Goal: Task Accomplishment & Management: Manage account settings

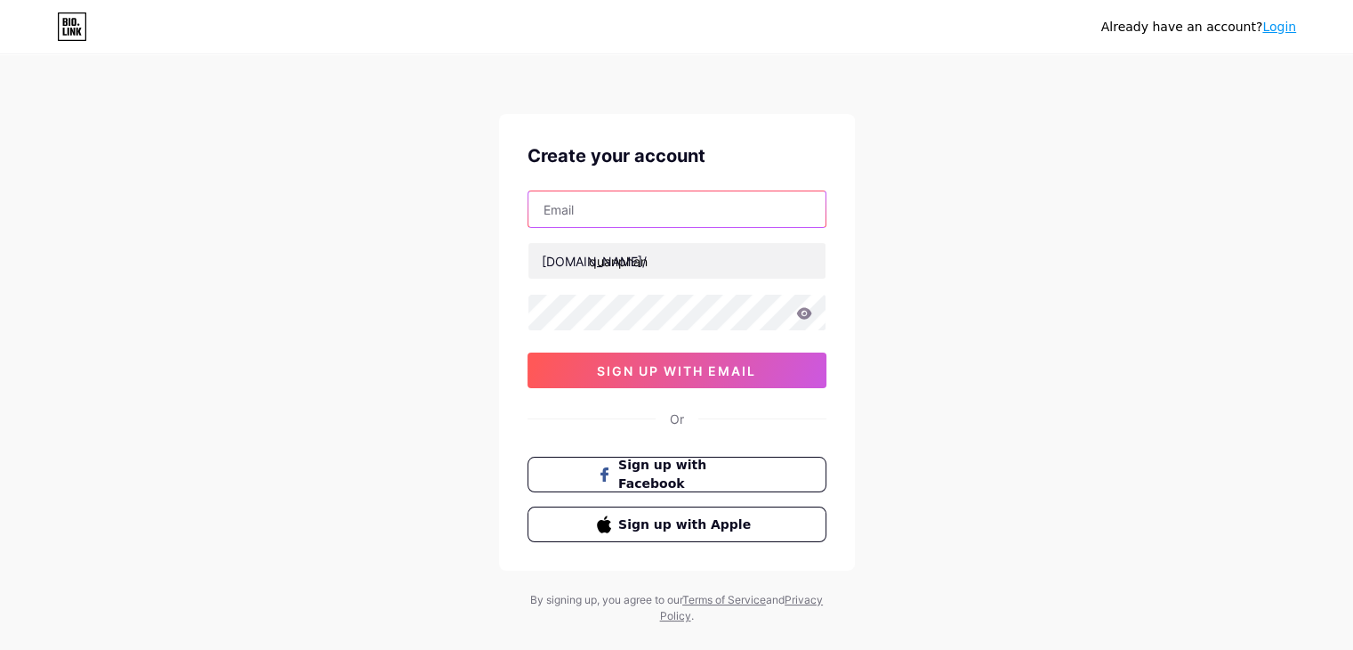
click at [617, 213] on input "text" at bounding box center [677, 209] width 297 height 36
type input "quanphan1302.2k6@gmail.com"
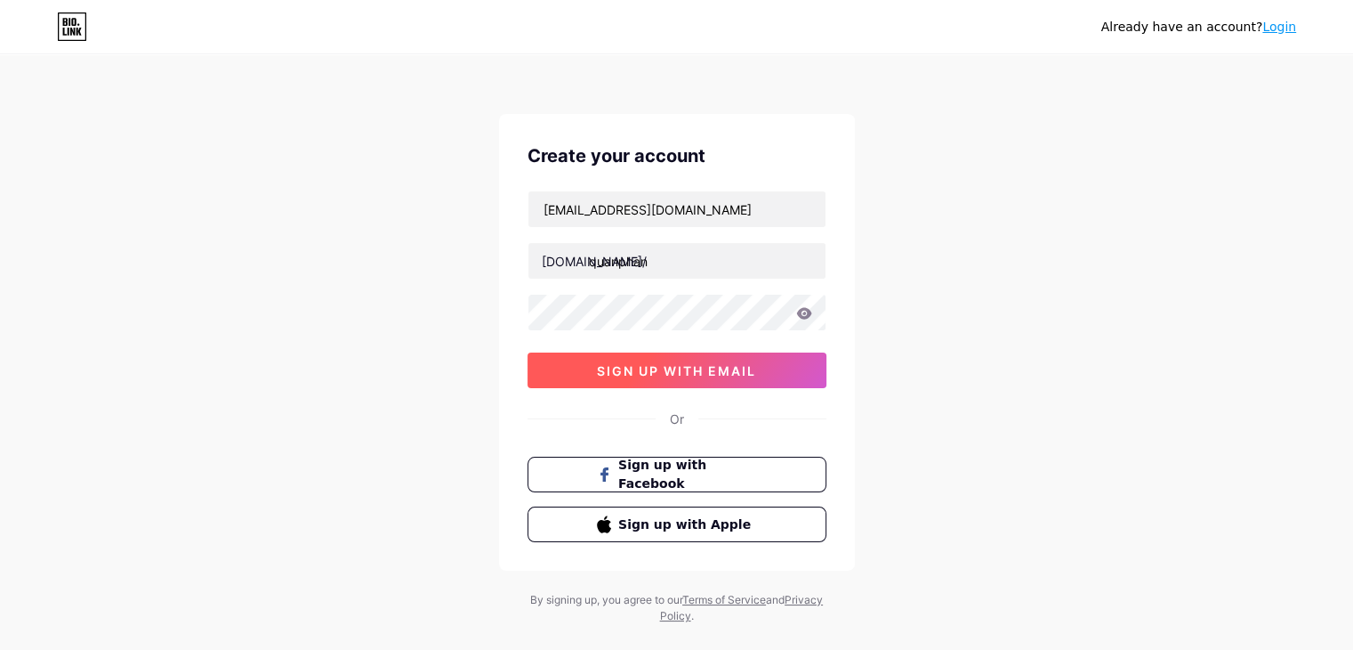
click at [672, 369] on span "sign up with email" at bounding box center [676, 370] width 159 height 15
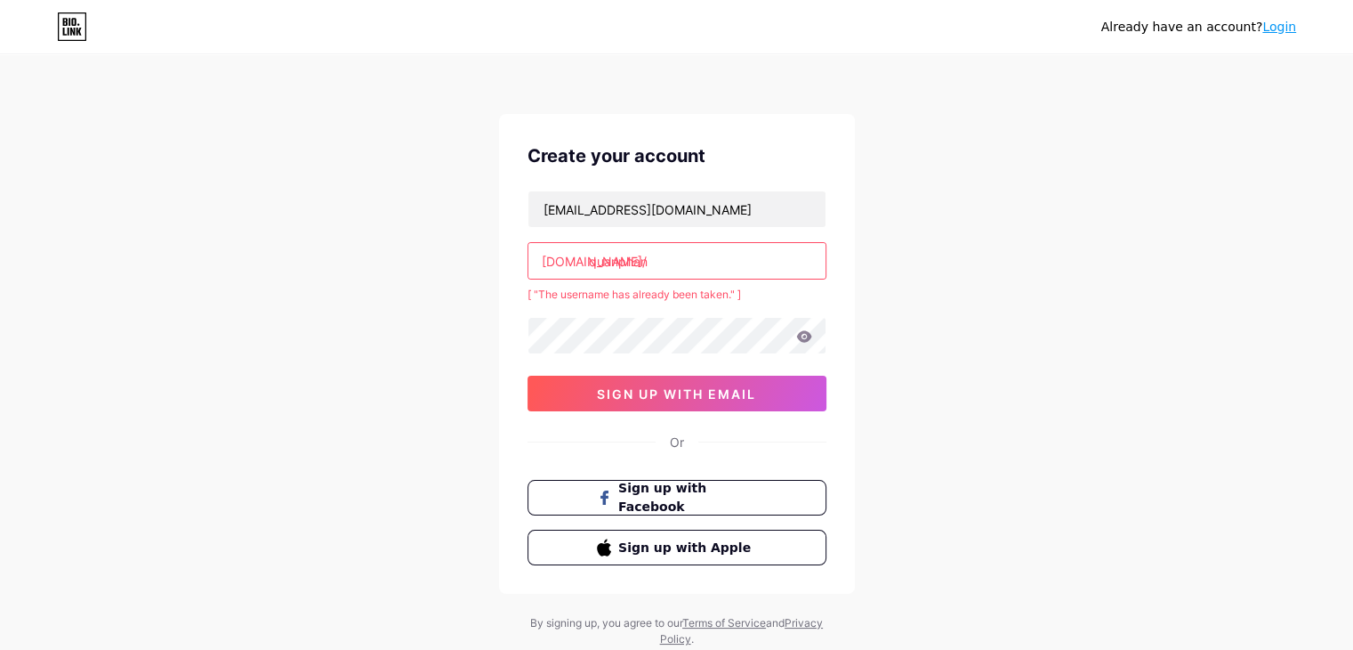
click at [699, 250] on input "quanphan" at bounding box center [677, 261] width 297 height 36
click at [590, 261] on input "quanphan" at bounding box center [677, 261] width 297 height 36
click at [667, 246] on input "quanphan" at bounding box center [677, 261] width 297 height 36
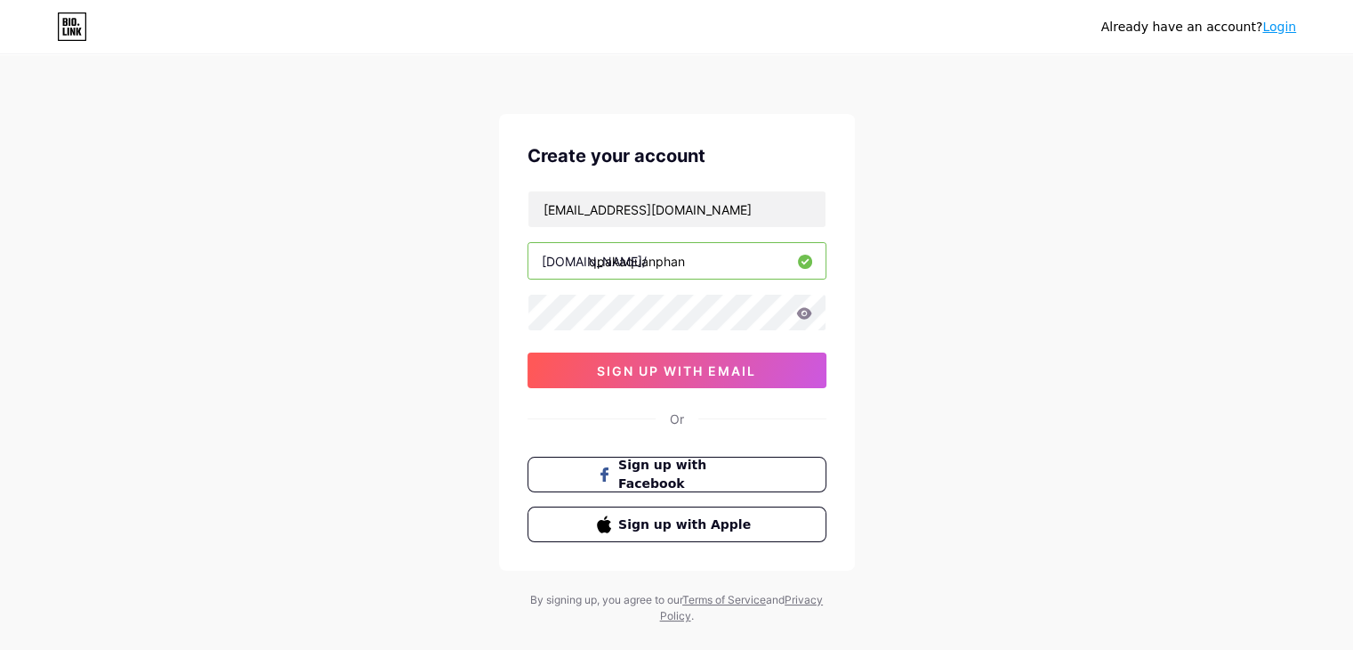
type input "qpakaquanphan"
click at [1101, 314] on div "Already have an account? Login Create your account quanphan1302.2k6@gmail.com b…" at bounding box center [676, 340] width 1353 height 681
click at [719, 378] on button "sign up with email" at bounding box center [677, 370] width 299 height 36
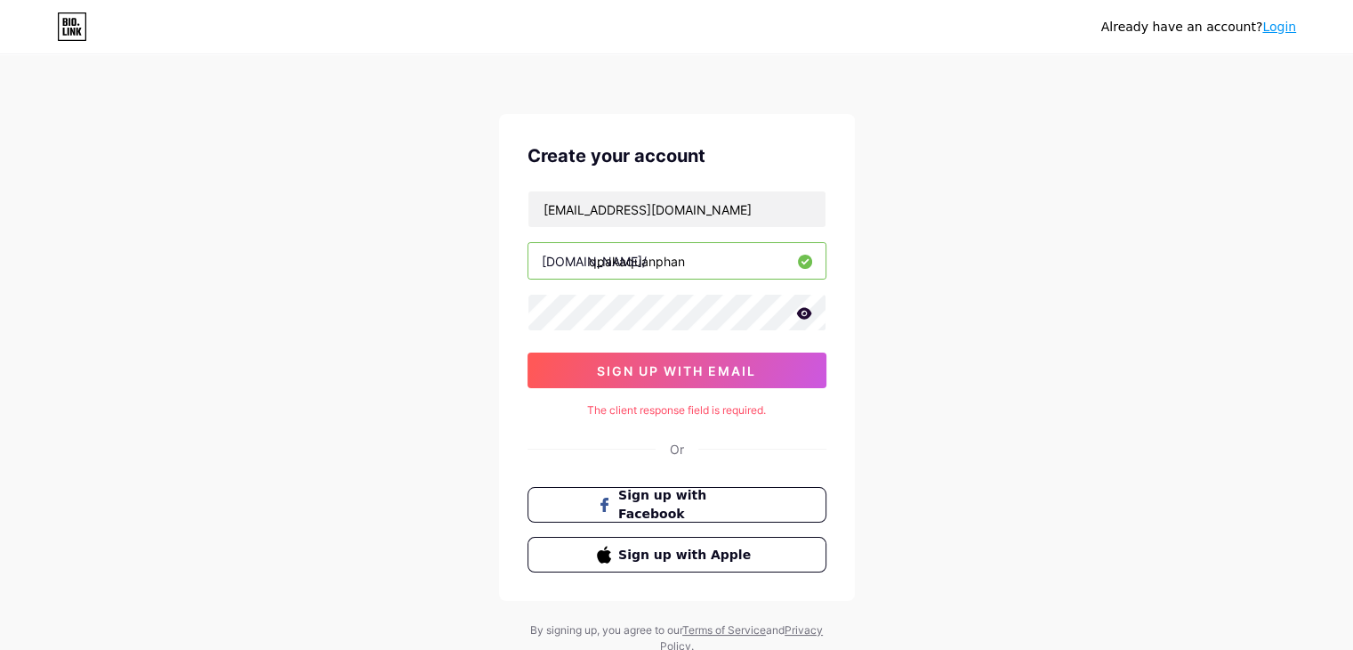
click at [801, 315] on icon at bounding box center [803, 313] width 15 height 12
click at [801, 315] on icon at bounding box center [803, 314] width 15 height 12
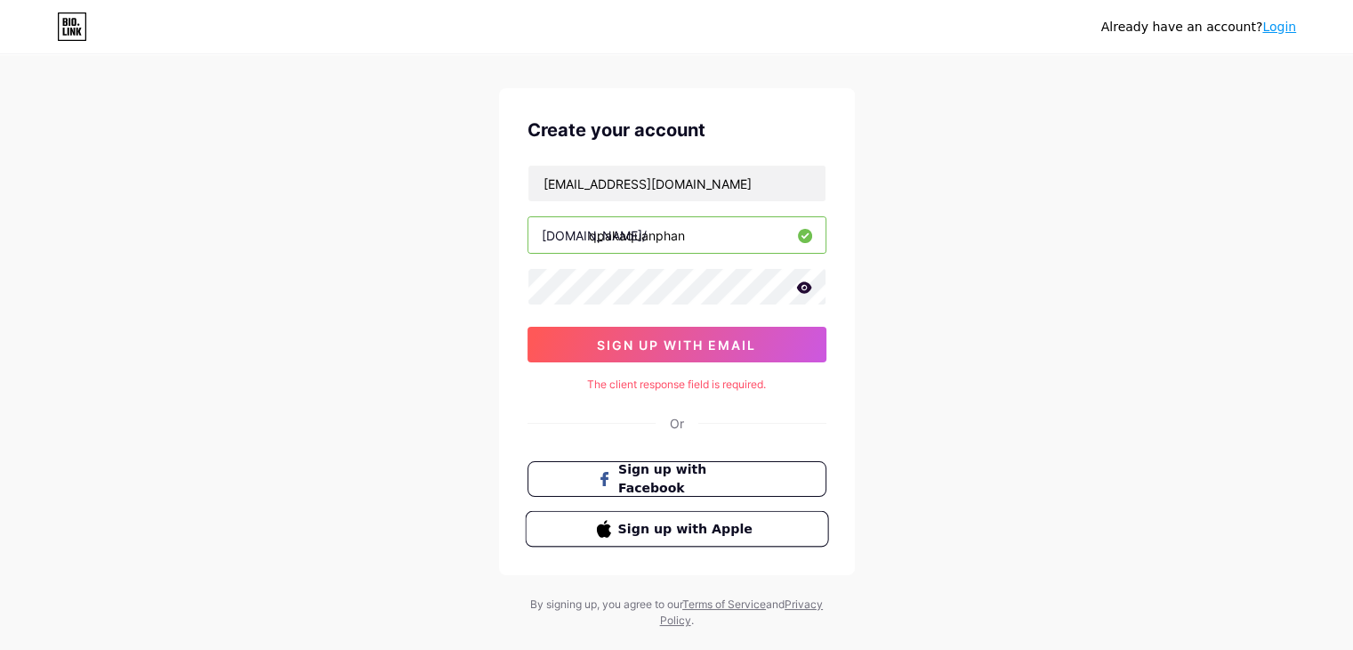
scroll to position [61, 0]
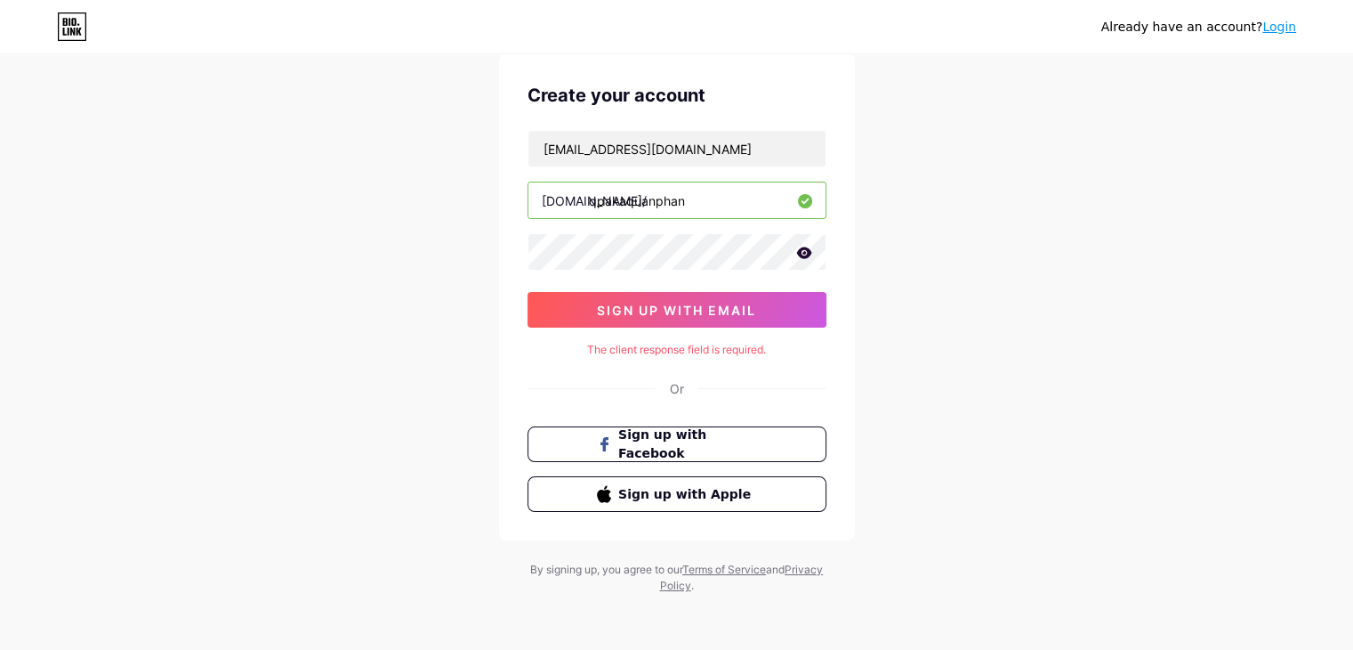
click at [755, 462] on div "Sign up with Facebook Sign up with Apple" at bounding box center [677, 468] width 299 height 85
click at [755, 434] on span "Sign up with Facebook" at bounding box center [688, 444] width 140 height 38
click at [779, 454] on button "Sign up with Facebook" at bounding box center [676, 444] width 303 height 36
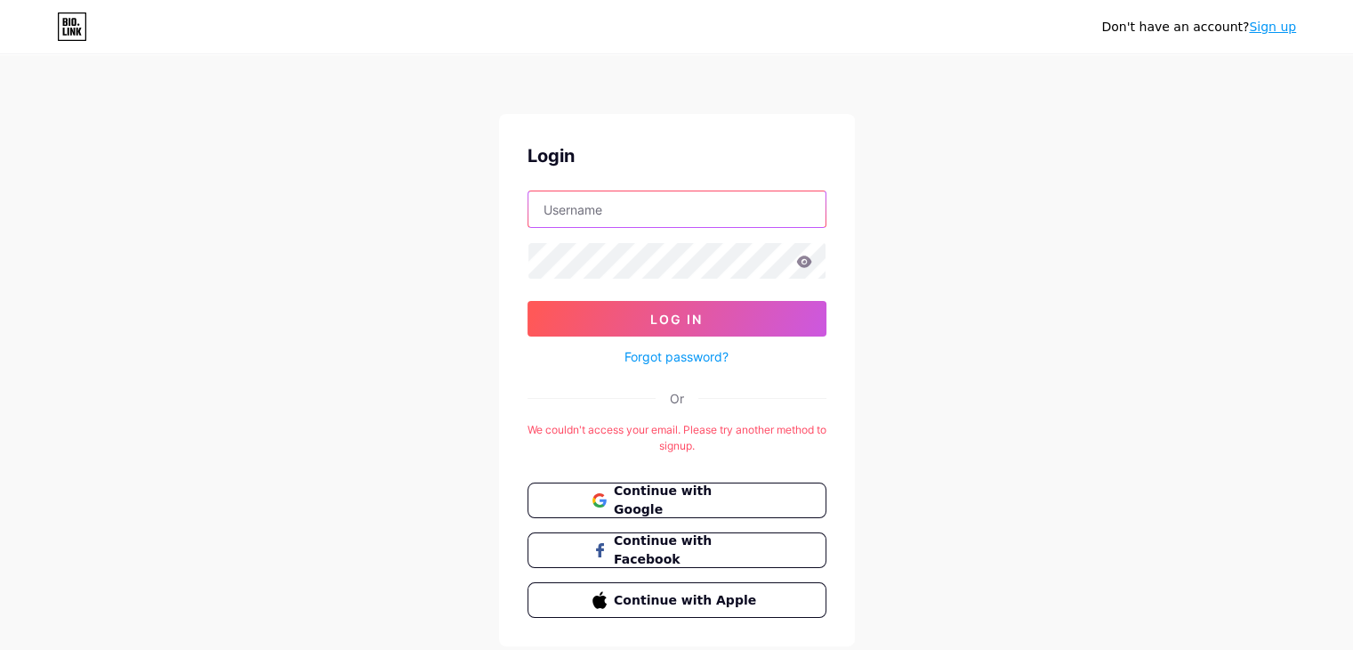
click at [657, 206] on input "text" at bounding box center [677, 209] width 297 height 36
type input "[EMAIL_ADDRESS][DOMAIN_NAME]"
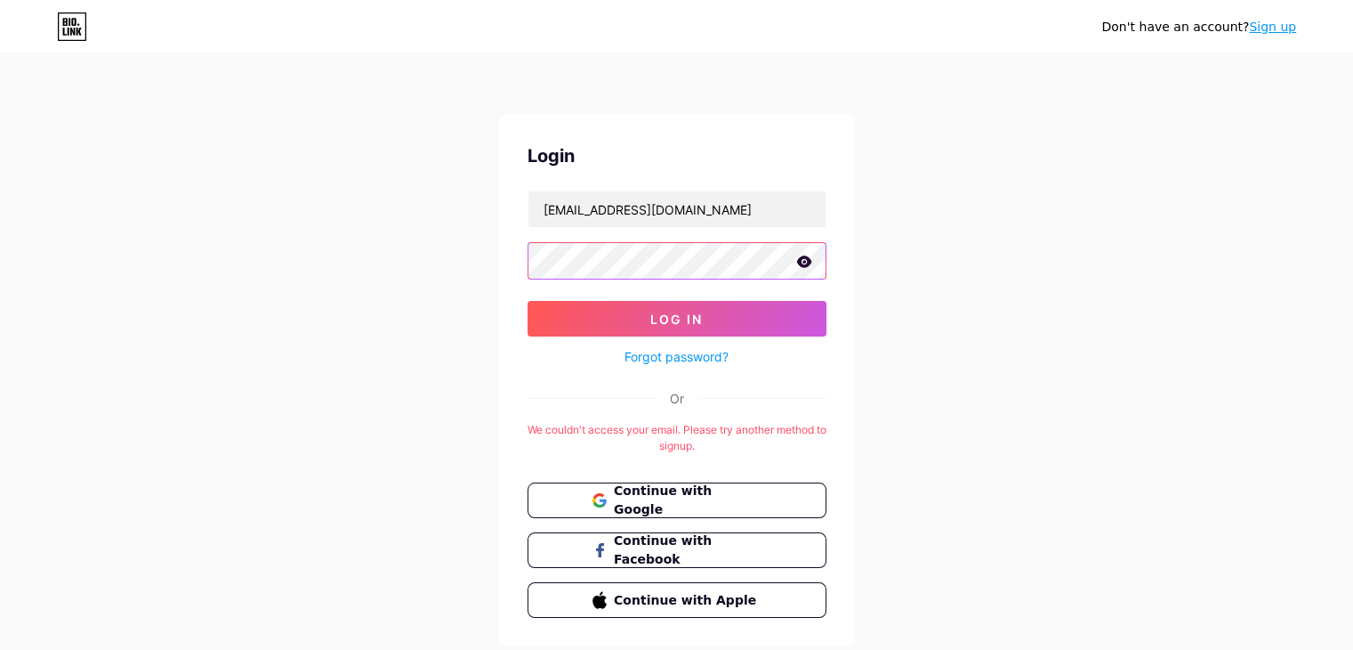
click at [528, 301] on button "Log In" at bounding box center [677, 319] width 299 height 36
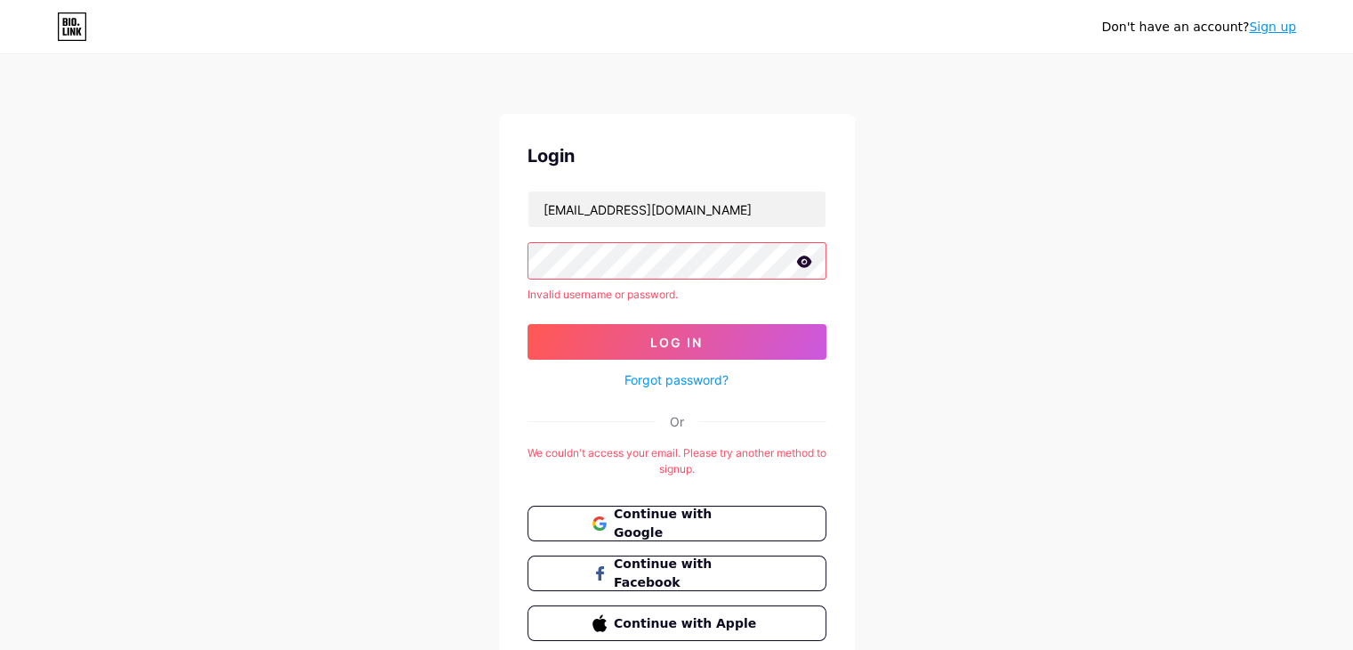
click at [1266, 33] on link "Sign up" at bounding box center [1272, 27] width 47 height 14
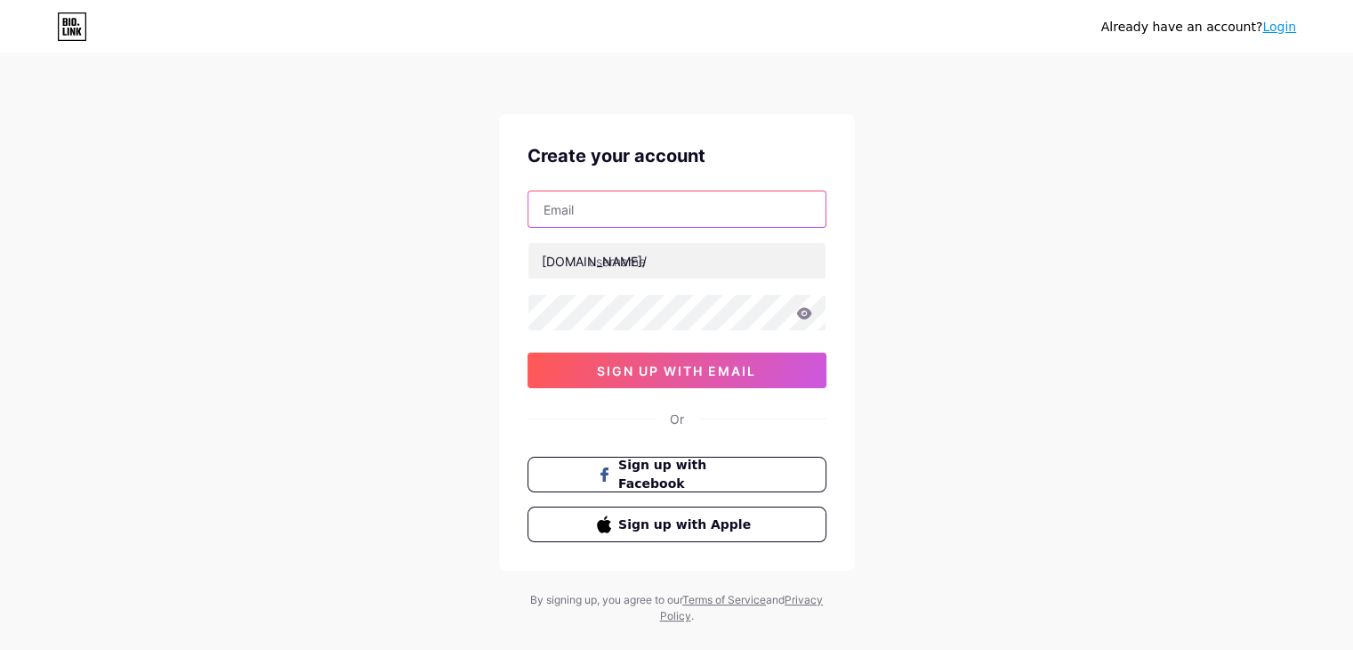
click at [602, 209] on input "text" at bounding box center [677, 209] width 297 height 36
type input "[EMAIL_ADDRESS][DOMAIN_NAME]"
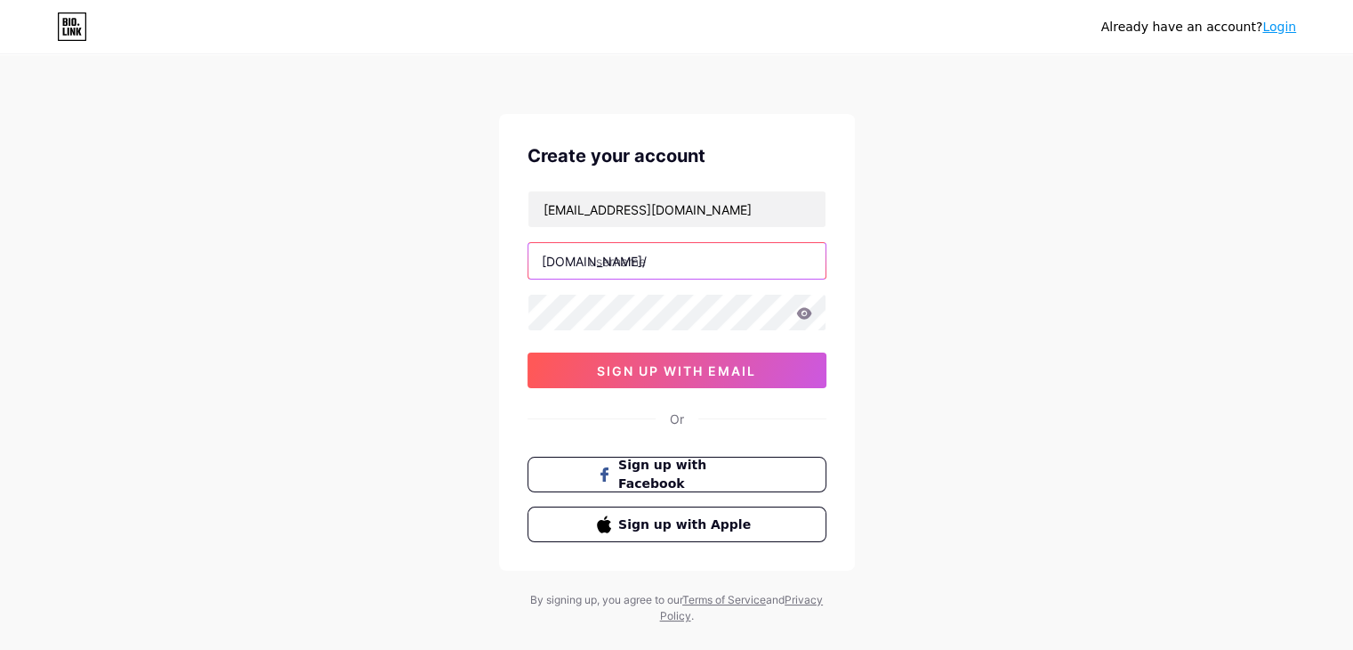
click at [650, 258] on input "text" at bounding box center [677, 261] width 297 height 36
type input "qpakaquanphan"
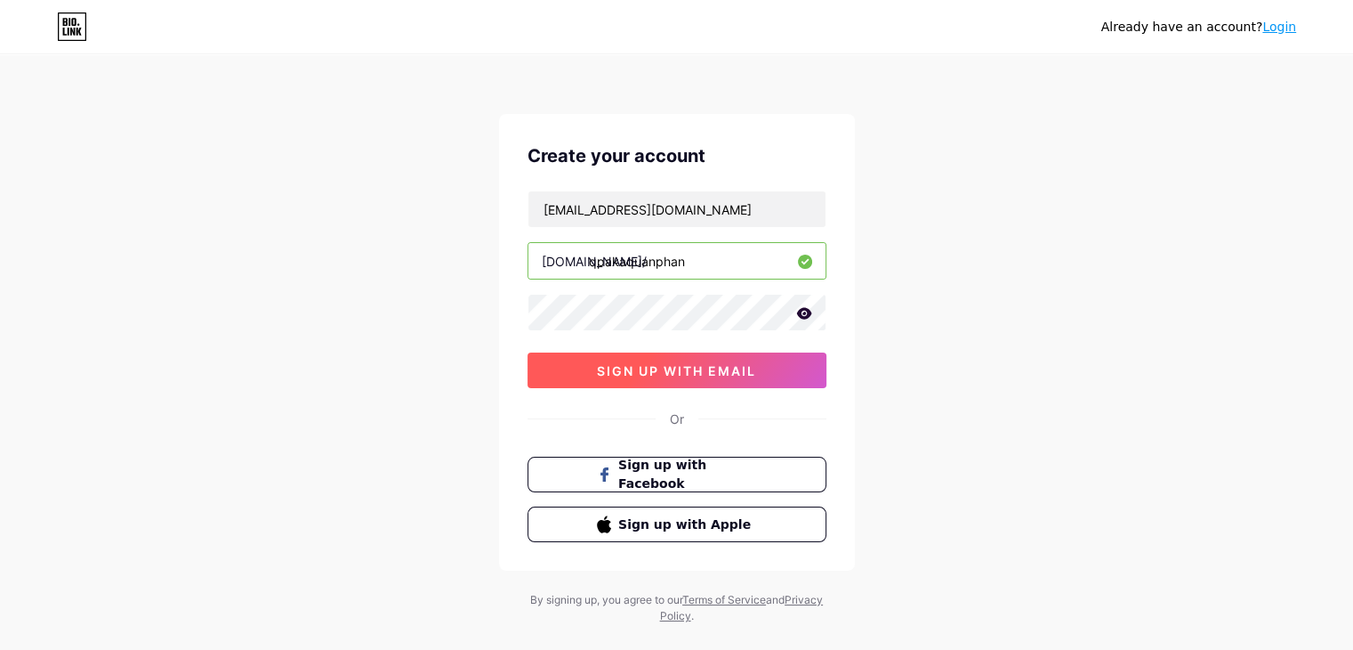
click at [691, 363] on span "sign up with email" at bounding box center [676, 370] width 159 height 15
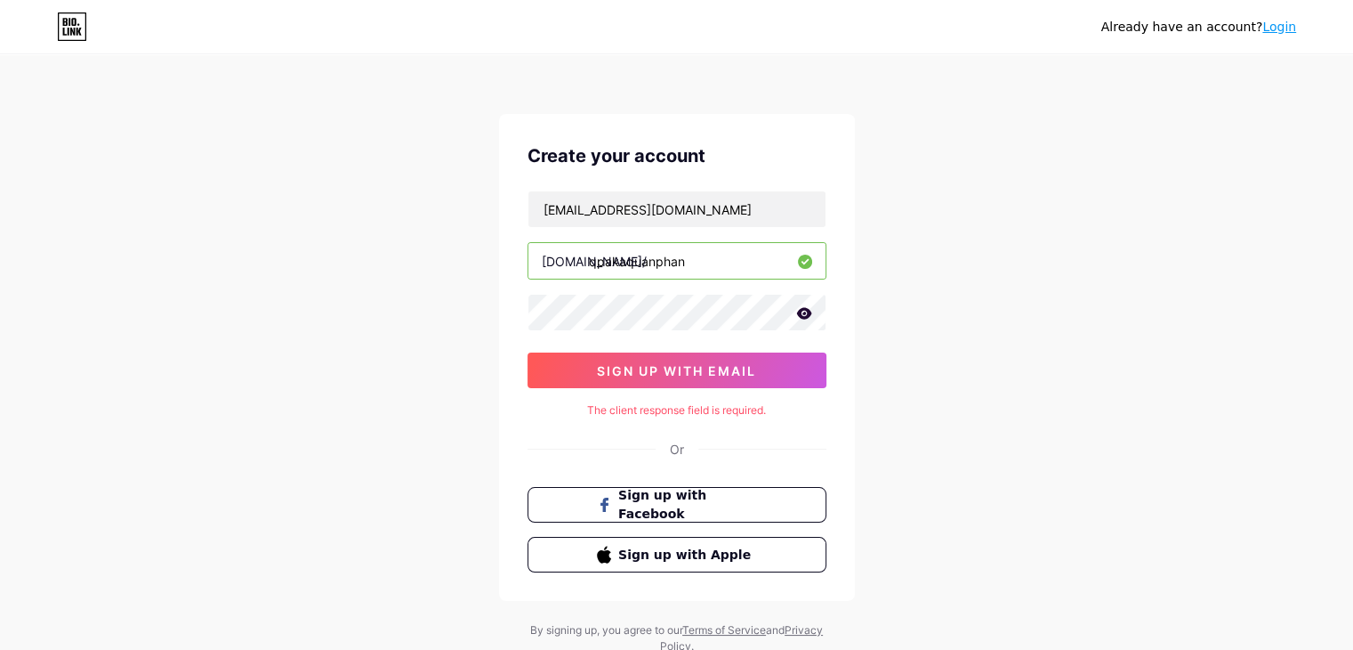
click at [704, 416] on div "The client response field is required." at bounding box center [677, 410] width 299 height 16
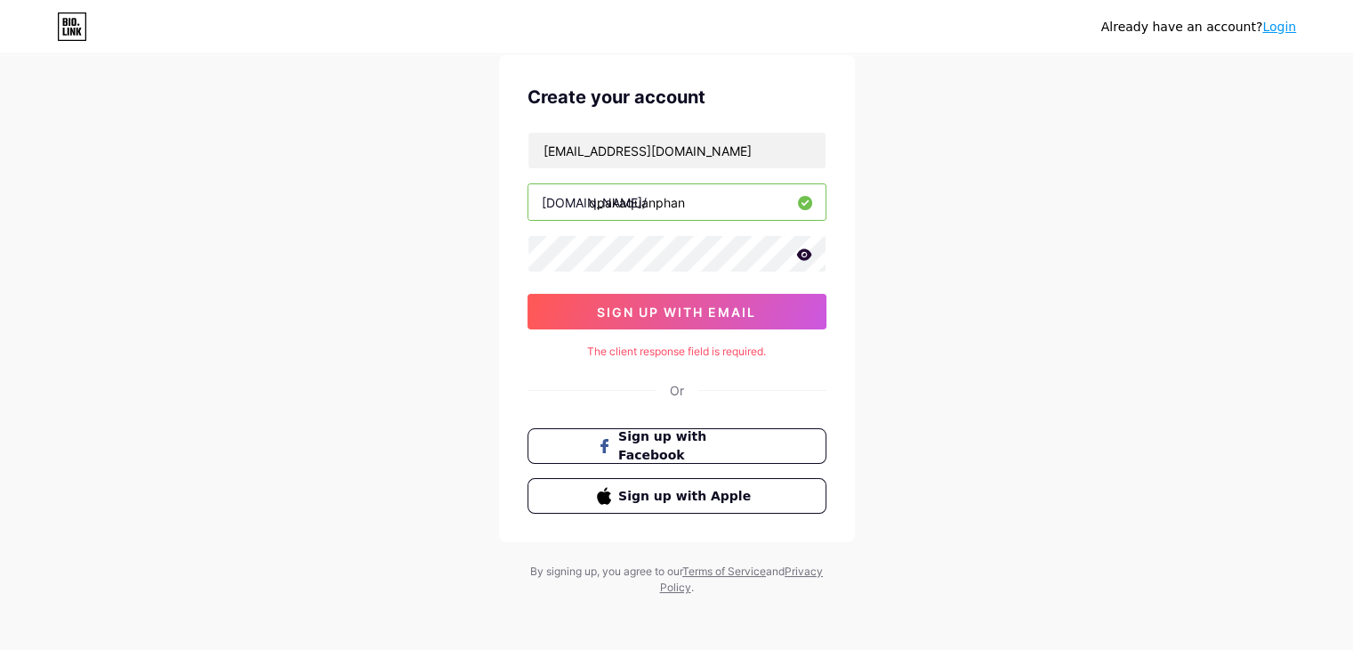
scroll to position [61, 0]
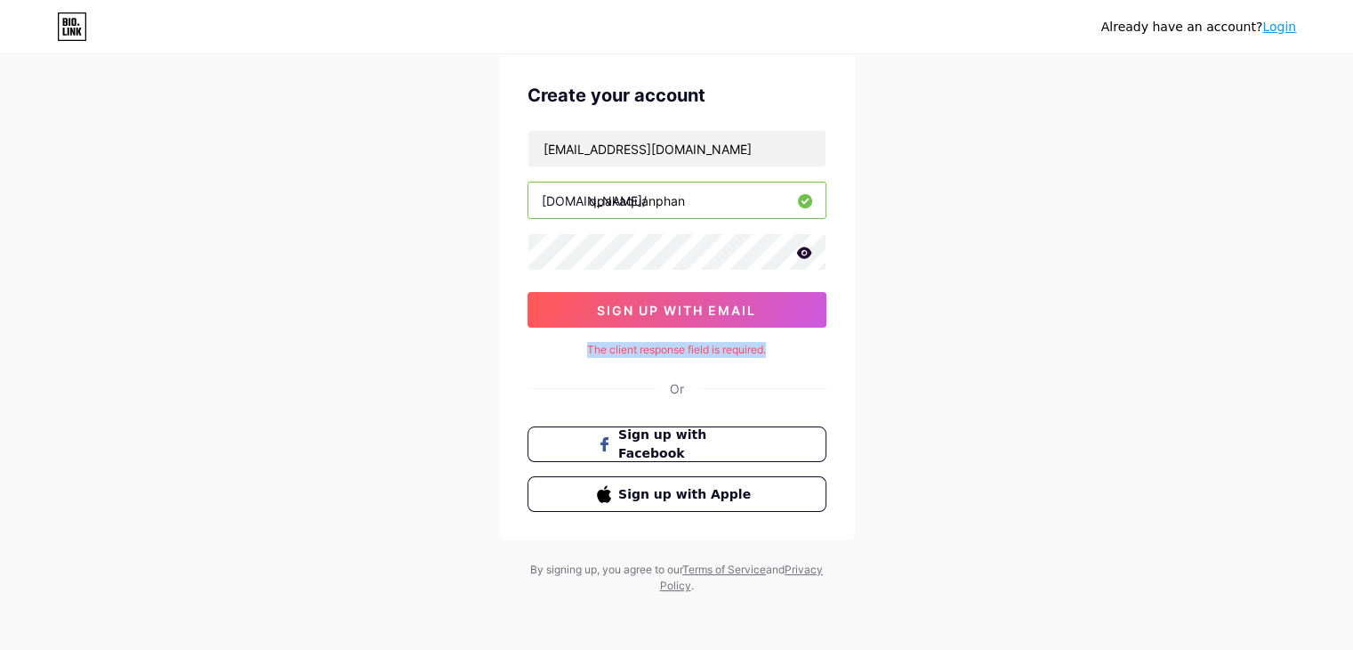
drag, startPoint x: 587, startPoint y: 350, endPoint x: 787, endPoint y: 369, distance: 200.3
click at [892, 354] on div "Already have an account? Login Create your account [EMAIL_ADDRESS][DOMAIN_NAME]…" at bounding box center [676, 294] width 1353 height 711
click at [1115, 275] on div "Already have an account? Login Create your account [EMAIL_ADDRESS][DOMAIN_NAME]…" at bounding box center [676, 294] width 1353 height 711
click at [802, 250] on icon at bounding box center [804, 252] width 16 height 12
click at [801, 247] on icon at bounding box center [803, 253] width 15 height 12
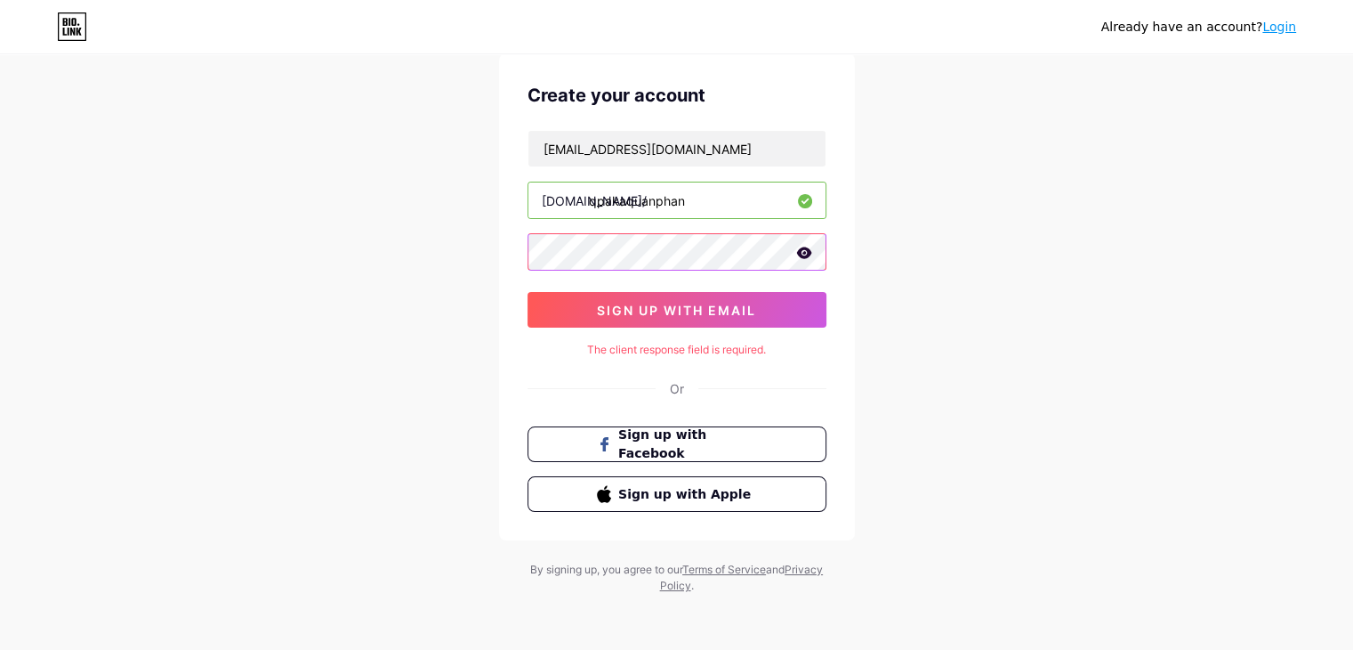
click at [503, 272] on div "Create your account quanphan1302.2k6@gmail.com bio.link/ qpakaquanphan sign up …" at bounding box center [677, 296] width 356 height 487
click at [605, 289] on div "quanphan1302.2k6@gmail.com bio.link/ qpakaquanphan sign up with email" at bounding box center [677, 229] width 299 height 198
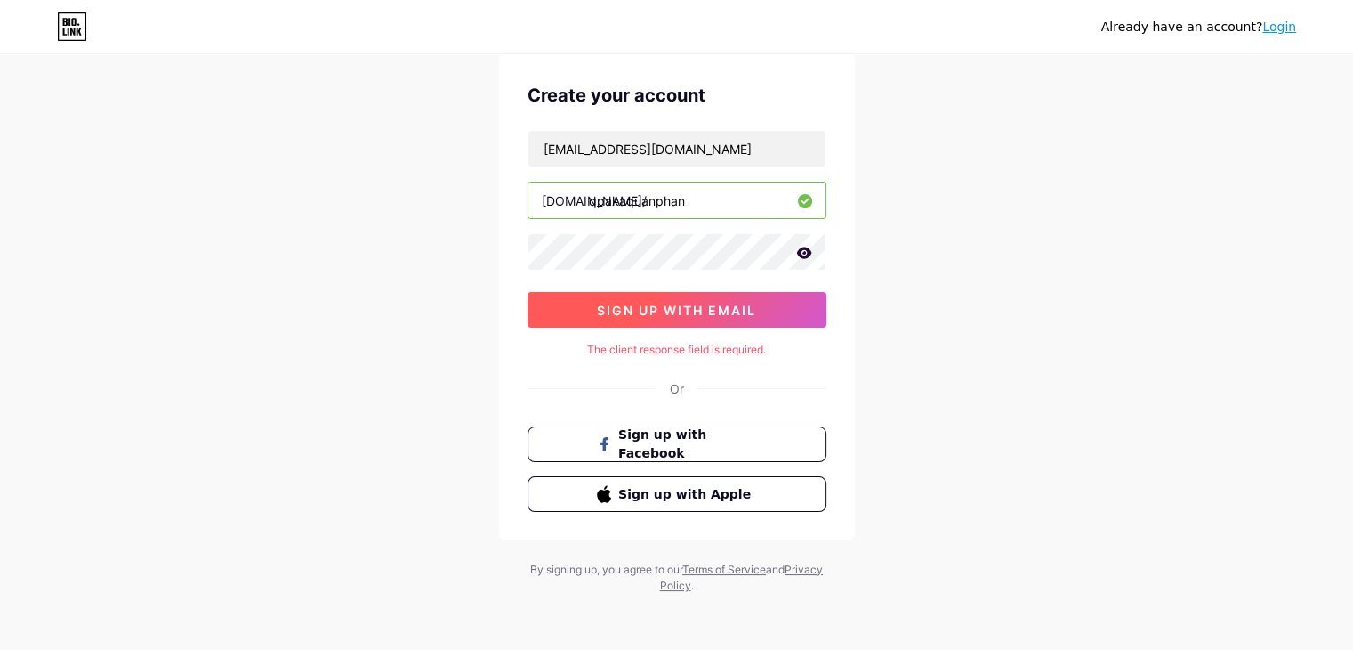
click at [639, 309] on span "sign up with email" at bounding box center [676, 310] width 159 height 15
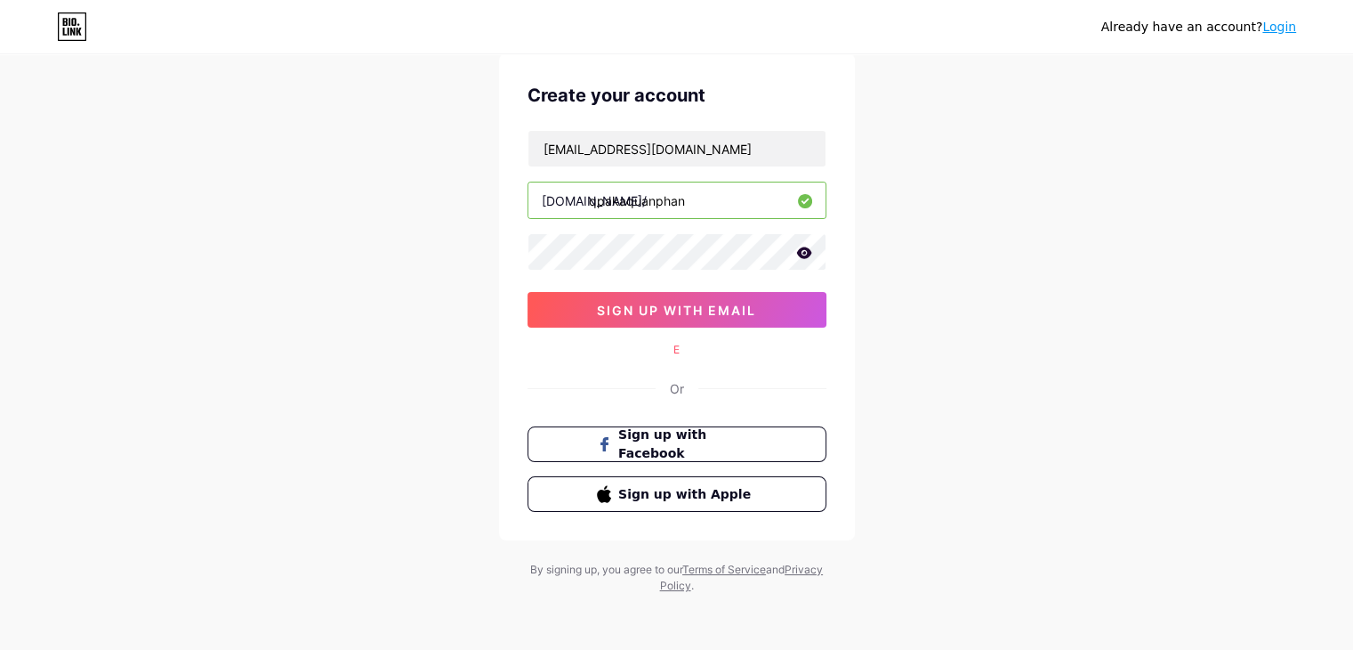
click at [806, 247] on icon at bounding box center [803, 252] width 15 height 12
click at [806, 247] on icon at bounding box center [804, 254] width 18 height 18
click at [737, 299] on button "sign up with email" at bounding box center [677, 310] width 299 height 36
click at [669, 352] on div "E" at bounding box center [677, 350] width 299 height 16
click at [674, 351] on div "E" at bounding box center [677, 350] width 299 height 16
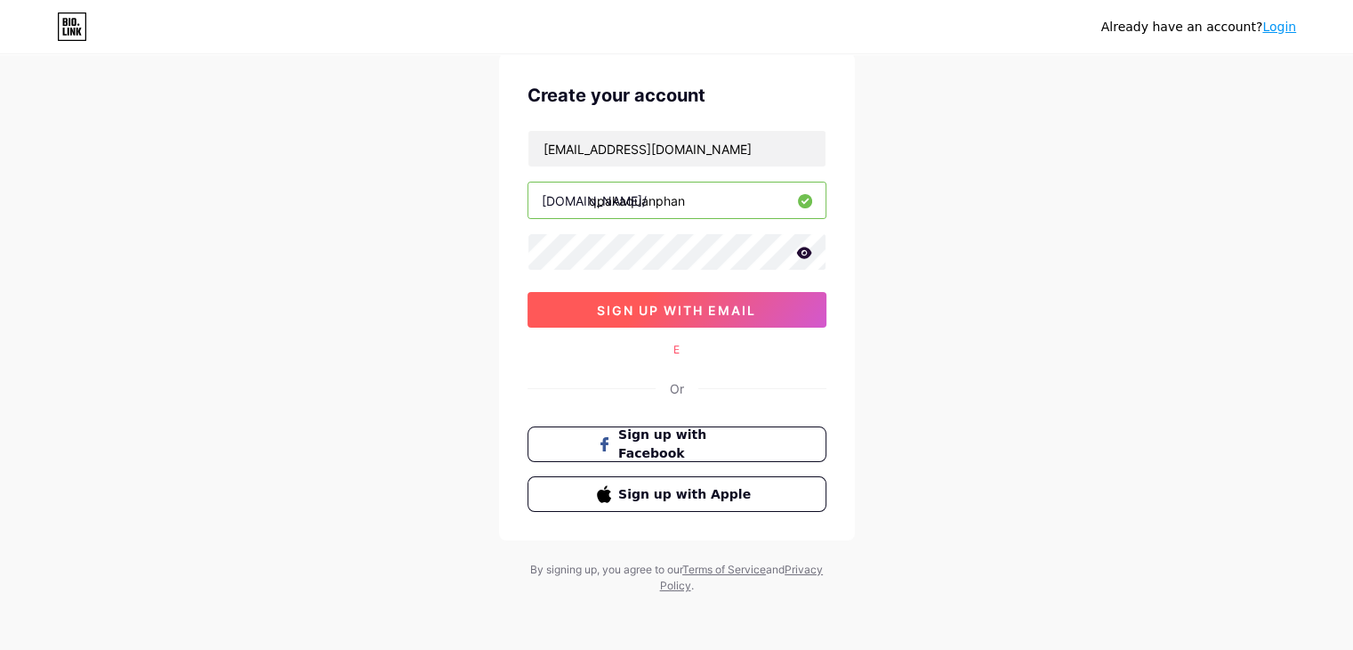
click at [690, 321] on button "sign up with email" at bounding box center [677, 310] width 299 height 36
click at [694, 307] on span "sign up with email" at bounding box center [676, 310] width 159 height 15
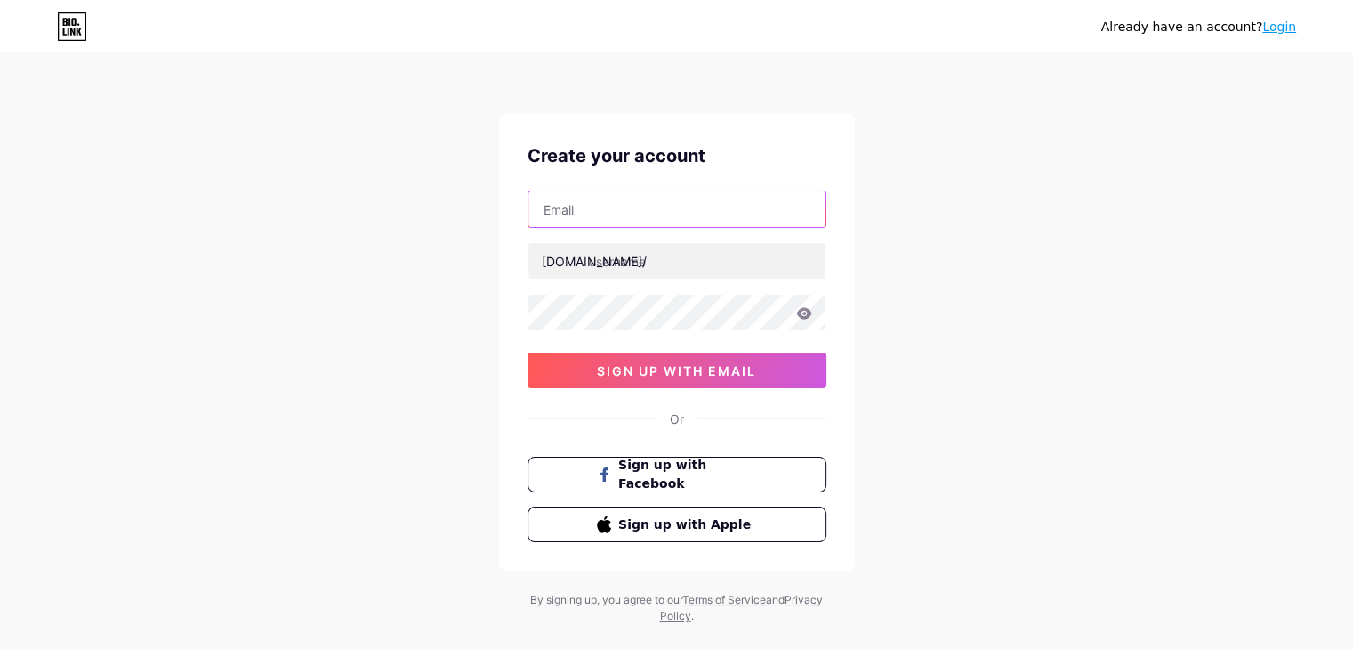
click at [682, 221] on input "text" at bounding box center [677, 209] width 297 height 36
type input "[EMAIL_ADDRESS][DOMAIN_NAME]"
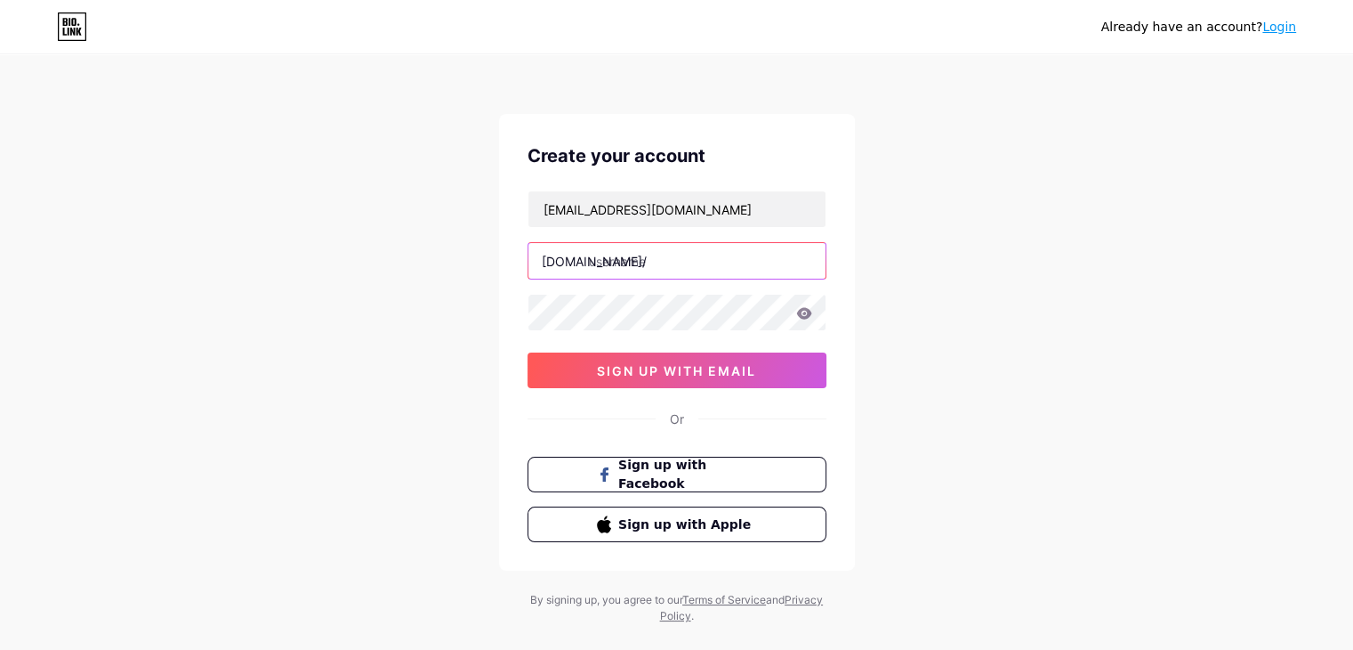
click at [650, 276] on input "text" at bounding box center [677, 261] width 297 height 36
type input "qpakaquanphan"
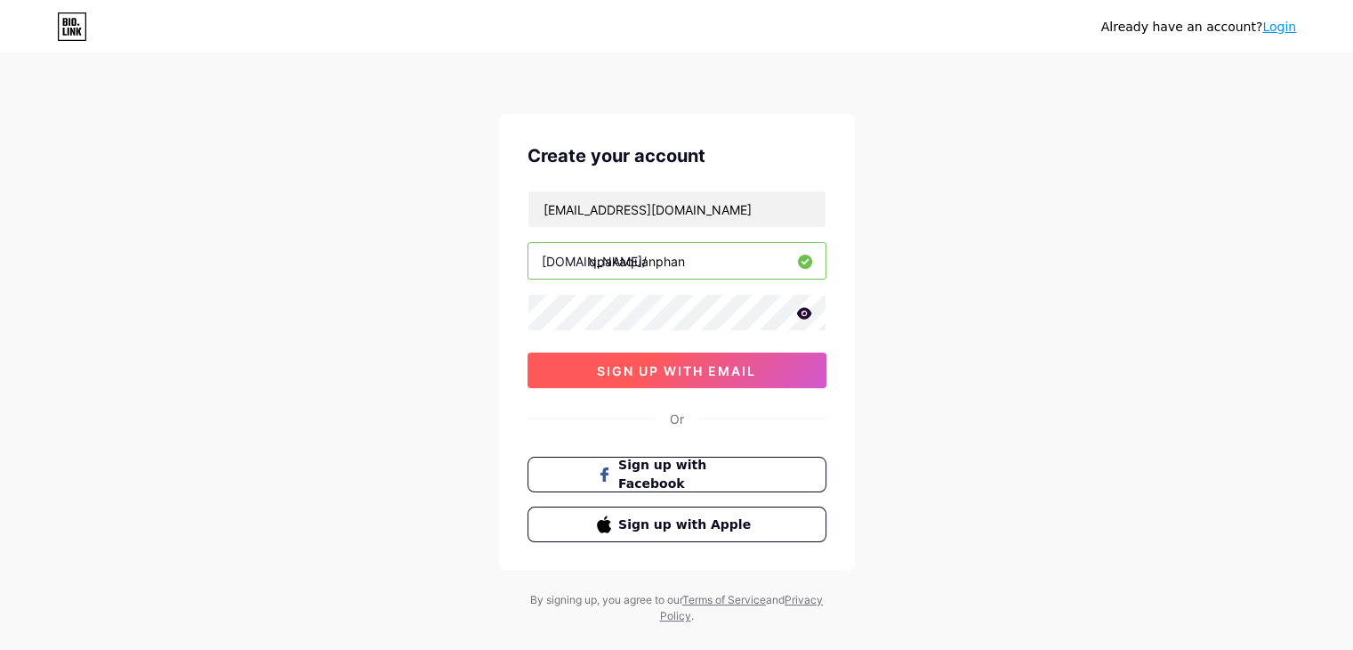
click at [720, 382] on button "sign up with email" at bounding box center [677, 370] width 299 height 36
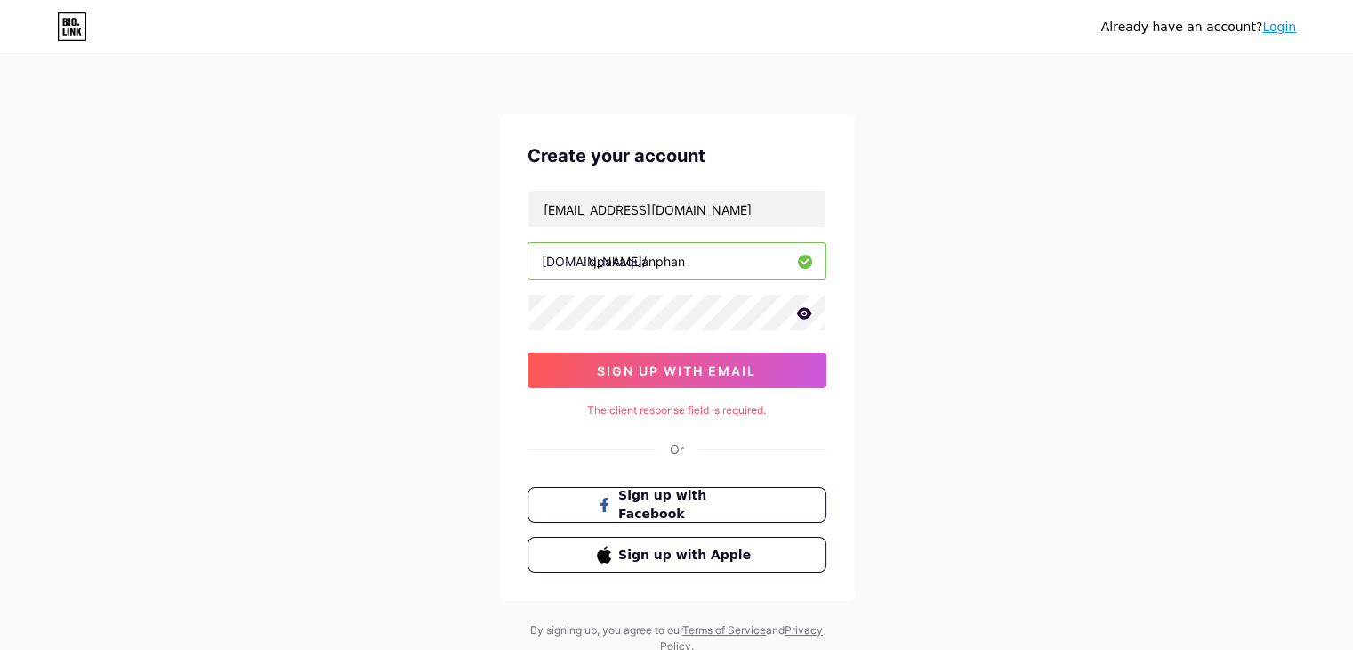
click at [803, 315] on icon at bounding box center [803, 313] width 15 height 12
click at [803, 315] on icon at bounding box center [804, 314] width 18 height 18
click at [470, 357] on div "Already have an account? Login Create your account quanphan1302.2k6@gmail.com b…" at bounding box center [676, 355] width 1353 height 711
click at [688, 497] on span "Sign up with Facebook" at bounding box center [688, 505] width 140 height 38
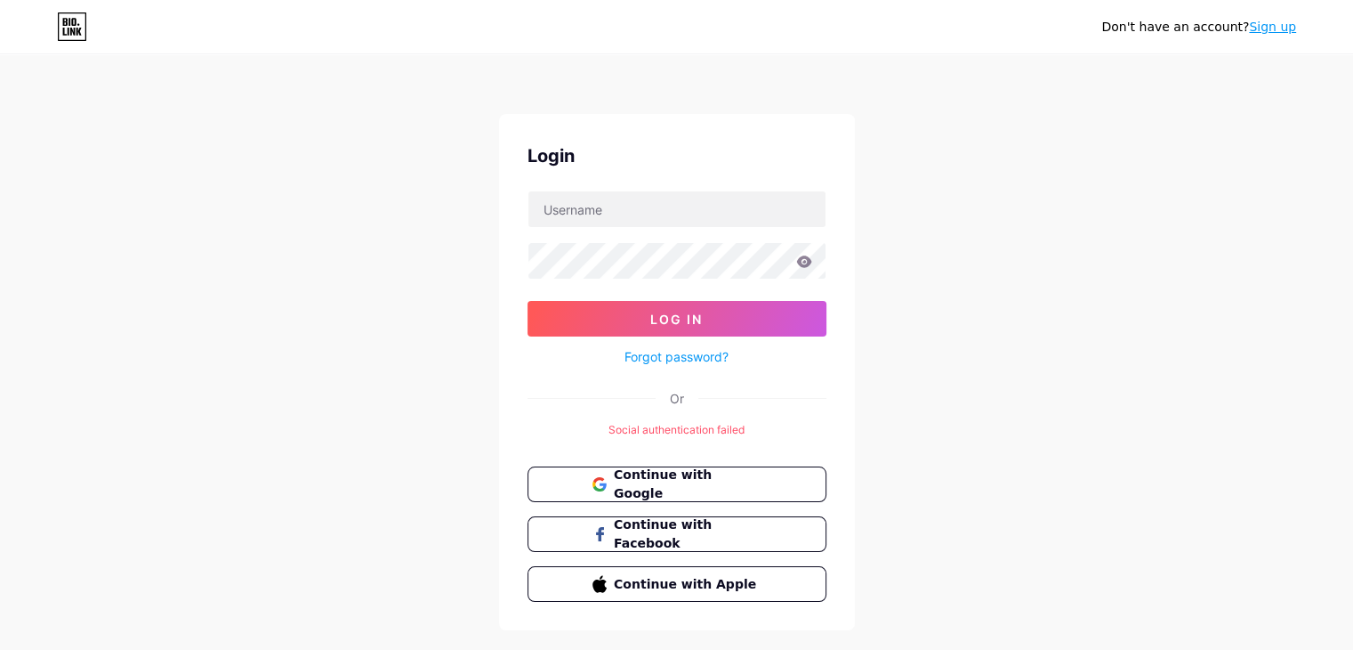
click at [1280, 32] on link "Sign up" at bounding box center [1272, 27] width 47 height 14
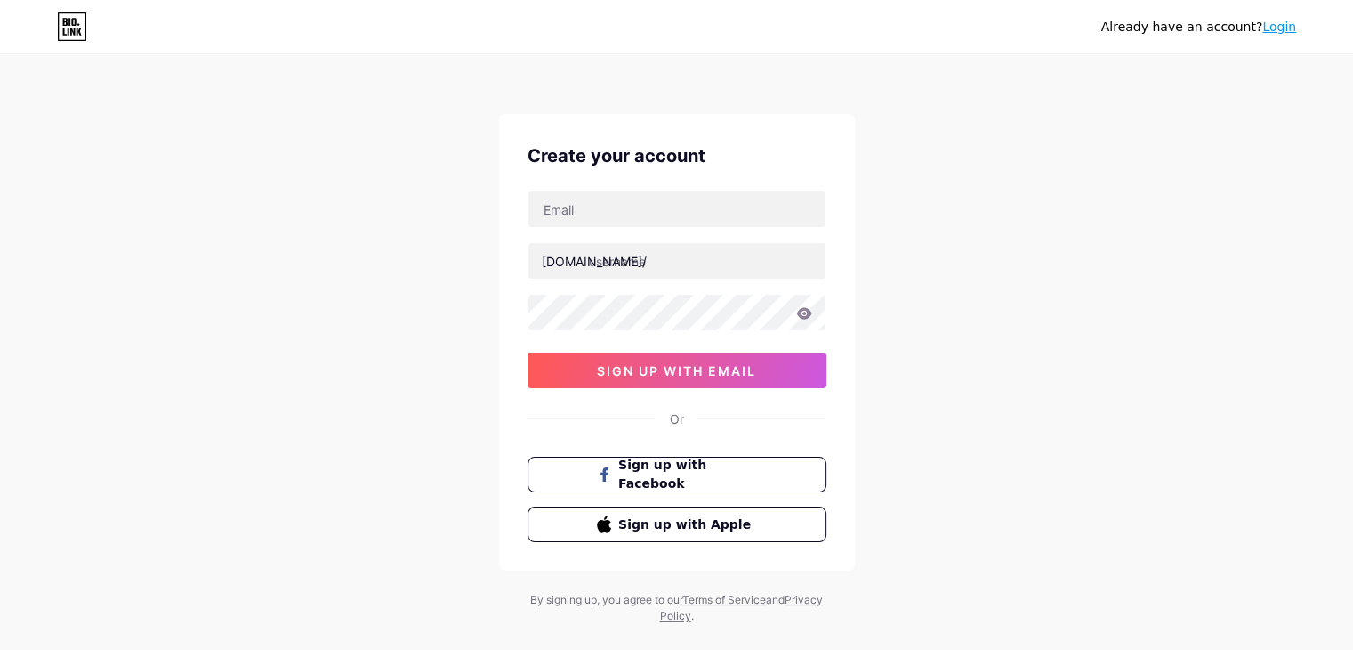
click at [1278, 28] on link "Login" at bounding box center [1280, 27] width 34 height 14
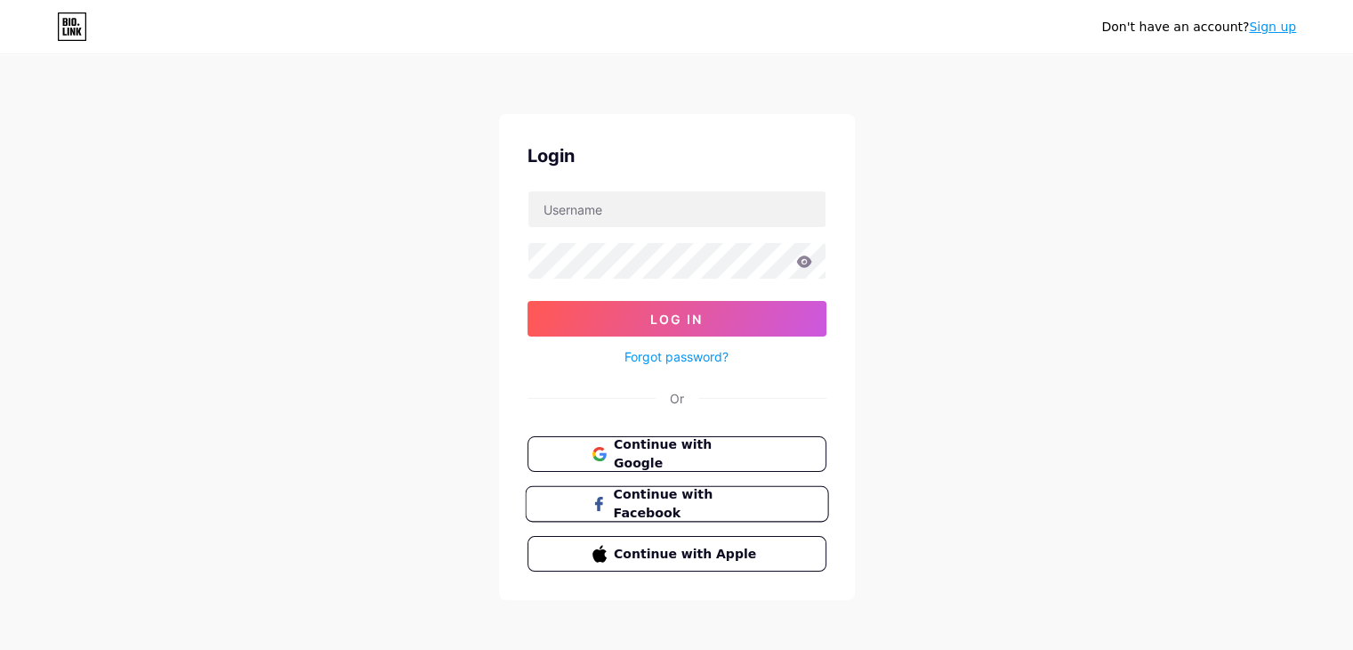
click at [691, 496] on span "Continue with Facebook" at bounding box center [687, 504] width 149 height 38
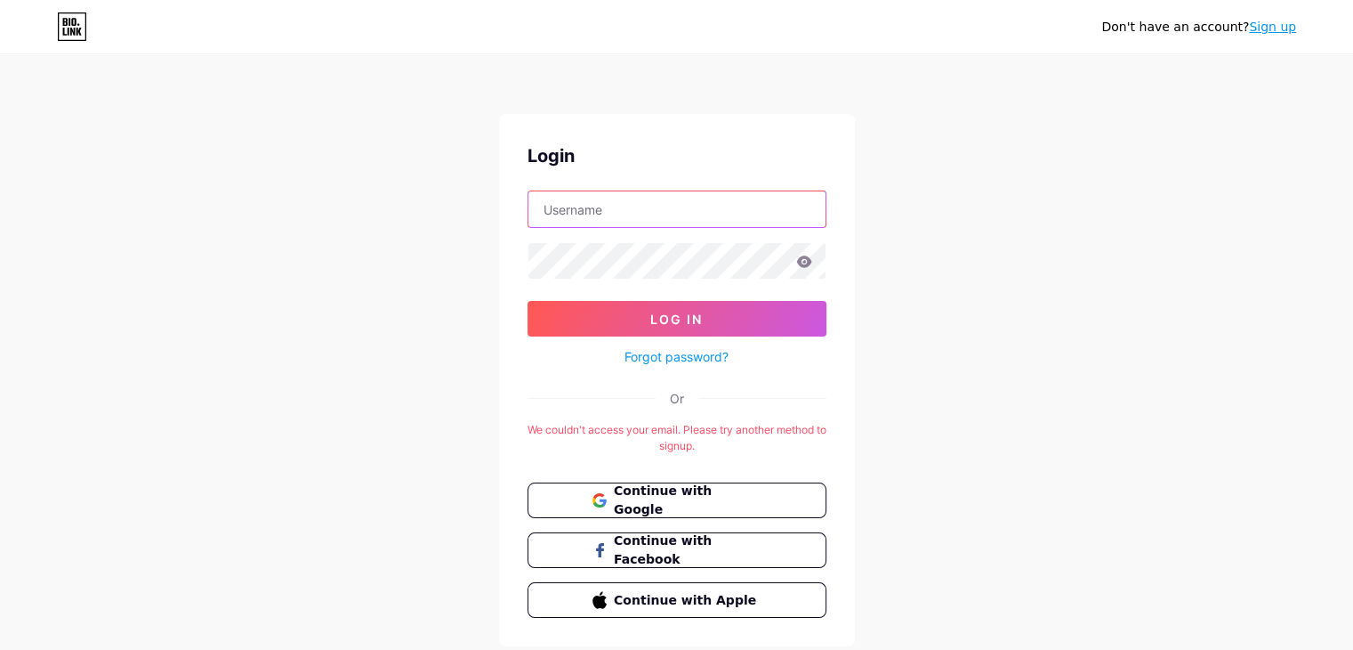
click at [620, 215] on input "text" at bounding box center [677, 209] width 297 height 36
click at [1053, 192] on div "Don't have an account? Sign up Login Log In Forgot password? Or We couldn't acc…" at bounding box center [676, 351] width 1353 height 703
click at [714, 495] on span "Continue with Google" at bounding box center [687, 500] width 149 height 38
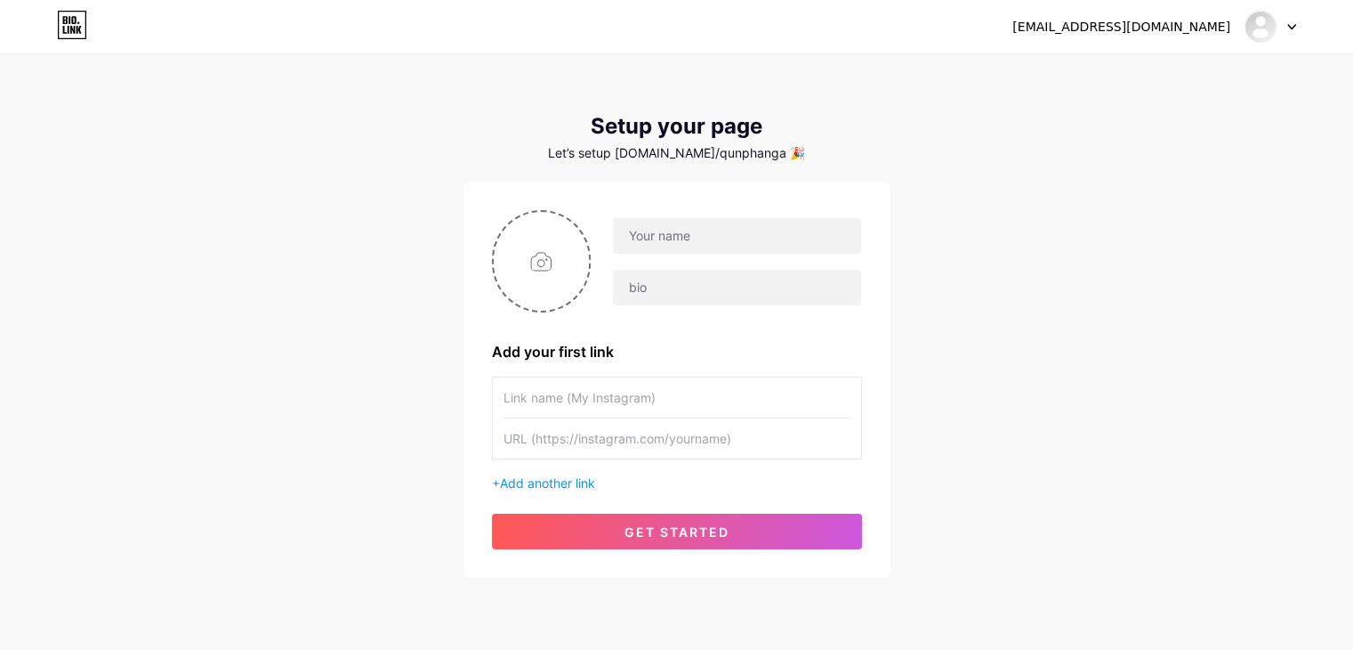
click at [1073, 432] on div "[EMAIL_ADDRESS][DOMAIN_NAME] Dashboard Logout Setup your page Let’s setup [DOMA…" at bounding box center [676, 317] width 1353 height 634
click at [705, 221] on input "text" at bounding box center [736, 236] width 247 height 36
click at [658, 289] on input "text" at bounding box center [736, 288] width 247 height 36
click at [683, 238] on input "qp" at bounding box center [736, 236] width 247 height 36
click at [1278, 271] on div "[EMAIL_ADDRESS][DOMAIN_NAME] Dashboard Logout Setup your page Let’s setup [DOMA…" at bounding box center [676, 317] width 1353 height 634
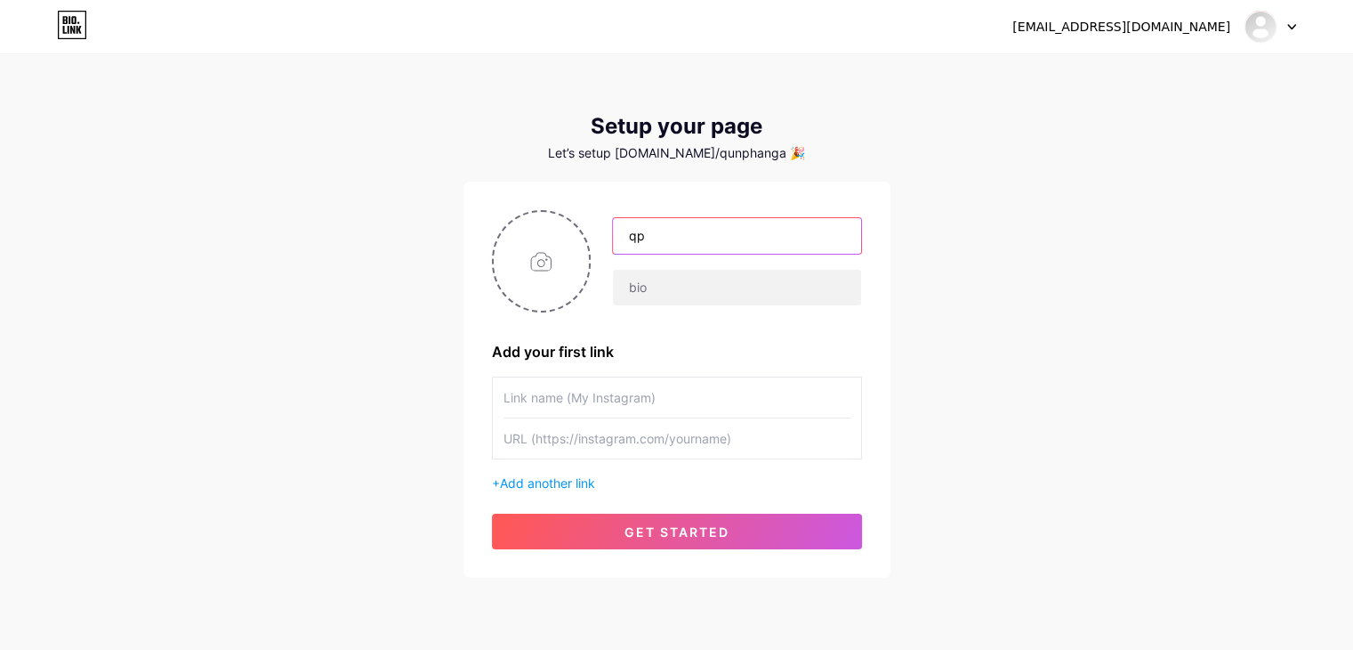
click at [744, 225] on input "qp" at bounding box center [736, 236] width 247 height 36
type input "q"
type input "[PERSON_NAME]"
click at [680, 289] on input "text" at bounding box center [736, 288] width 247 height 36
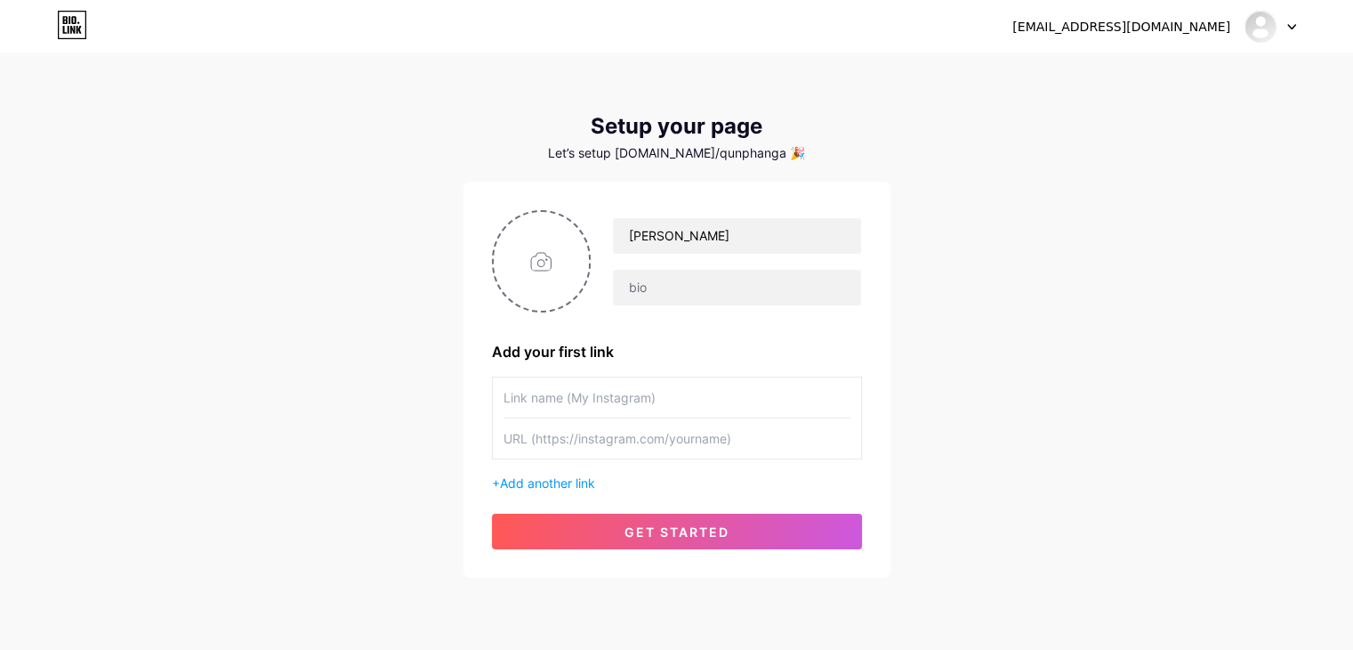
click at [1036, 355] on div "[EMAIL_ADDRESS][DOMAIN_NAME] Dashboard Logout Setup your page Let’s setup [DOMA…" at bounding box center [676, 317] width 1353 height 634
click at [651, 432] on input "text" at bounding box center [677, 438] width 347 height 40
click at [647, 410] on input "text" at bounding box center [677, 397] width 347 height 40
click at [573, 481] on span "Add another link" at bounding box center [547, 482] width 95 height 15
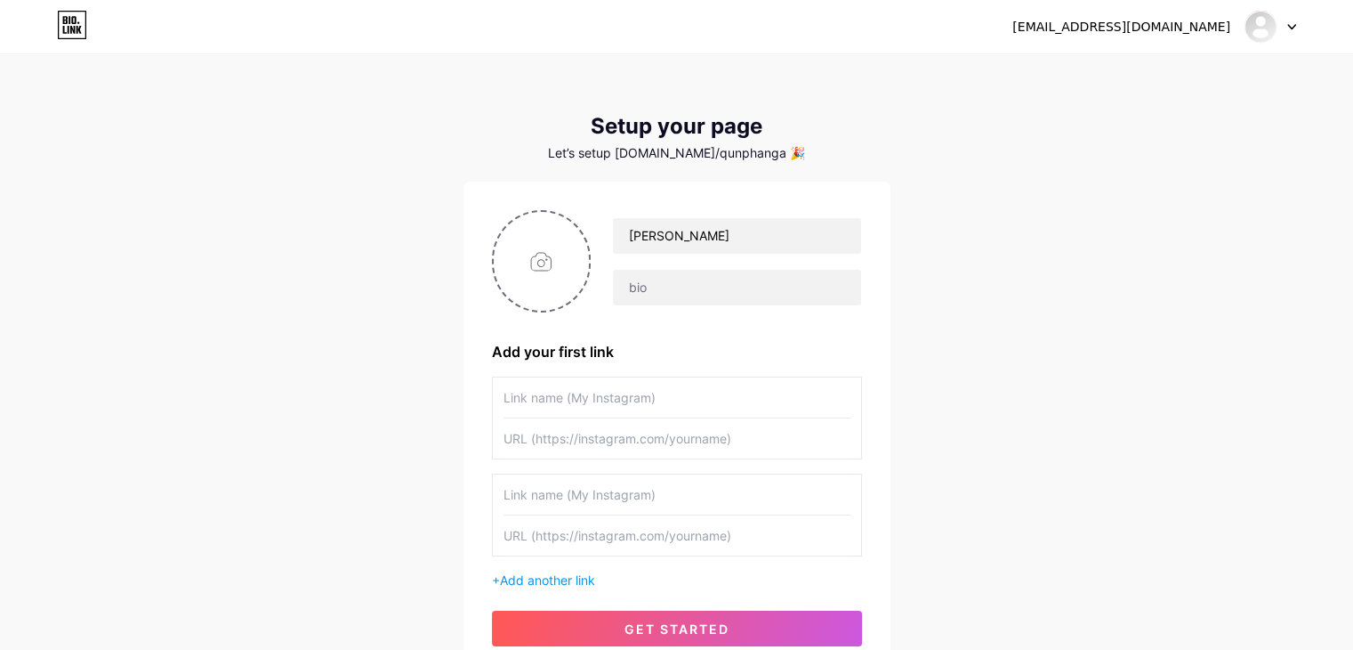
click at [639, 493] on input "text" at bounding box center [677, 494] width 347 height 40
click at [707, 294] on input "text" at bounding box center [736, 288] width 247 height 36
click at [686, 286] on input "text" at bounding box center [736, 288] width 247 height 36
type input "B"
type input "In4"
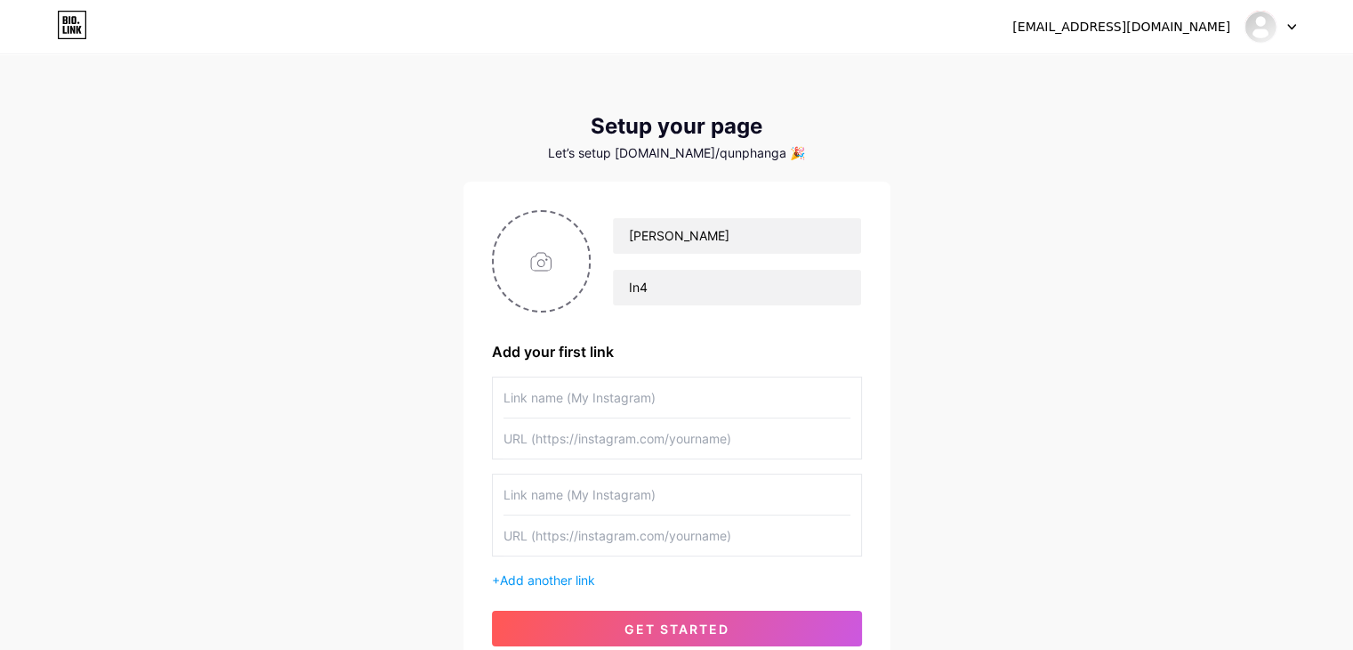
click at [1031, 366] on div "quanphan1302.2k6@gmail.com Dashboard Logout Setup your page Let’s setup bio.lin…" at bounding box center [676, 365] width 1353 height 731
click at [534, 400] on input "text" at bounding box center [677, 397] width 347 height 40
click at [602, 382] on input "text" at bounding box center [677, 397] width 347 height 40
click at [616, 394] on input "text" at bounding box center [677, 397] width 347 height 40
type input "I"
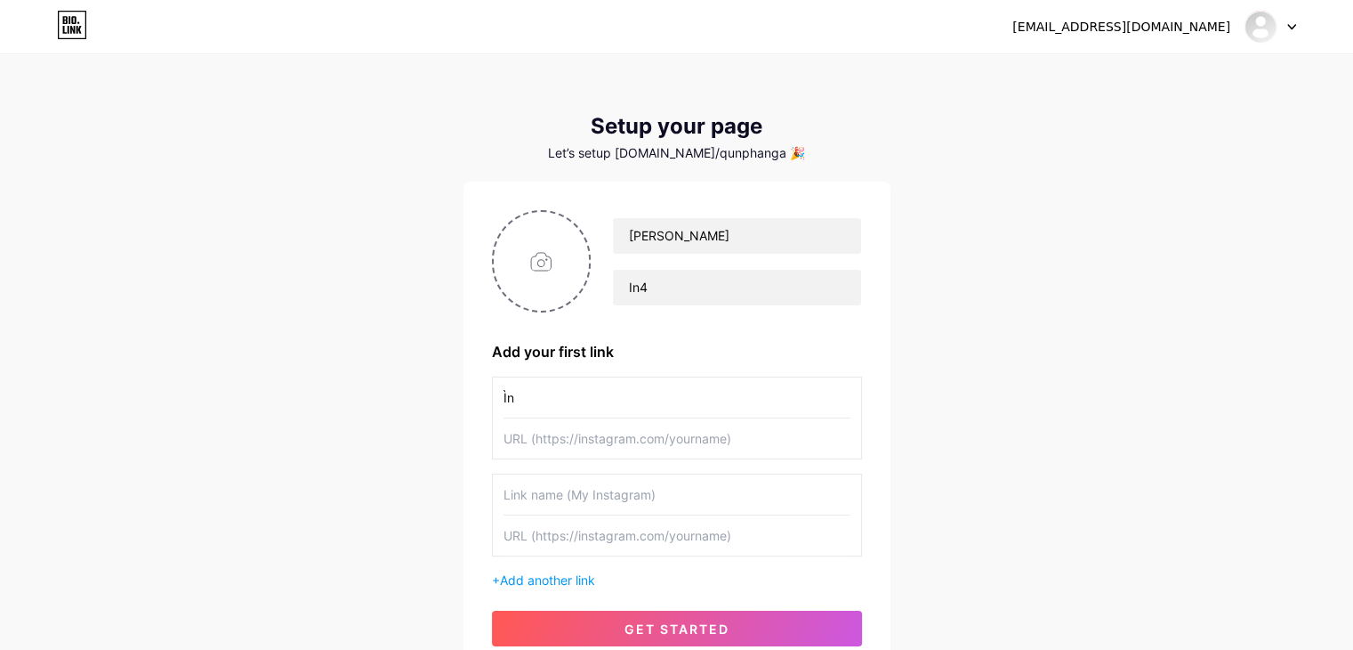
type input "Ì"
type input "Í"
type input "Insta"
click at [594, 422] on input "text" at bounding box center [677, 438] width 347 height 40
click at [557, 501] on input "text" at bounding box center [677, 494] width 347 height 40
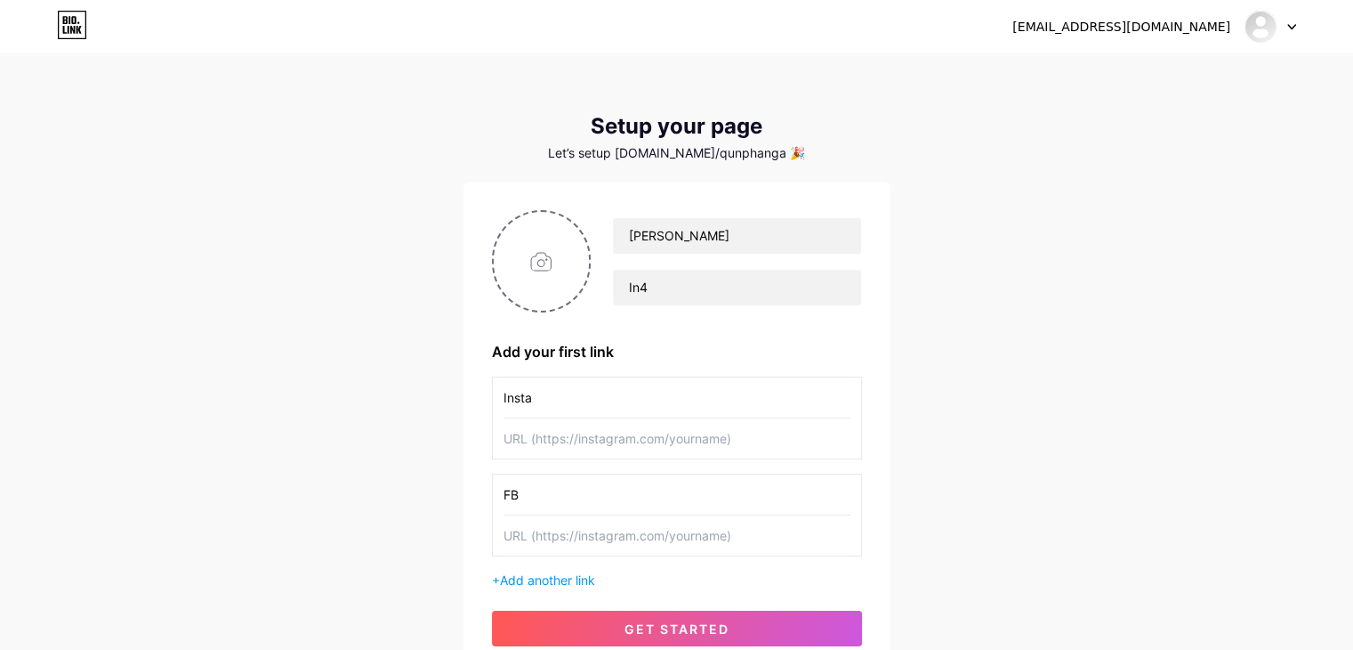
type input "FB"
click at [565, 544] on input "text" at bounding box center [677, 535] width 347 height 40
paste input "[URL][DOMAIN_NAME]"
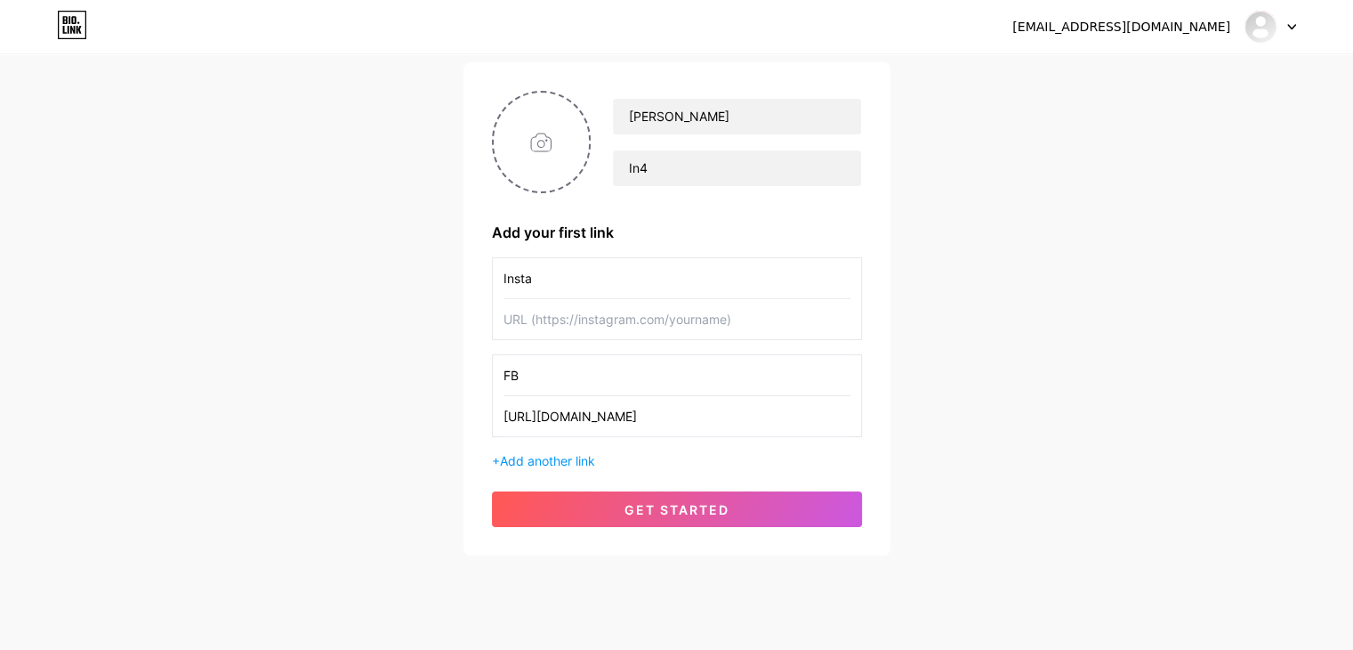
scroll to position [152, 0]
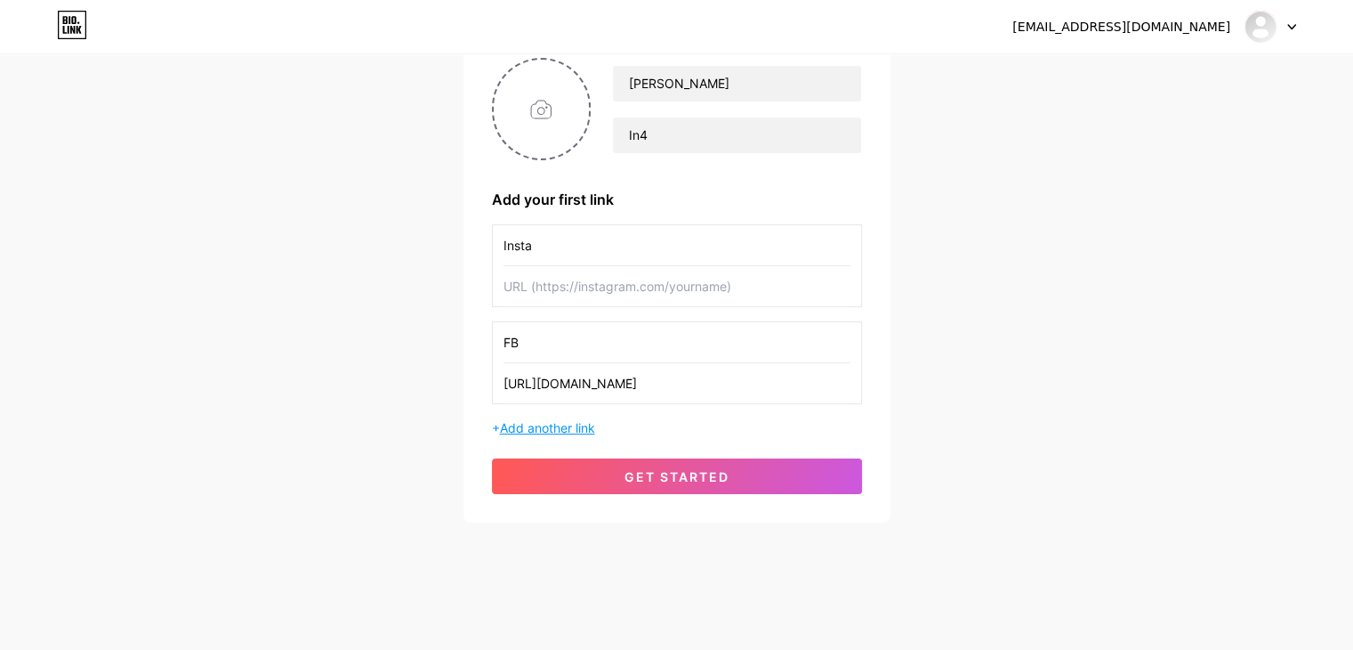
type input "[URL][DOMAIN_NAME]"
click at [574, 424] on span "Add another link" at bounding box center [547, 427] width 95 height 15
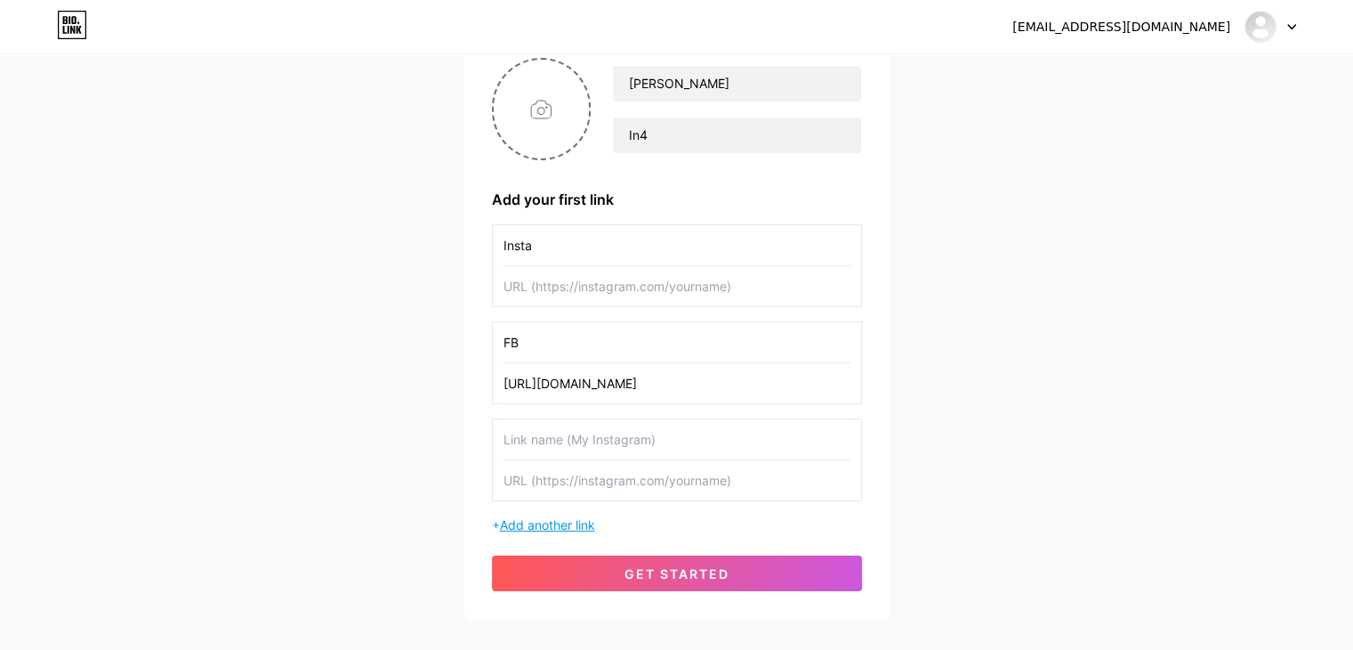
click at [574, 518] on span "Add another link" at bounding box center [547, 524] width 95 height 15
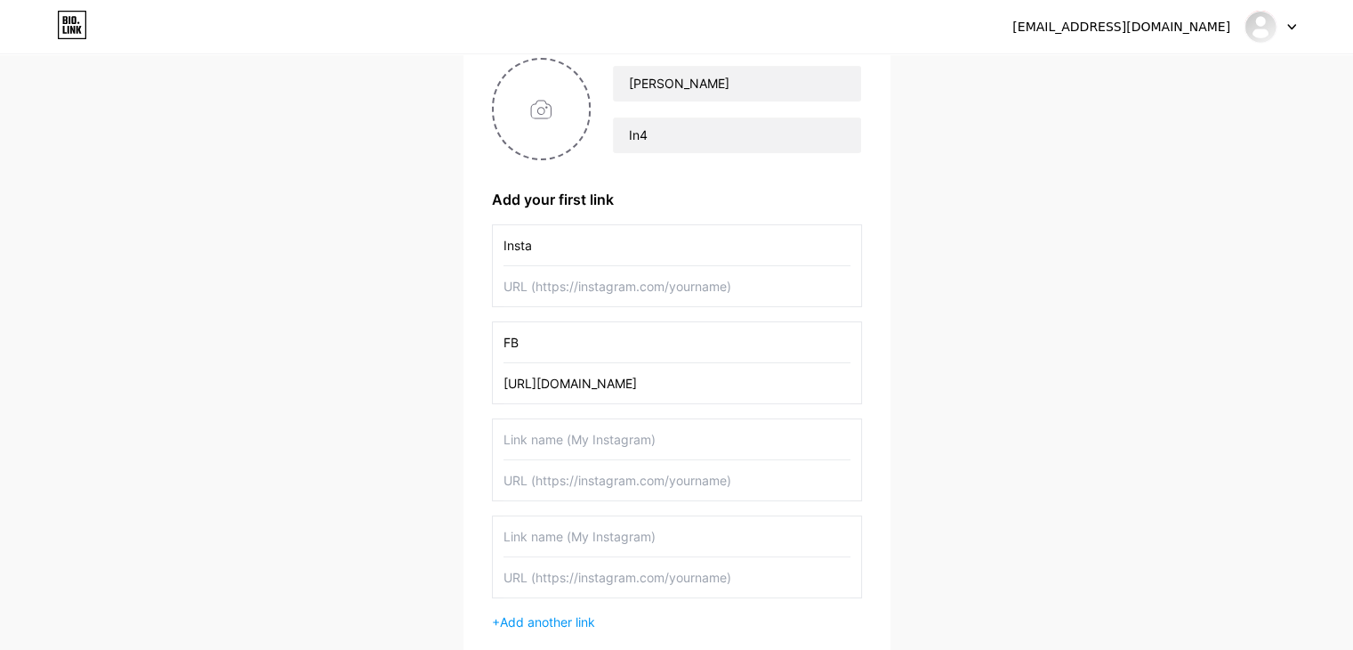
click at [598, 533] on input "text" at bounding box center [677, 536] width 347 height 40
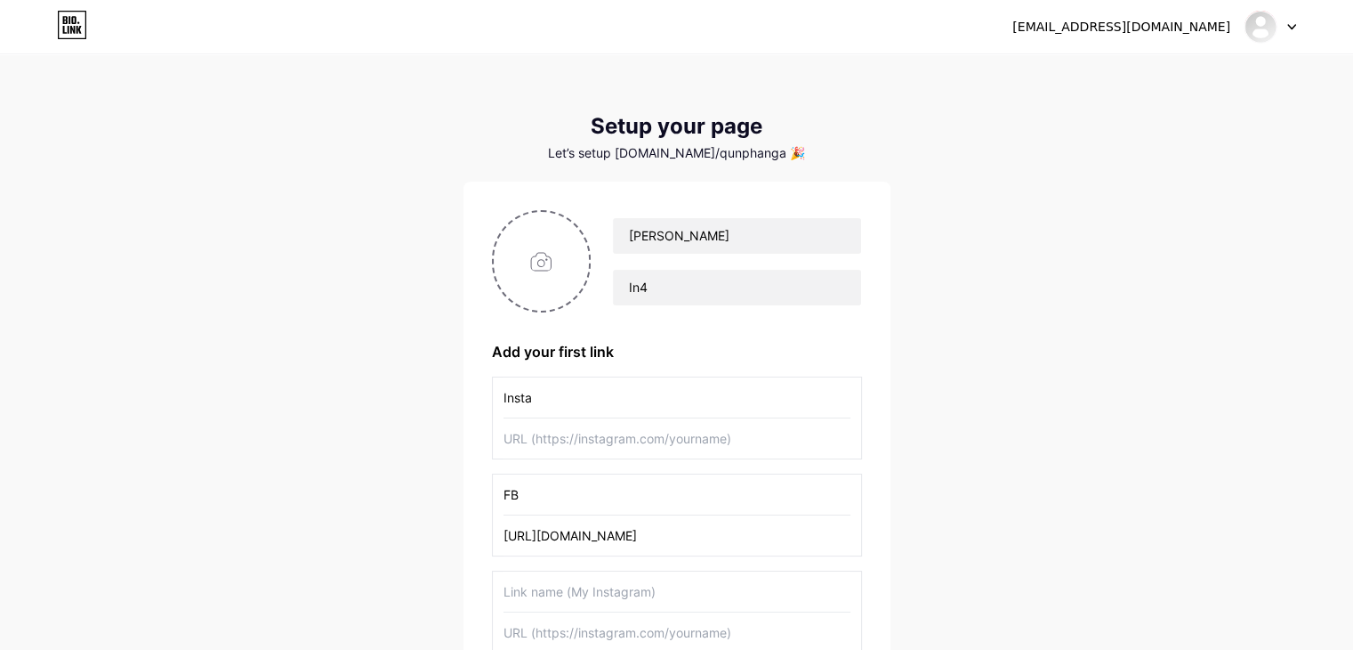
click at [597, 443] on input "text" at bounding box center [677, 438] width 347 height 40
click at [529, 261] on input "file" at bounding box center [542, 261] width 96 height 99
type input "C:\fakepath\2af5034e-4e02-4d7e-bf39-a720a24e0933.jpg"
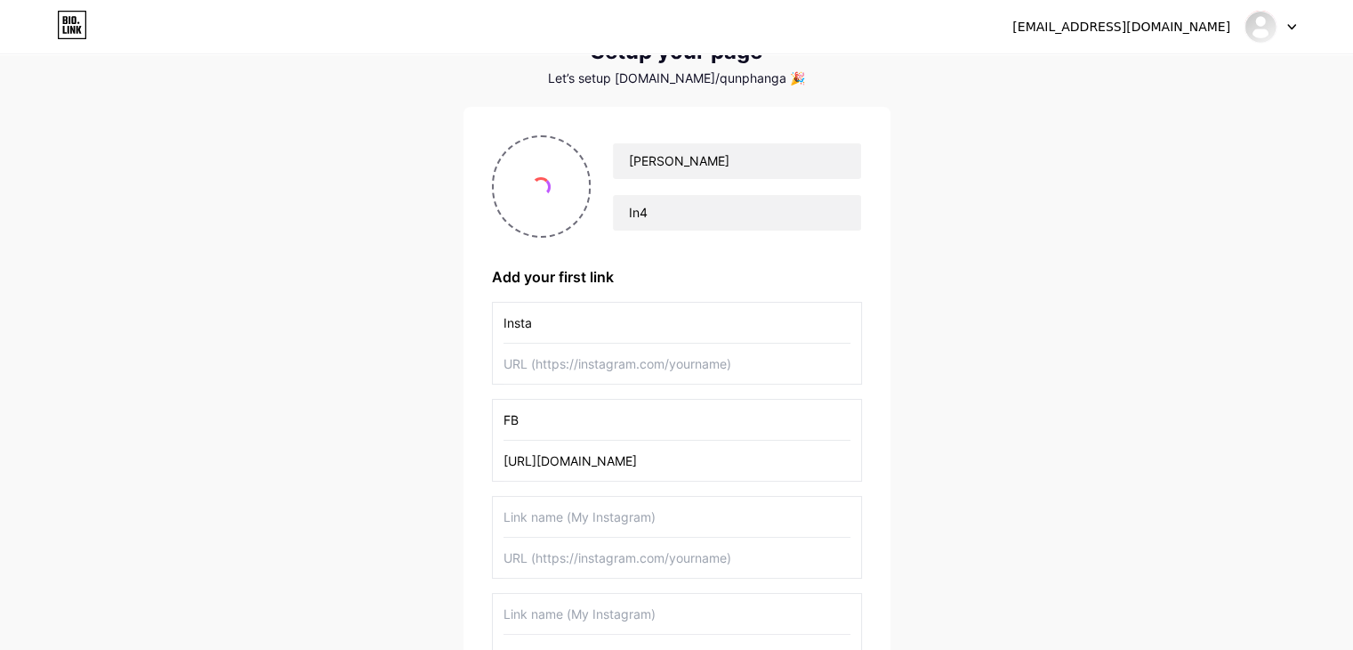
scroll to position [345, 0]
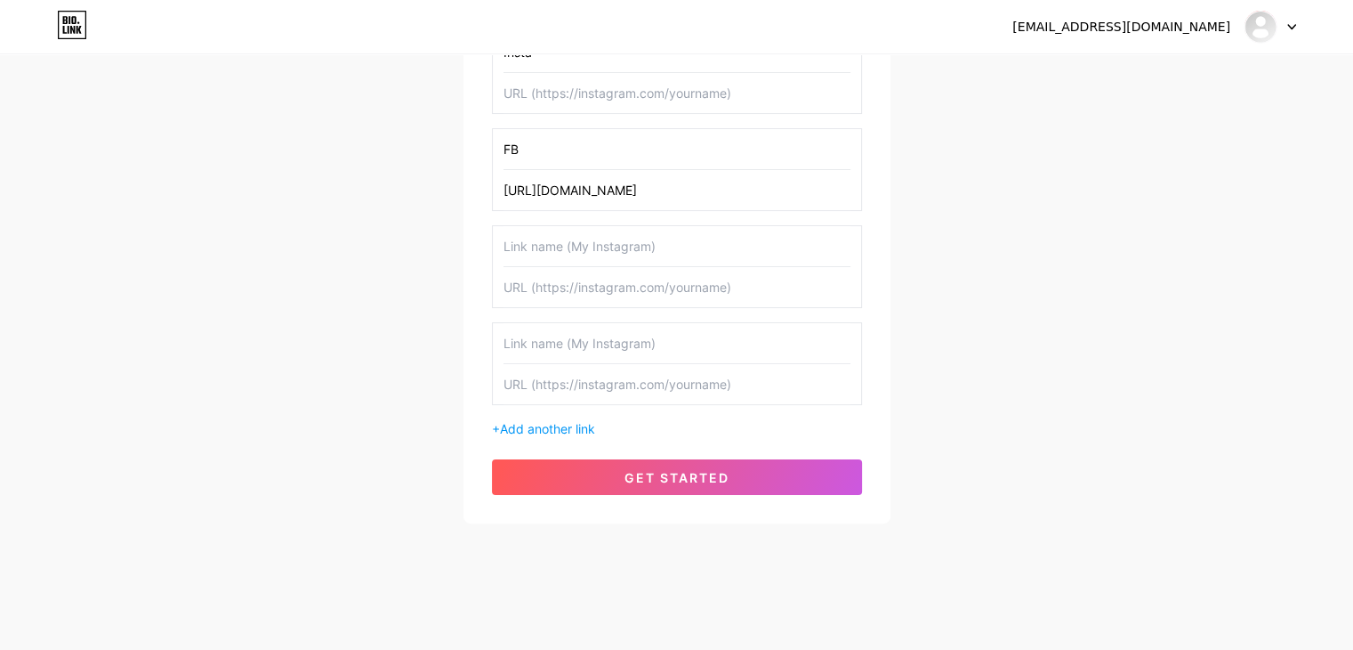
click at [586, 242] on input "text" at bounding box center [677, 246] width 347 height 40
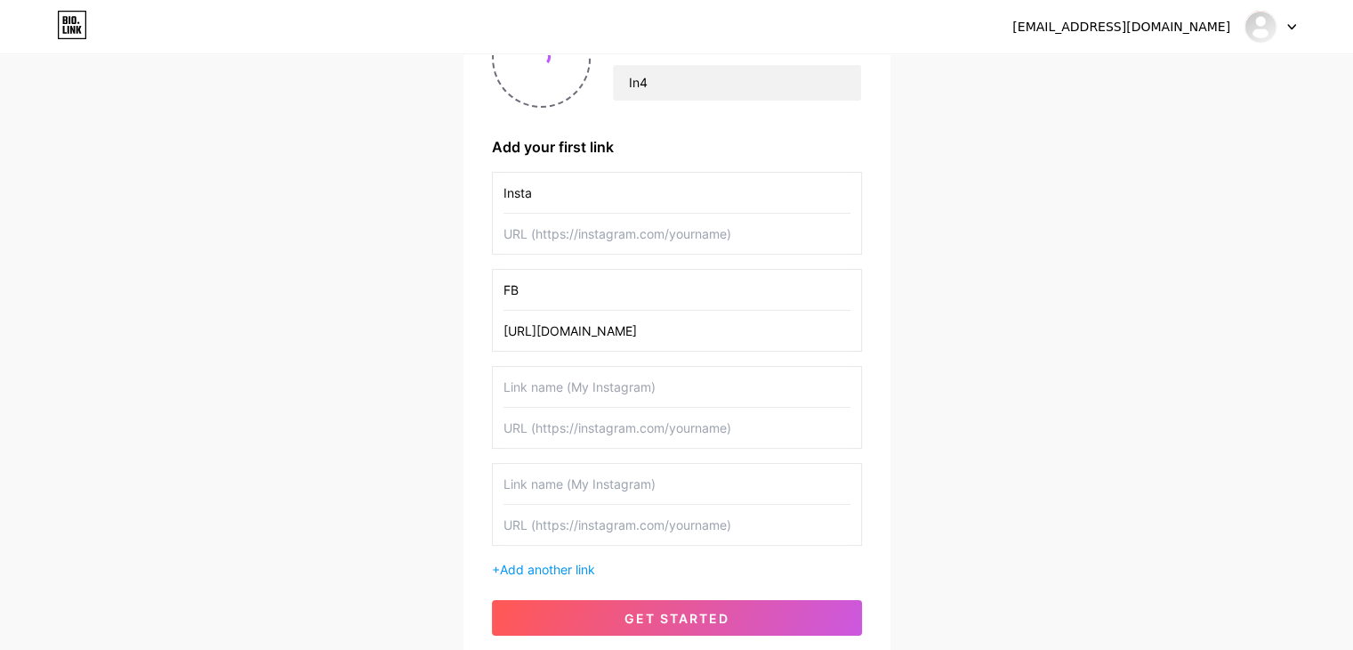
scroll to position [167, 0]
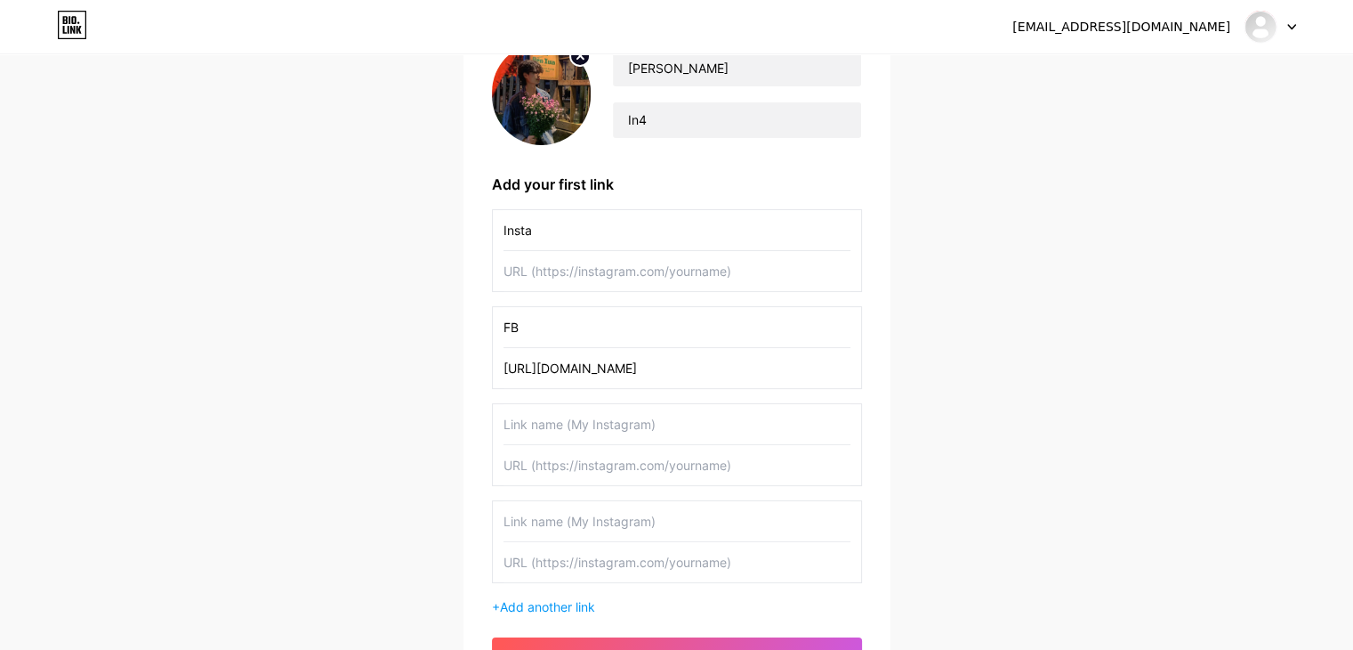
click at [569, 421] on input "text" at bounding box center [677, 424] width 347 height 40
click at [558, 233] on input "Insta" at bounding box center [677, 230] width 347 height 40
type input "Gmail"
click at [567, 281] on input "text" at bounding box center [677, 271] width 347 height 40
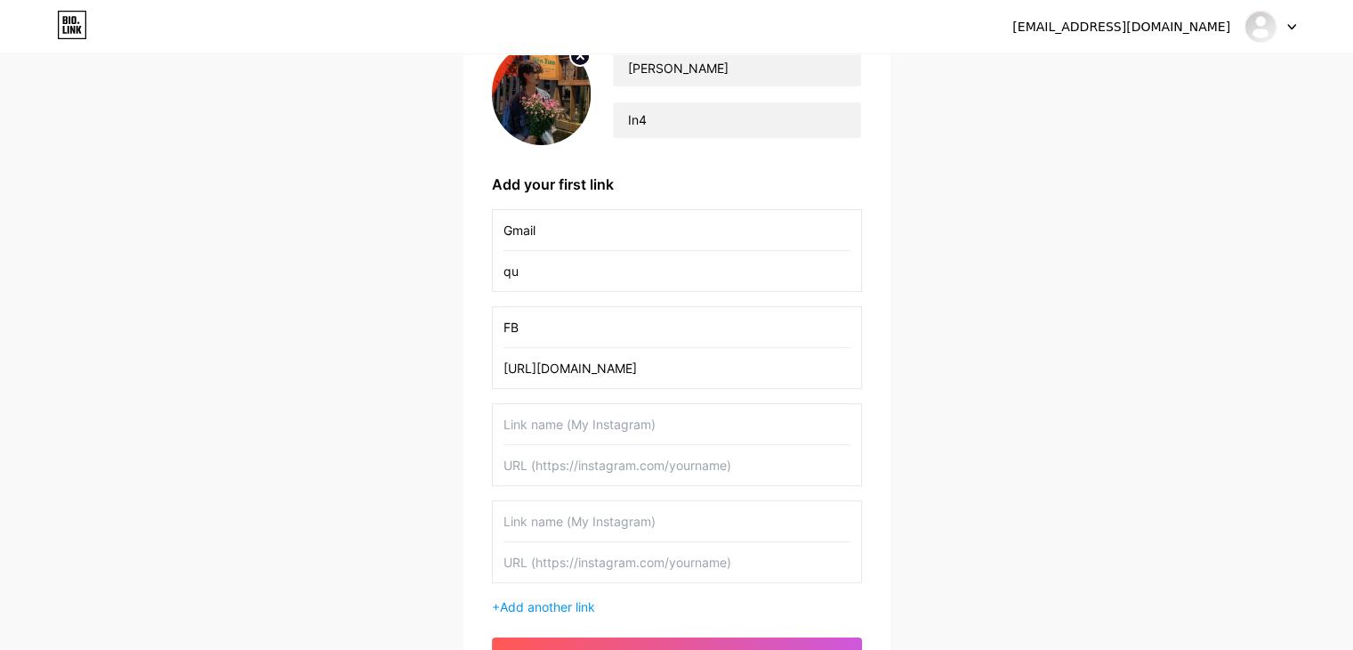
type input "q"
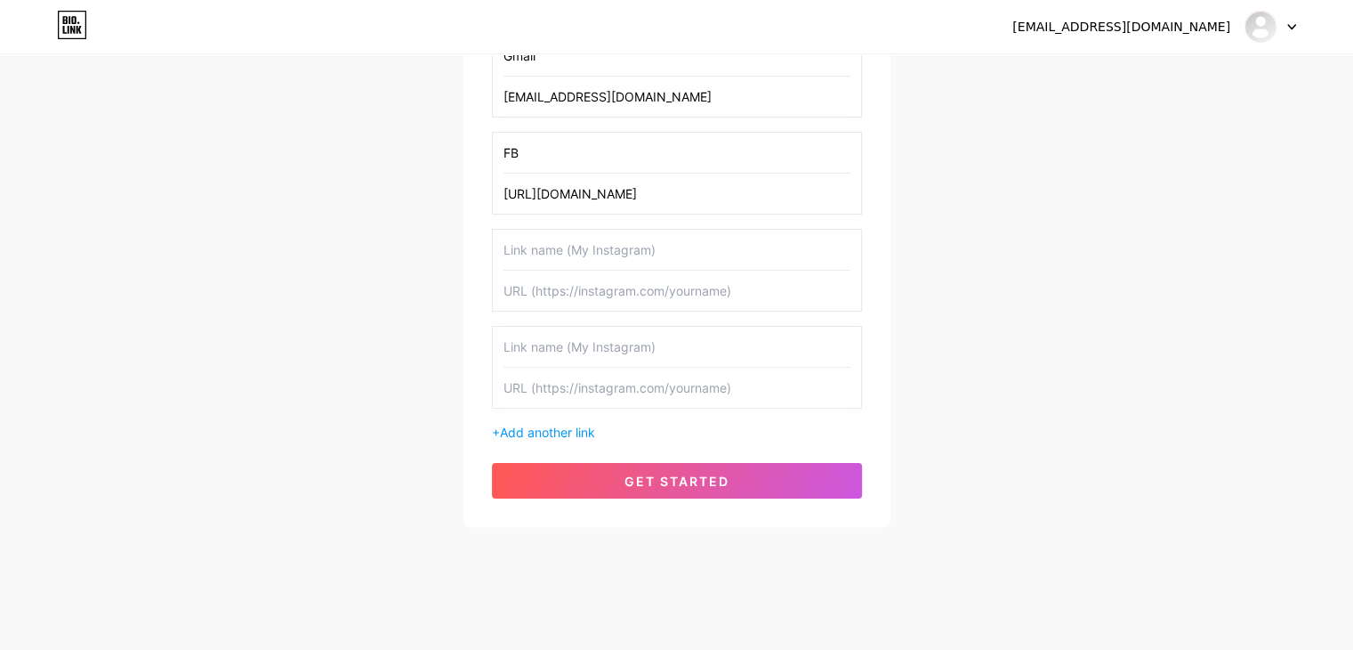
scroll to position [345, 0]
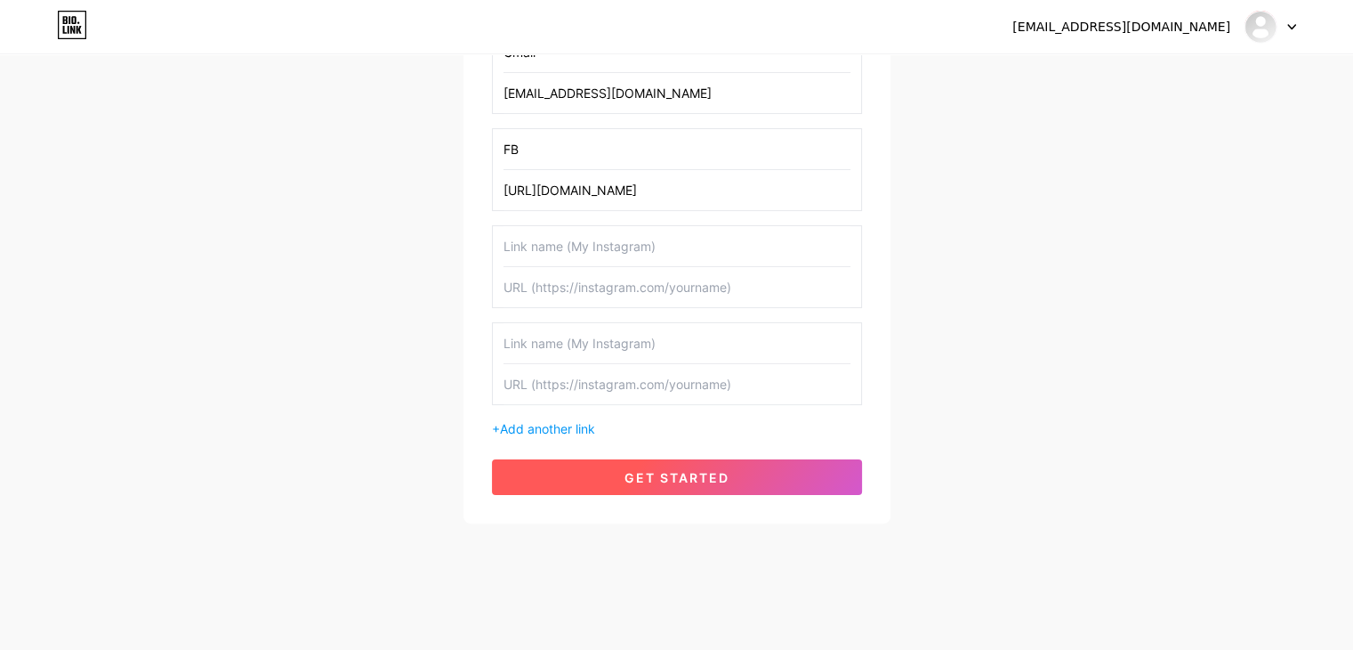
type input "[EMAIL_ADDRESS][DOMAIN_NAME]"
click at [772, 468] on button "get started" at bounding box center [677, 477] width 370 height 36
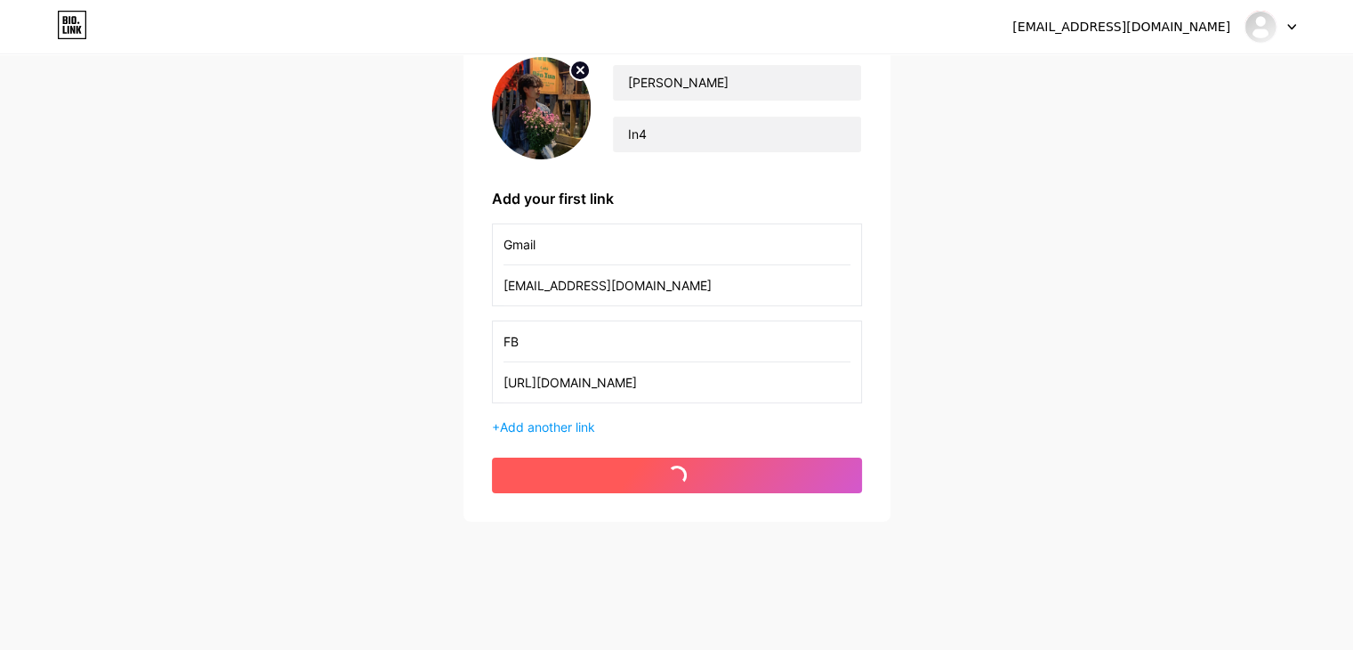
scroll to position [152, 0]
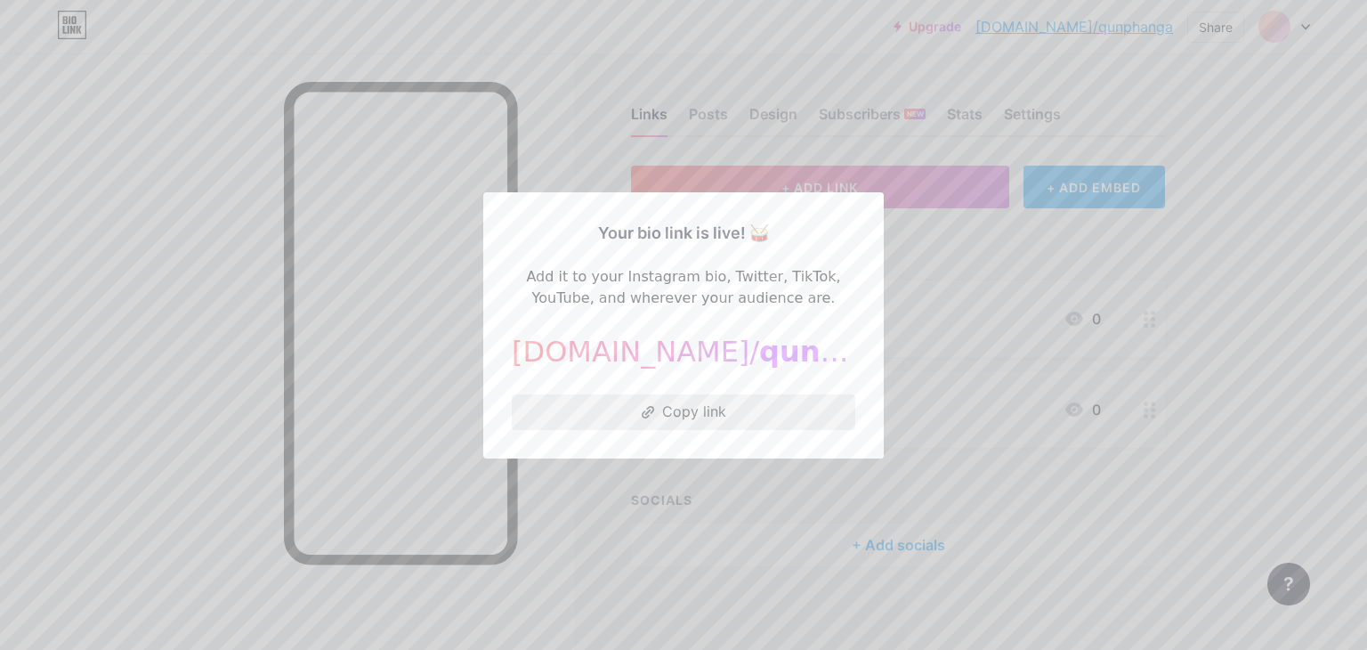
click at [770, 413] on button "Copy link" at bounding box center [683, 412] width 343 height 36
click at [1325, 361] on div at bounding box center [683, 325] width 1367 height 650
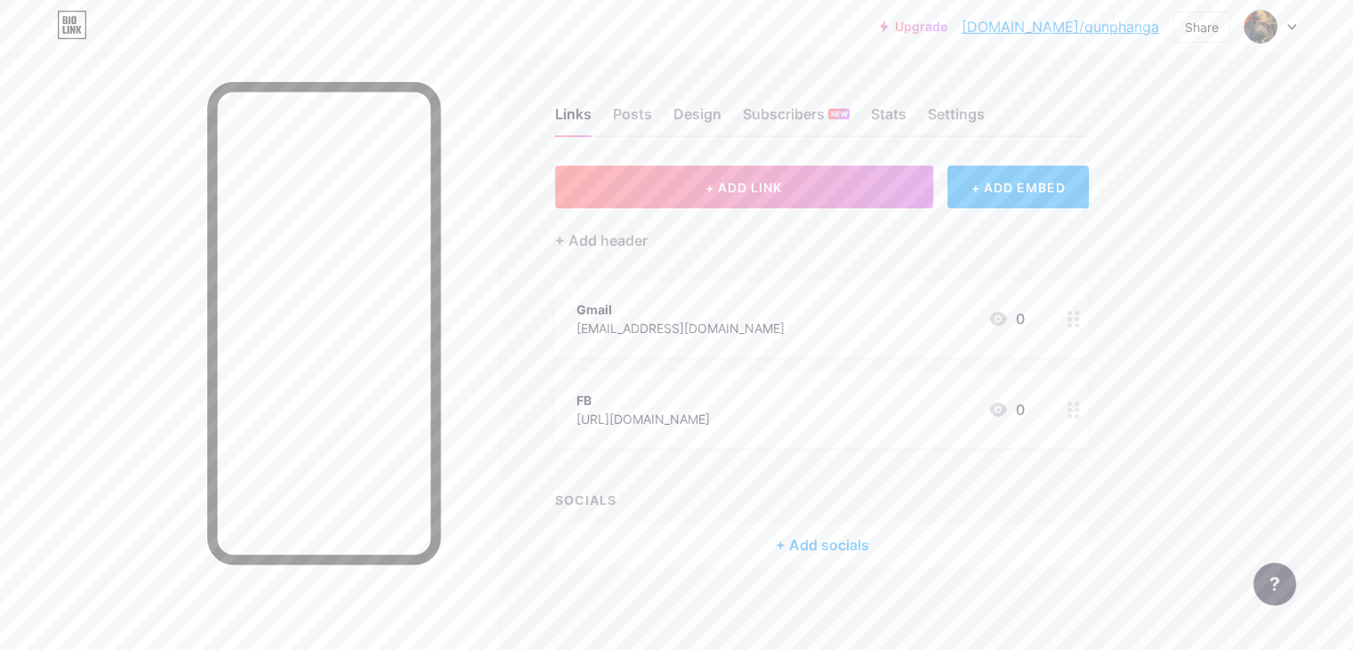
click at [1007, 317] on icon at bounding box center [998, 318] width 18 height 14
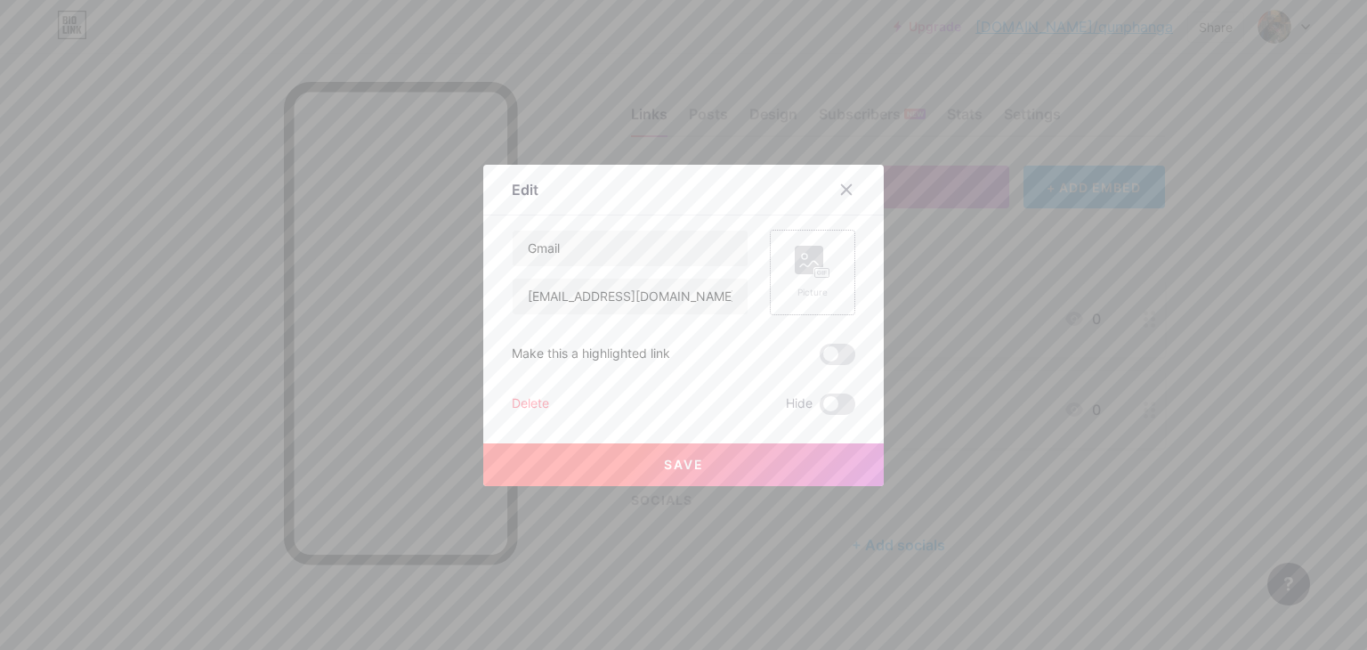
click at [814, 267] on rect at bounding box center [822, 272] width 16 height 11
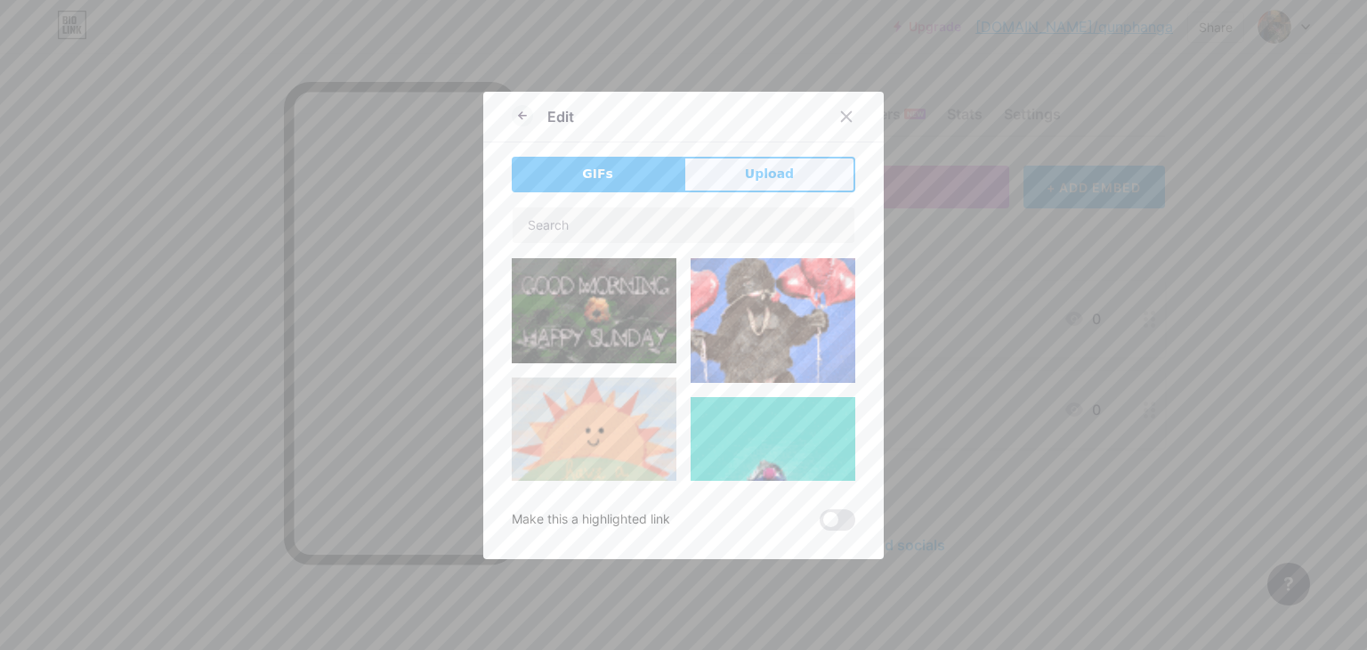
click at [769, 166] on span "Upload" at bounding box center [769, 174] width 49 height 19
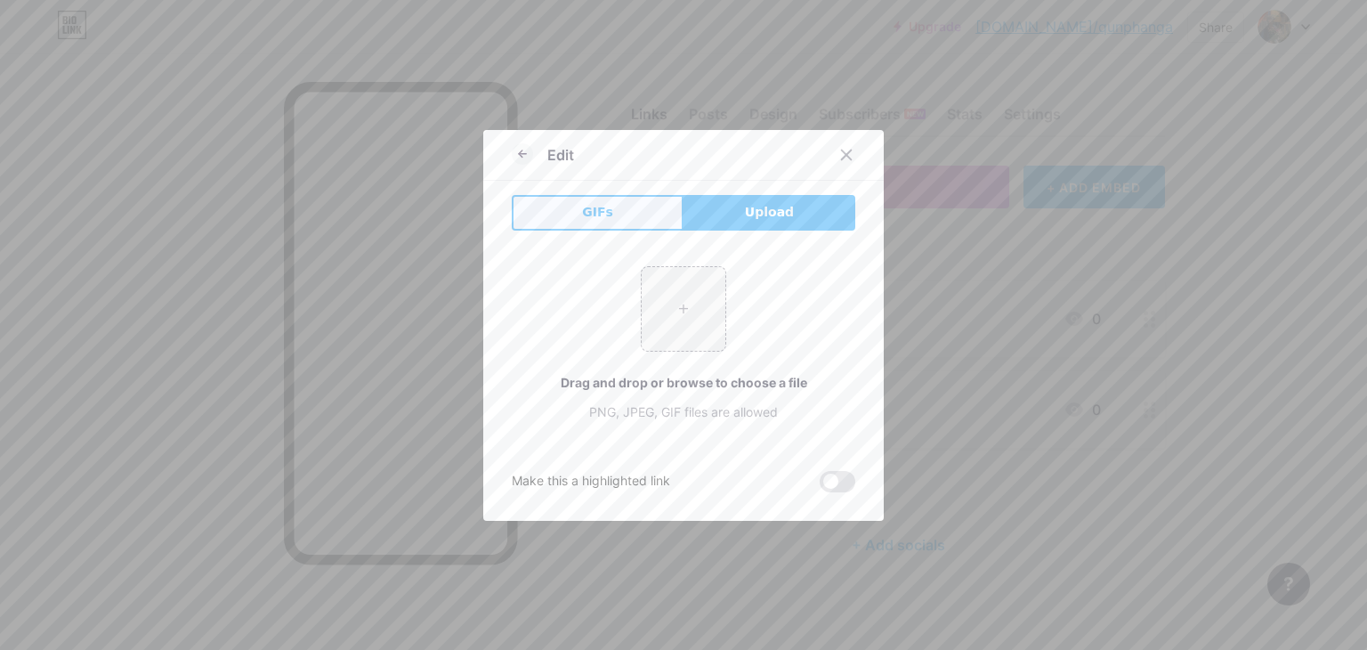
click at [621, 207] on button "GIFs" at bounding box center [598, 213] width 172 height 36
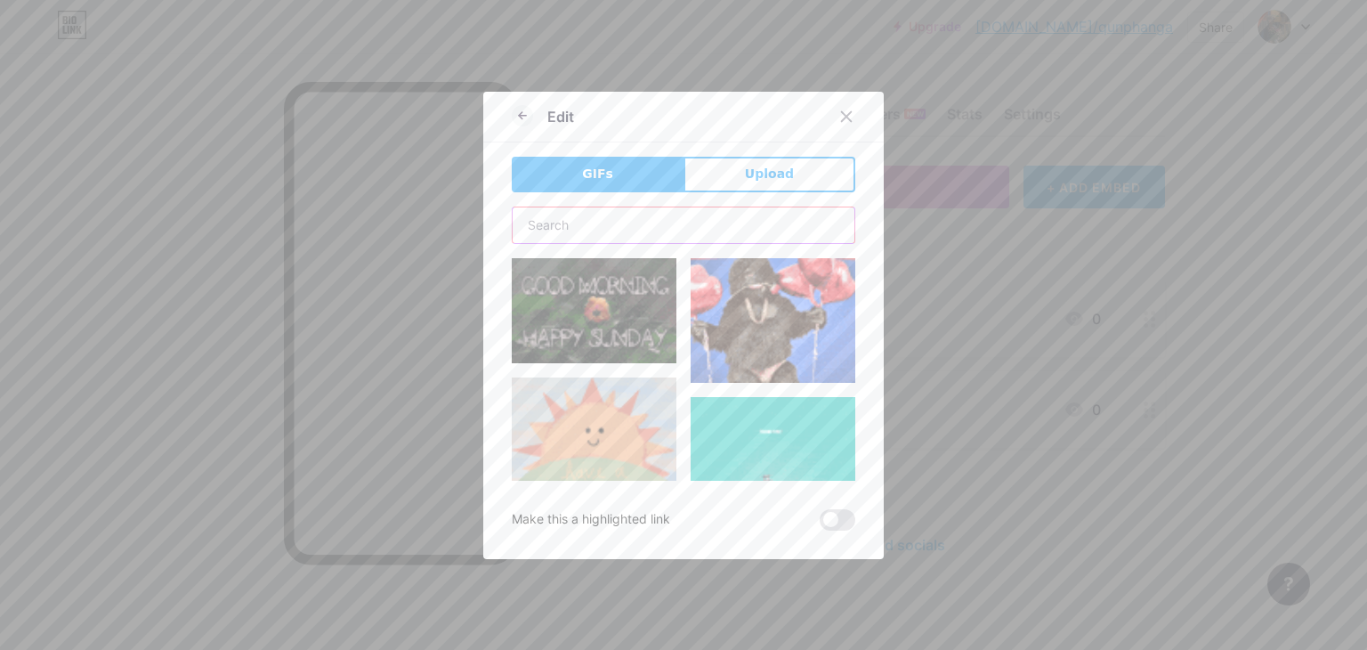
click at [626, 222] on input "text" at bounding box center [684, 225] width 342 height 36
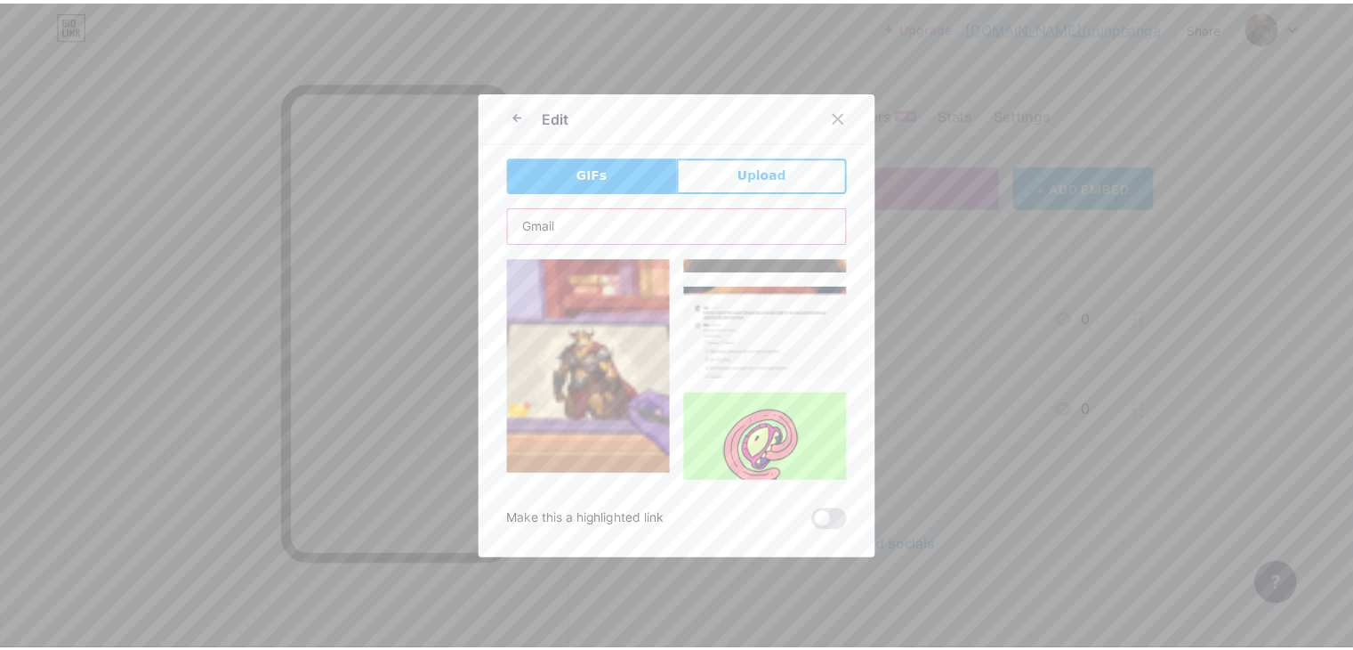
scroll to position [1560, 0]
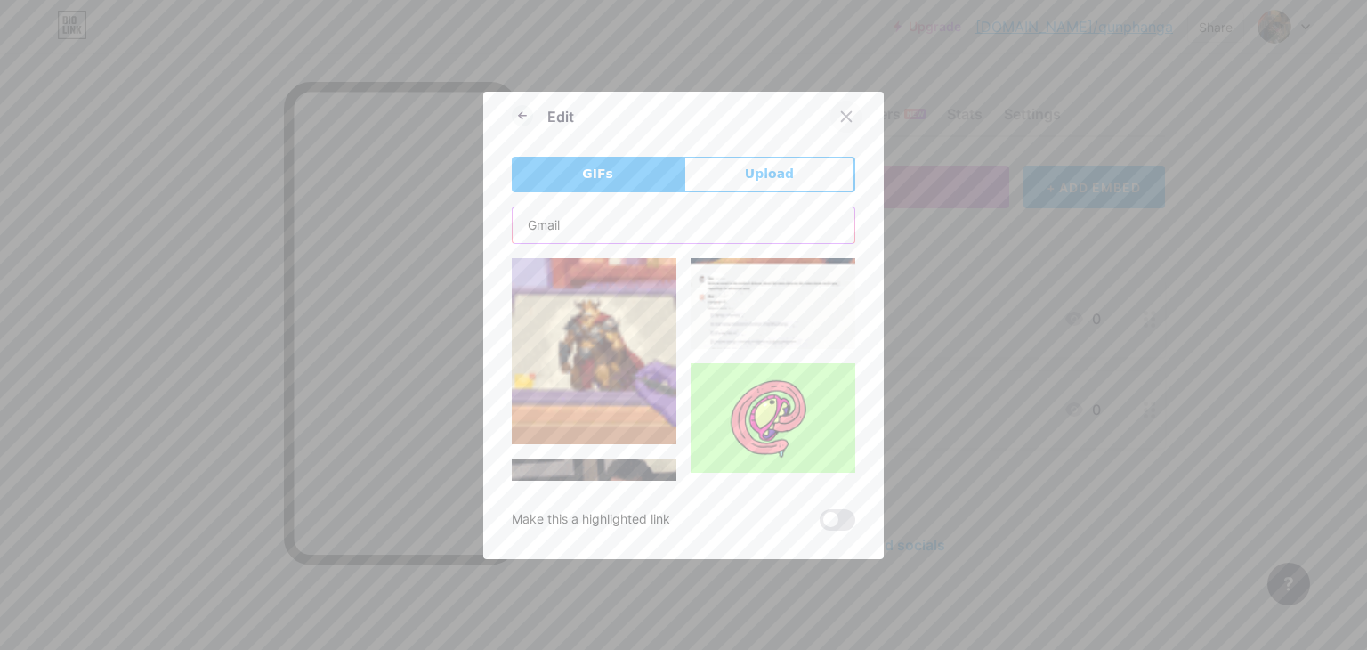
type input "Gmail"
click at [839, 118] on icon at bounding box center [846, 116] width 14 height 14
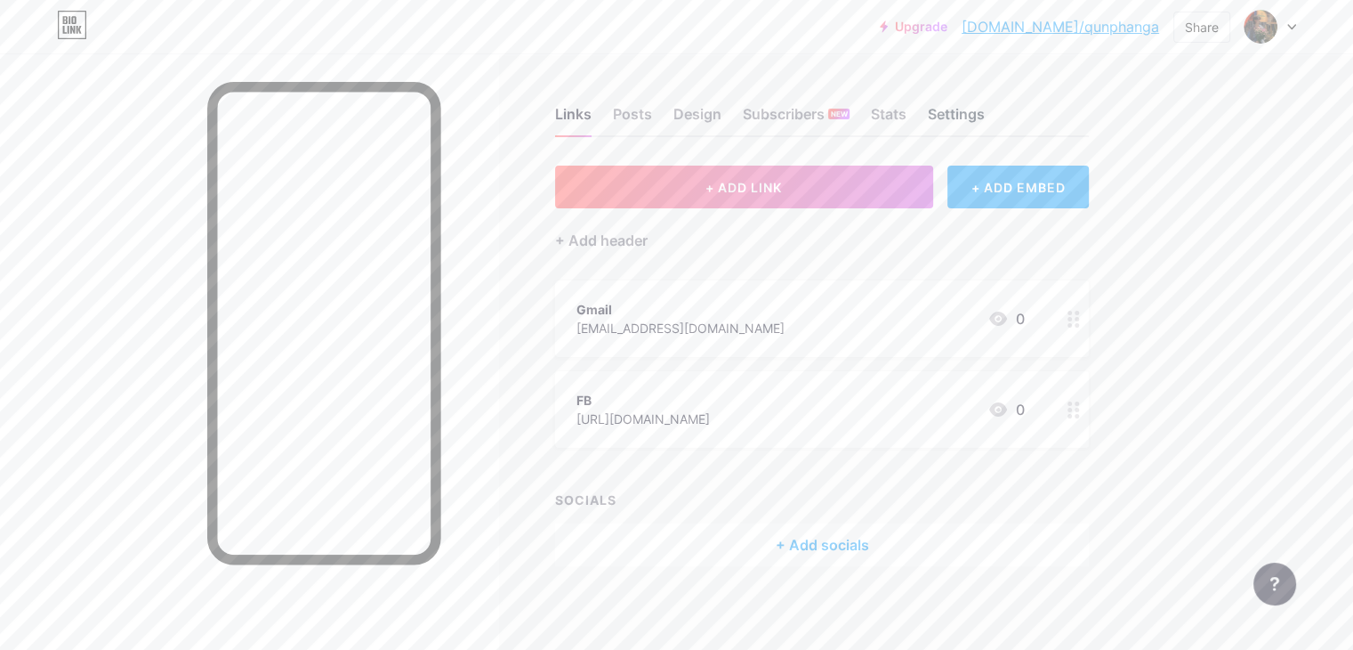
click at [985, 103] on div "Settings" at bounding box center [956, 119] width 57 height 32
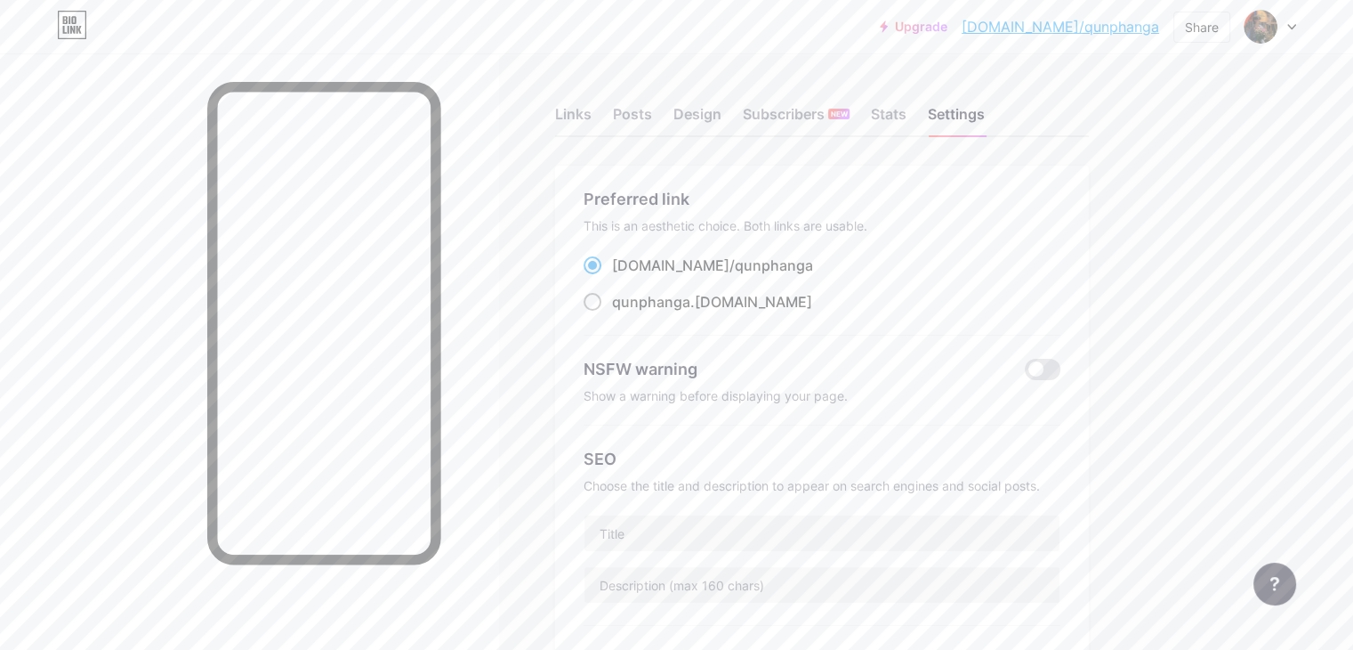
click at [602, 307] on span at bounding box center [593, 302] width 18 height 18
click at [624, 312] on input "qunphanga .bio.link" at bounding box center [618, 318] width 12 height 12
radio input "true"
click at [592, 116] on div "Links" at bounding box center [573, 119] width 36 height 32
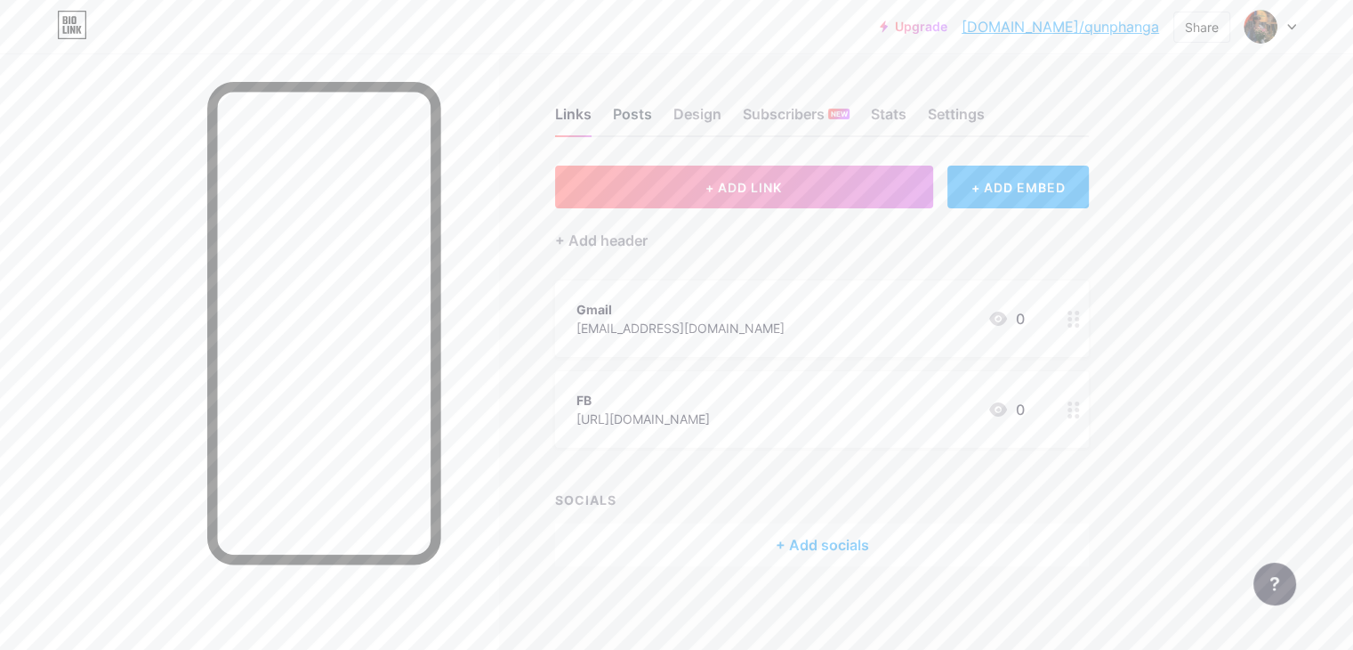
click at [652, 115] on div "Posts" at bounding box center [632, 119] width 39 height 32
click at [722, 112] on div "Design" at bounding box center [698, 119] width 48 height 32
click at [1064, 192] on div "+ ADD EMBED" at bounding box center [1018, 187] width 141 height 43
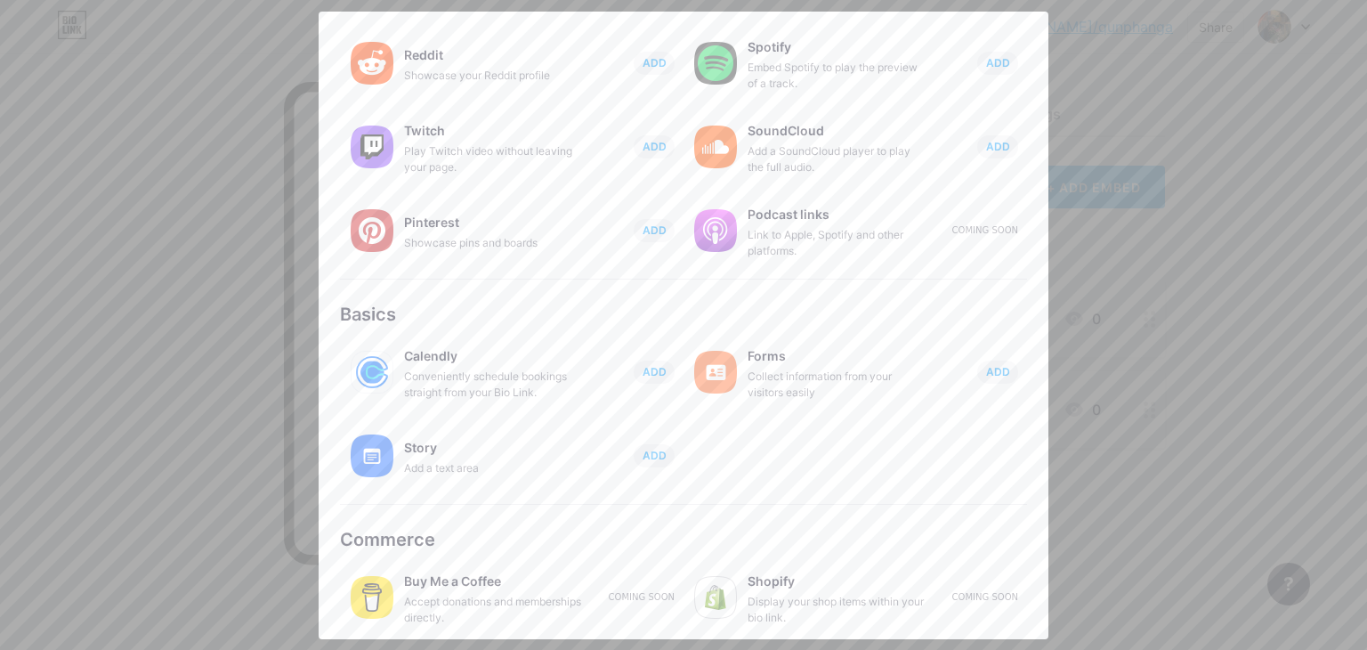
scroll to position [279, 0]
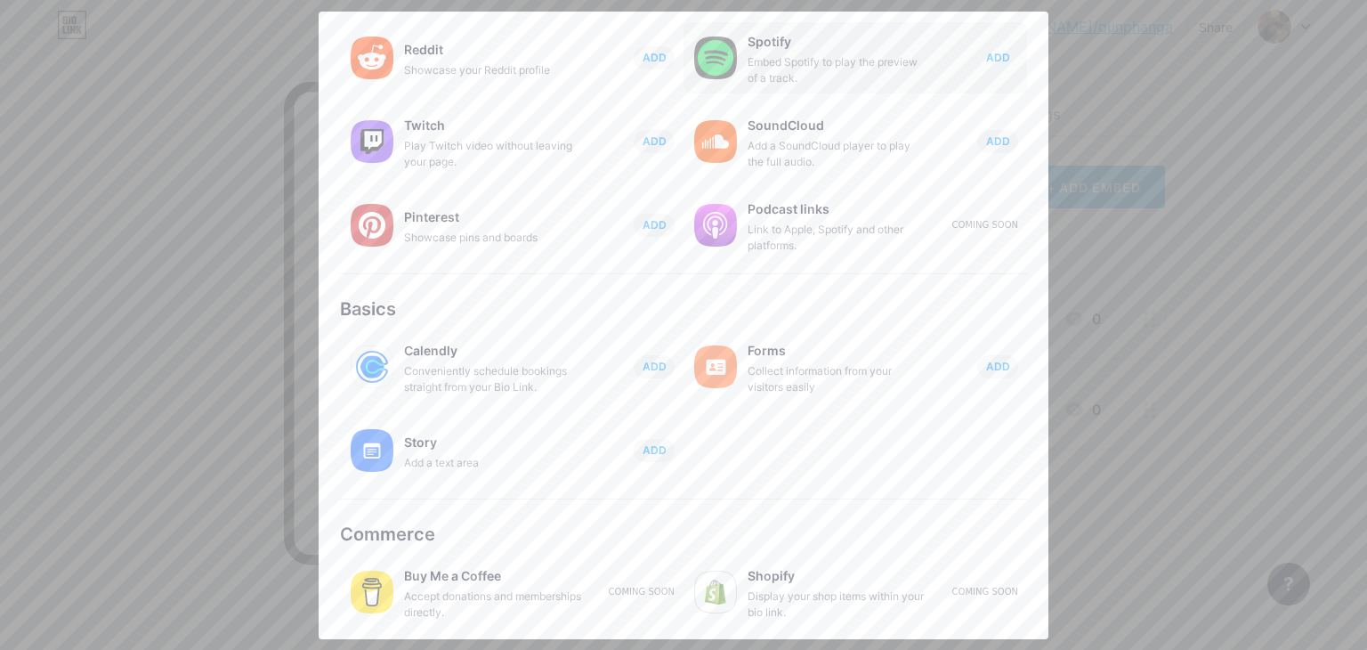
click at [994, 50] on span "ADD" at bounding box center [998, 57] width 24 height 15
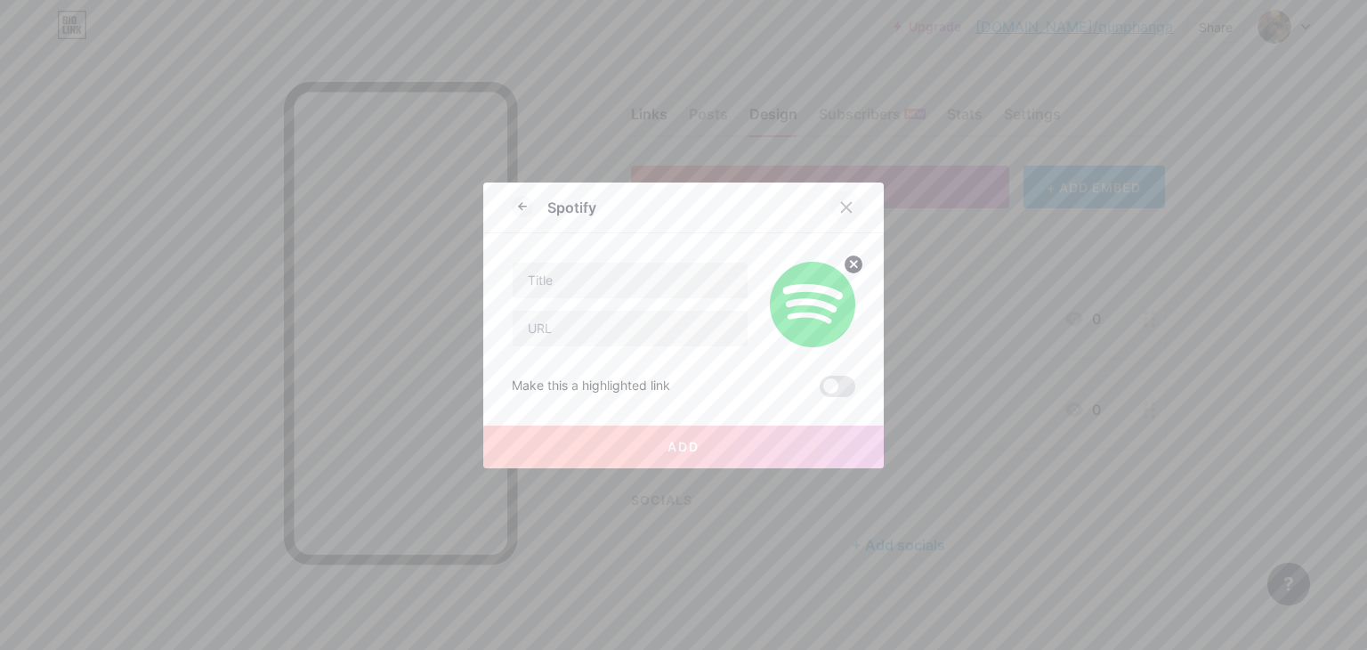
click at [830, 207] on div at bounding box center [846, 207] width 32 height 32
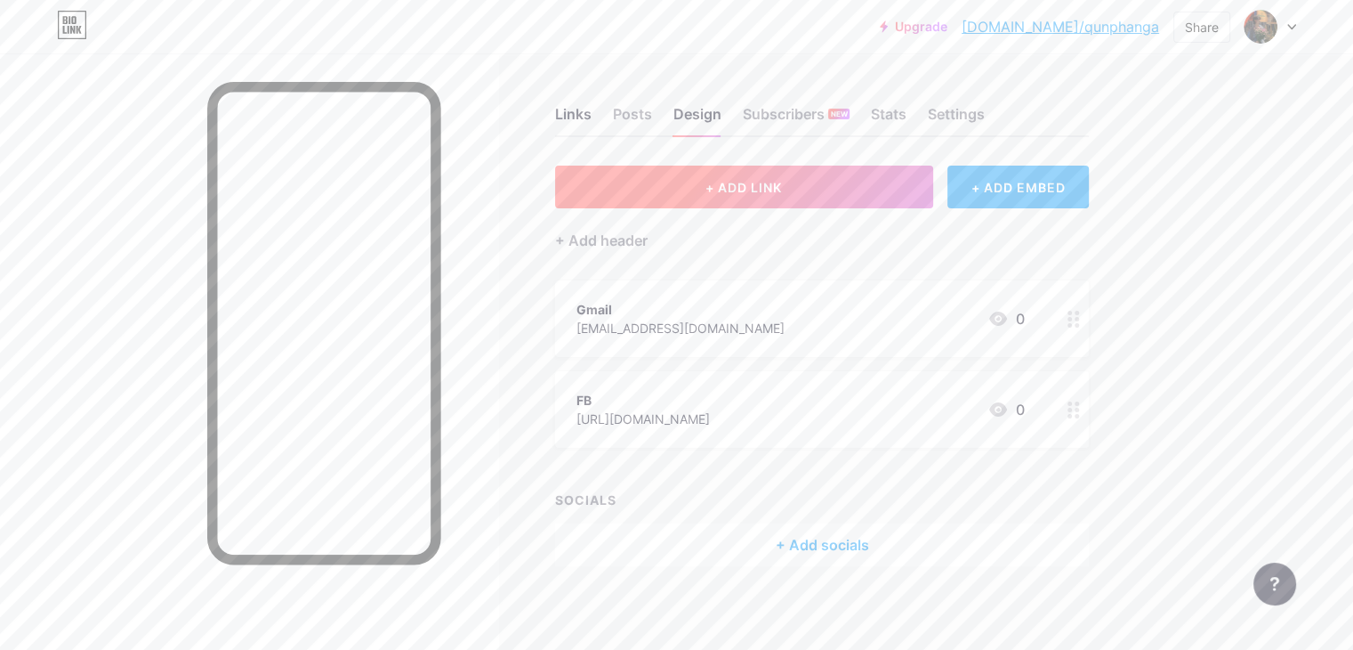
click at [898, 193] on button "+ ADD LINK" at bounding box center [744, 187] width 378 height 43
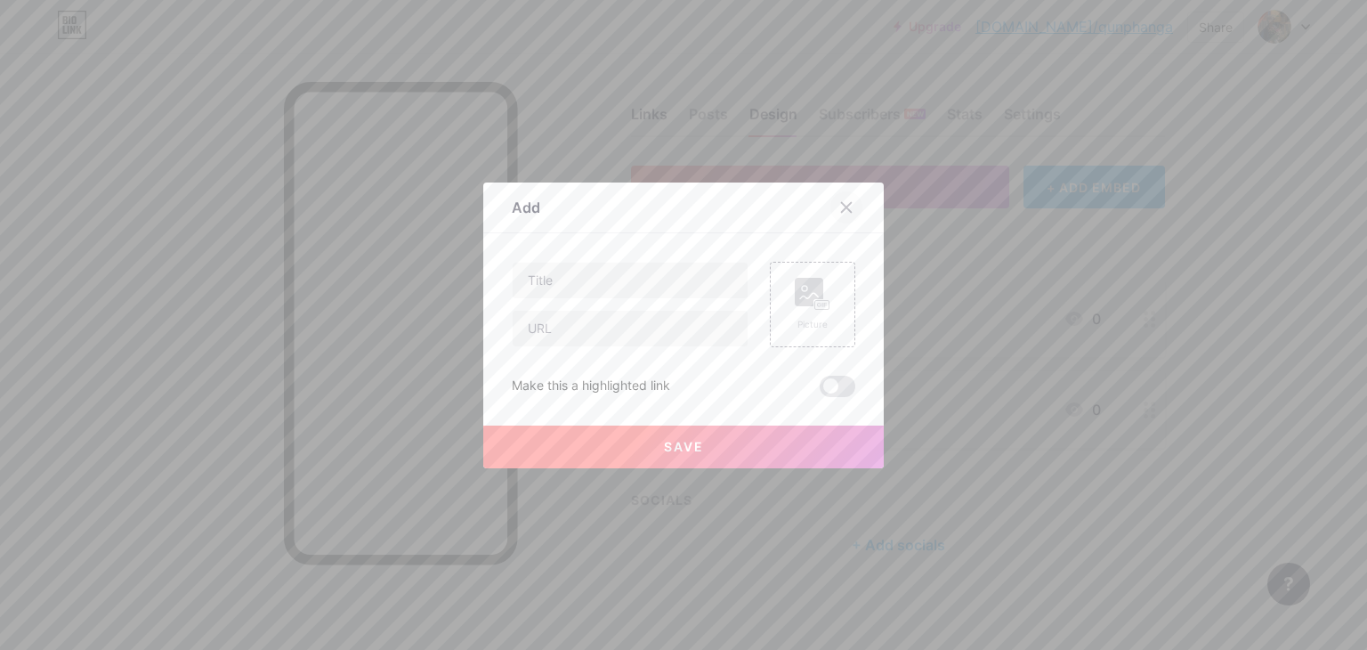
click at [840, 214] on div at bounding box center [846, 207] width 32 height 32
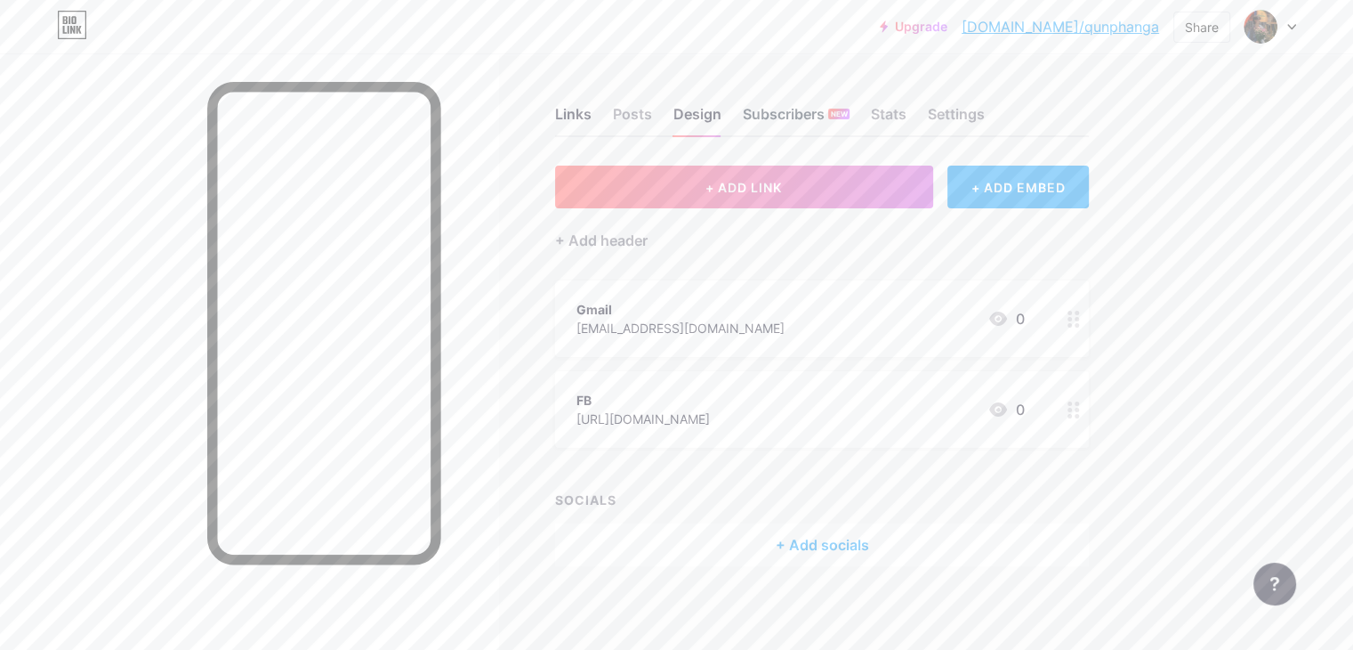
click at [850, 113] on div "Subscribers NEW" at bounding box center [796, 119] width 107 height 32
click at [907, 122] on div "Stats" at bounding box center [889, 119] width 36 height 32
click at [782, 180] on span "+ ADD LINK" at bounding box center [744, 187] width 77 height 15
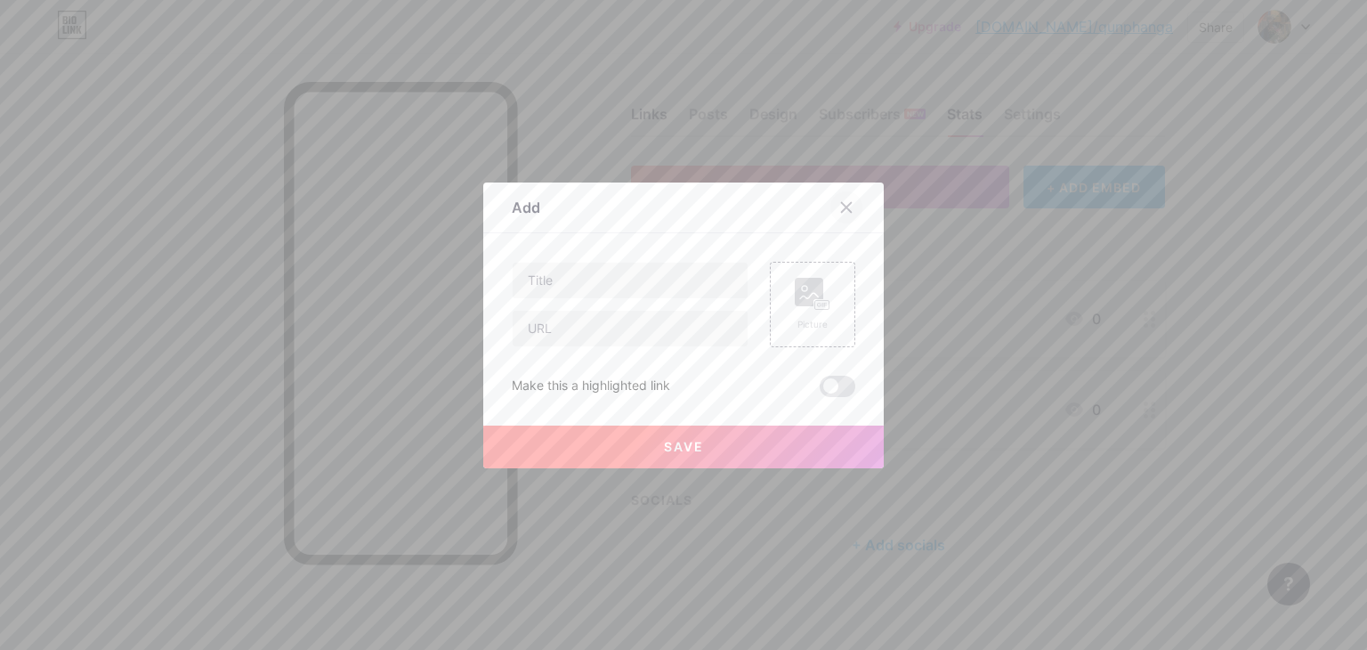
click at [841, 200] on icon at bounding box center [846, 207] width 14 height 14
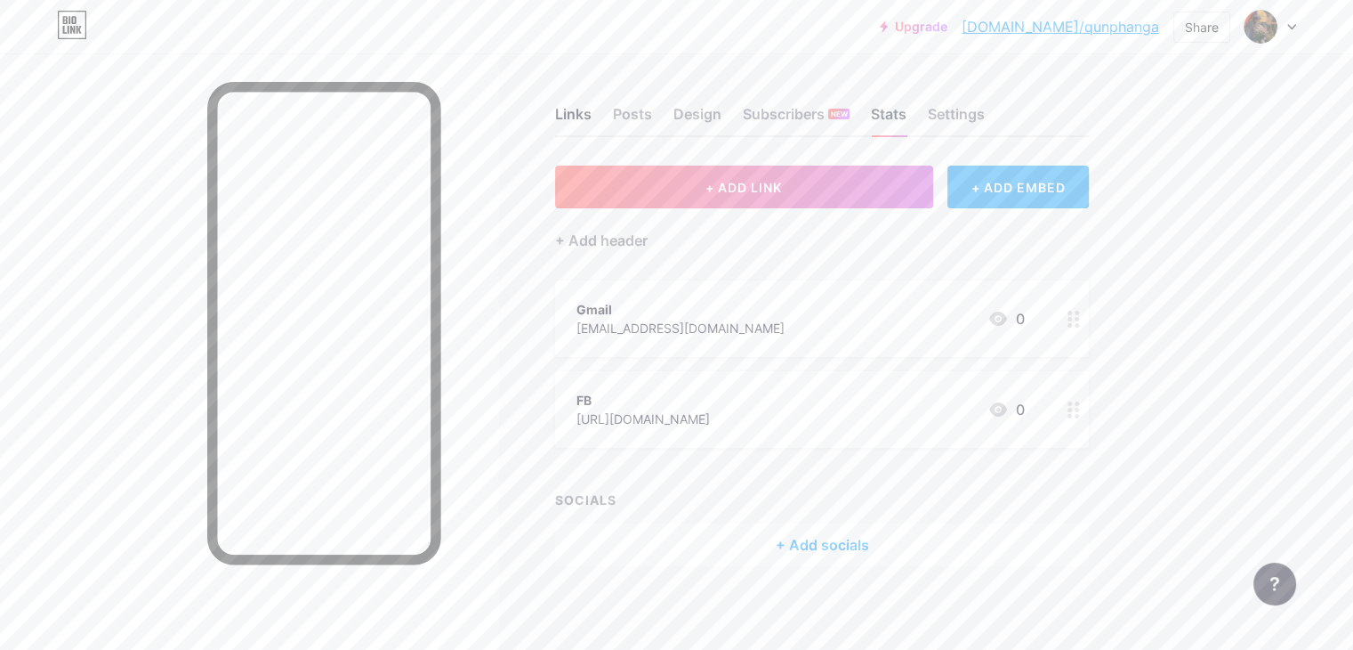
click at [907, 126] on div "Stats" at bounding box center [889, 119] width 36 height 32
click at [840, 557] on div "+ Add socials" at bounding box center [822, 544] width 534 height 43
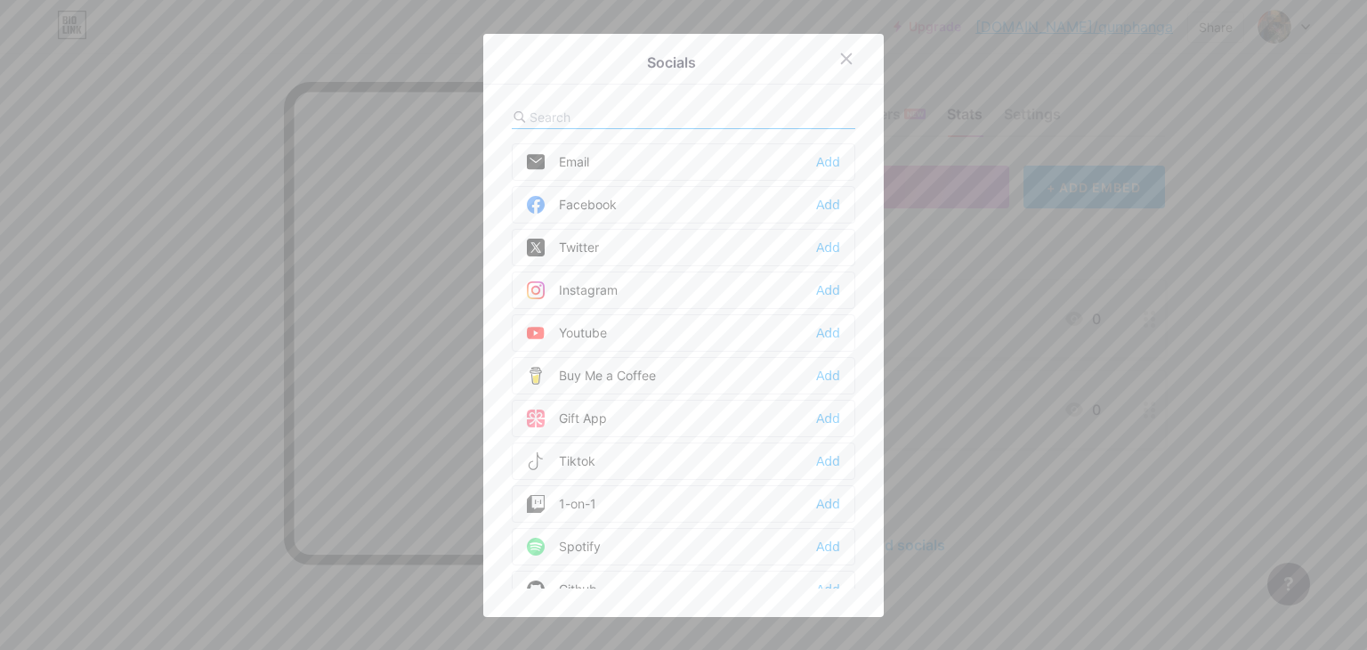
click at [596, 198] on div "Facebook" at bounding box center [572, 205] width 90 height 18
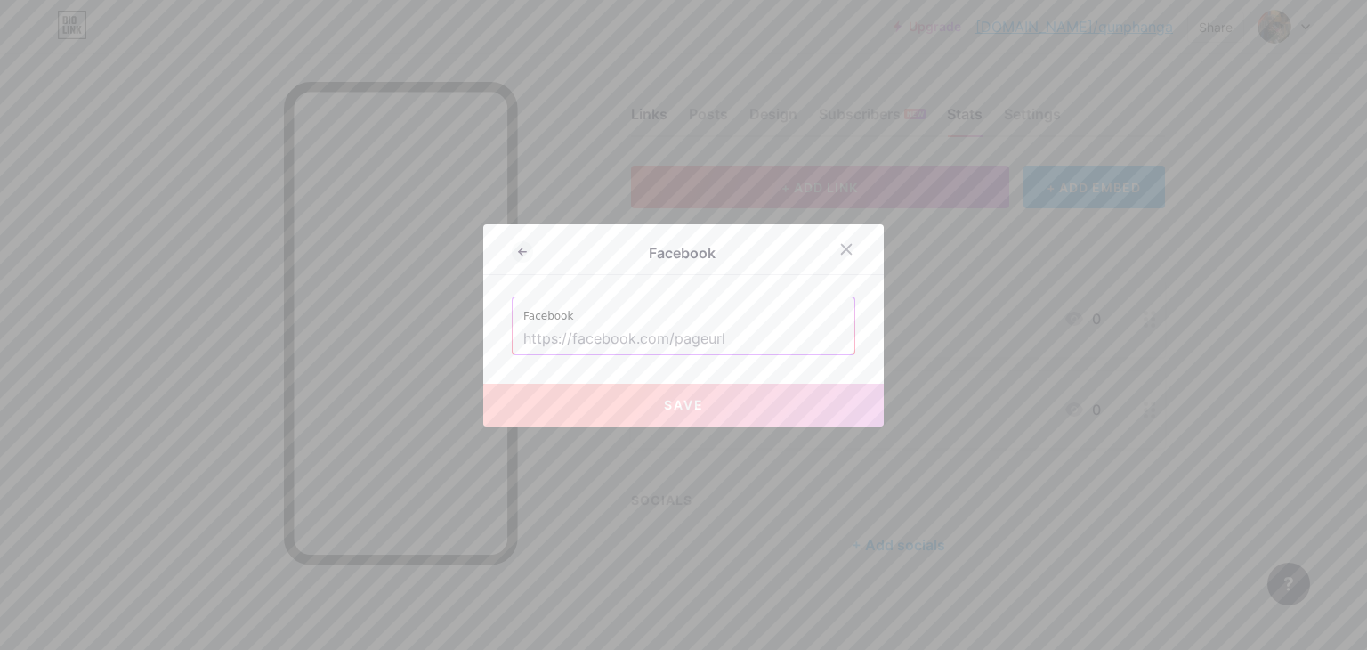
click at [731, 351] on input "text" at bounding box center [683, 339] width 320 height 30
paste input "https://bio.link/qunphanga"
type input "https://bio.link/qunphanga"
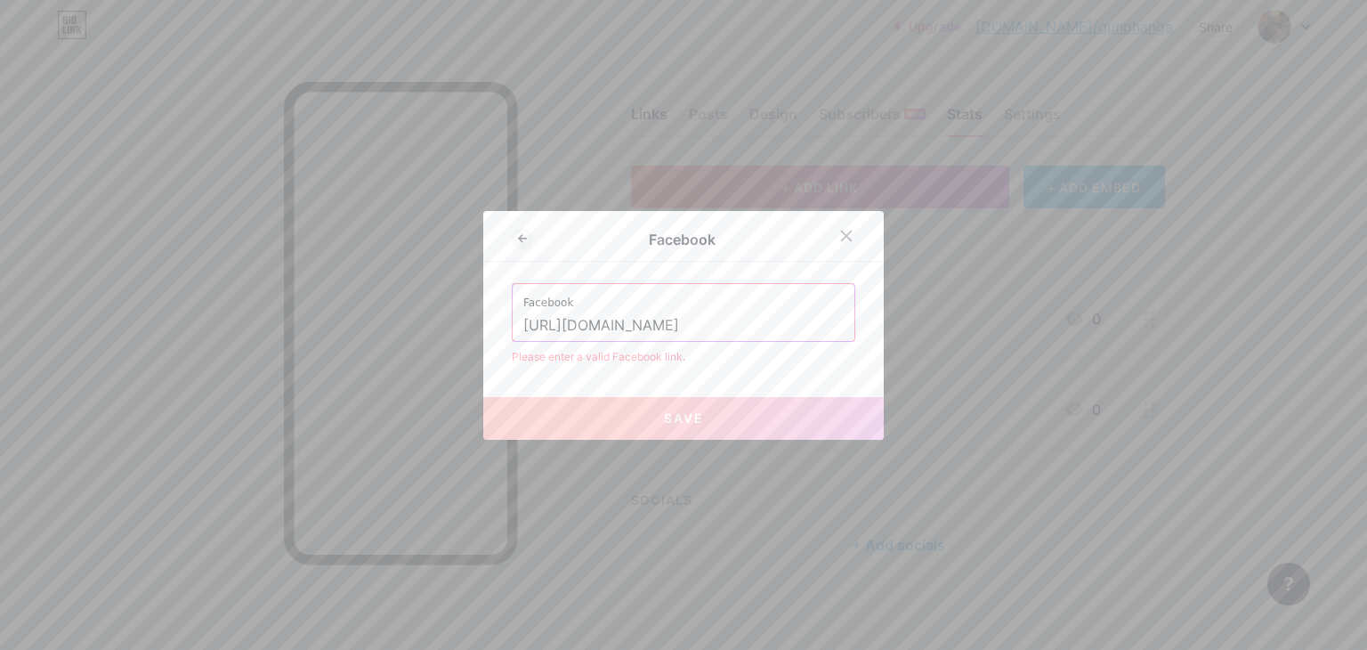
drag, startPoint x: 720, startPoint y: 332, endPoint x: 324, endPoint y: 364, distance: 397.3
click at [338, 359] on div "Facebook Facebook https://bio.link/qunphanga Please enter a valid Facebook link…" at bounding box center [683, 325] width 1367 height 650
paste input "[URL][DOMAIN_NAME]"
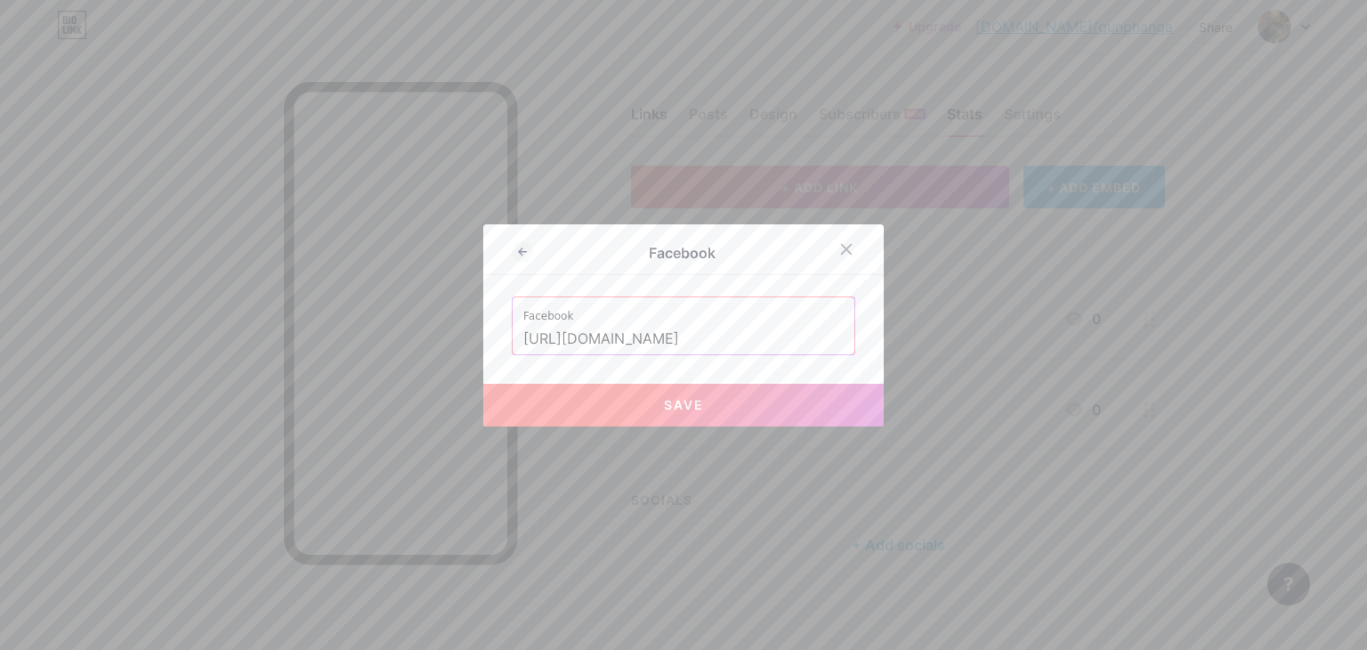
scroll to position [0, 223]
type input "[URL][DOMAIN_NAME]"
click at [793, 407] on button "Save" at bounding box center [683, 405] width 400 height 43
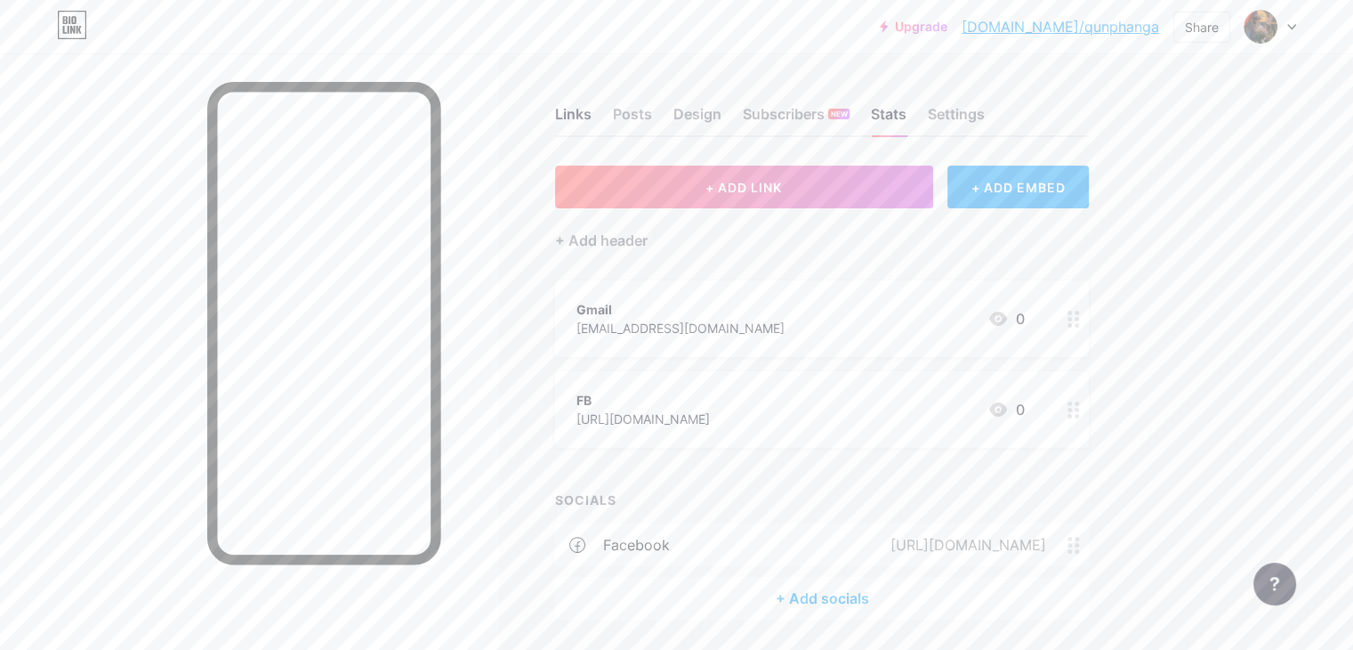
click at [839, 590] on div "+ Add socials" at bounding box center [822, 598] width 534 height 43
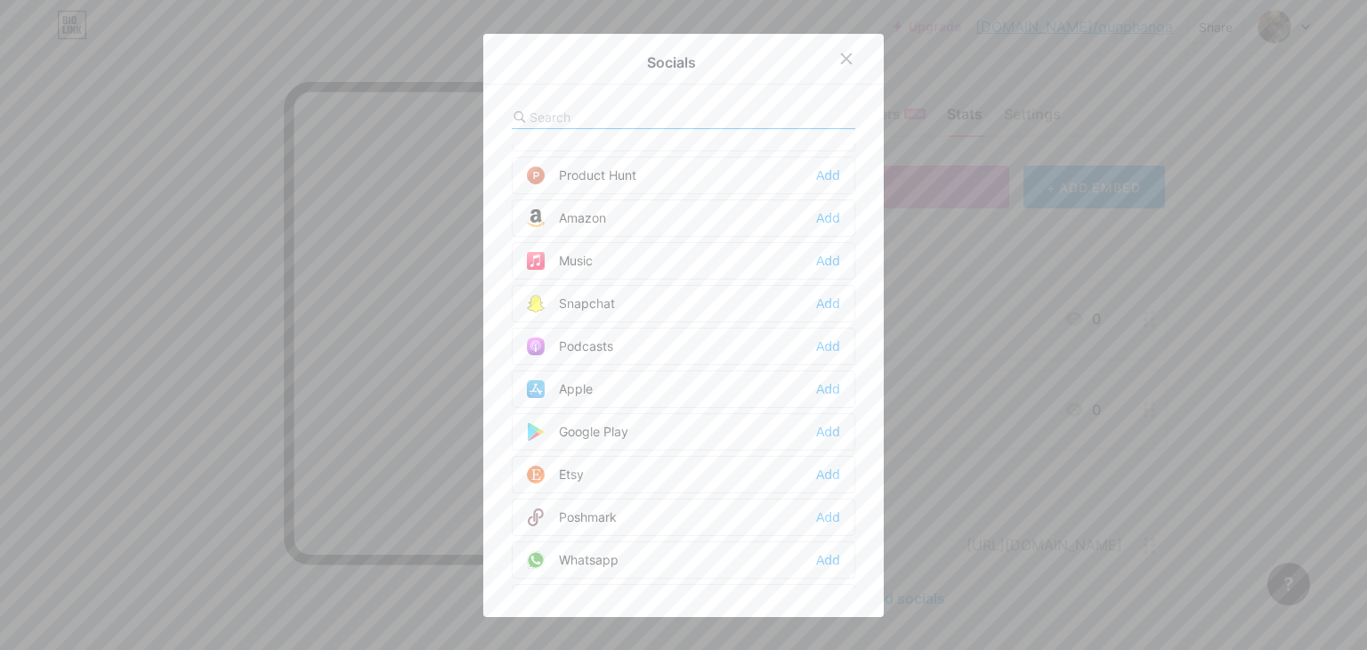
scroll to position [787, 0]
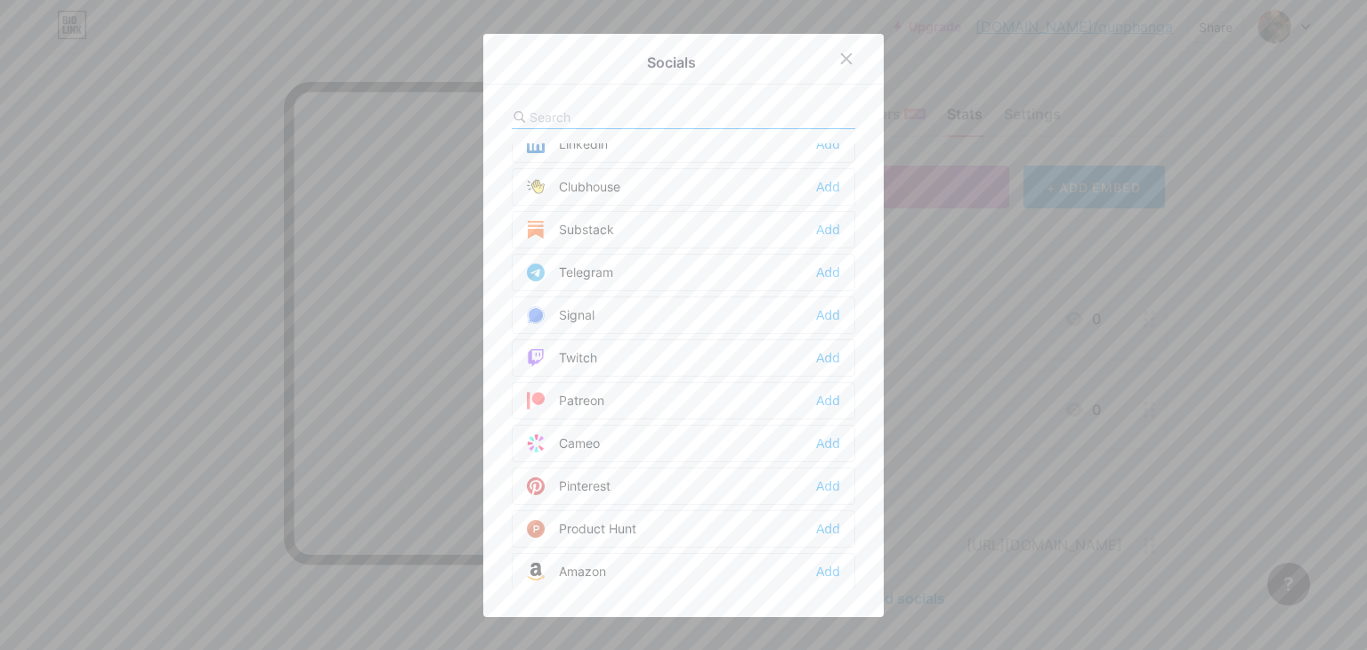
click at [541, 116] on input "text" at bounding box center [627, 117] width 197 height 19
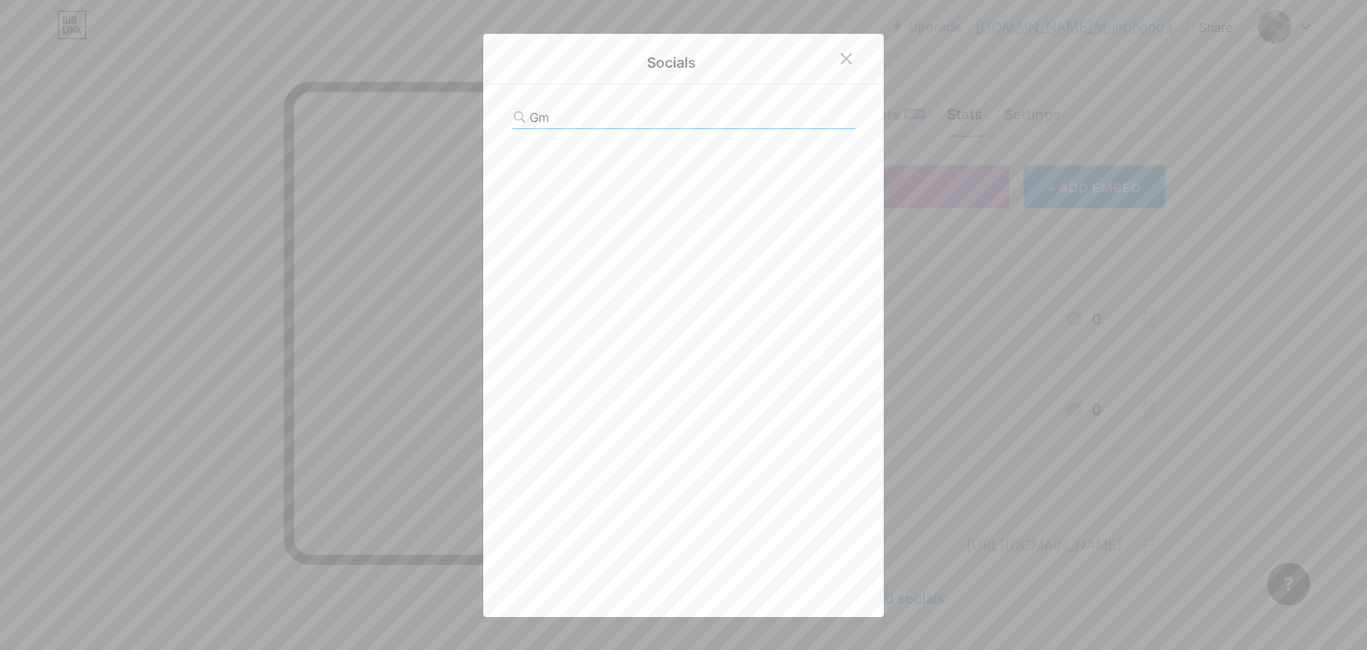
type input "G"
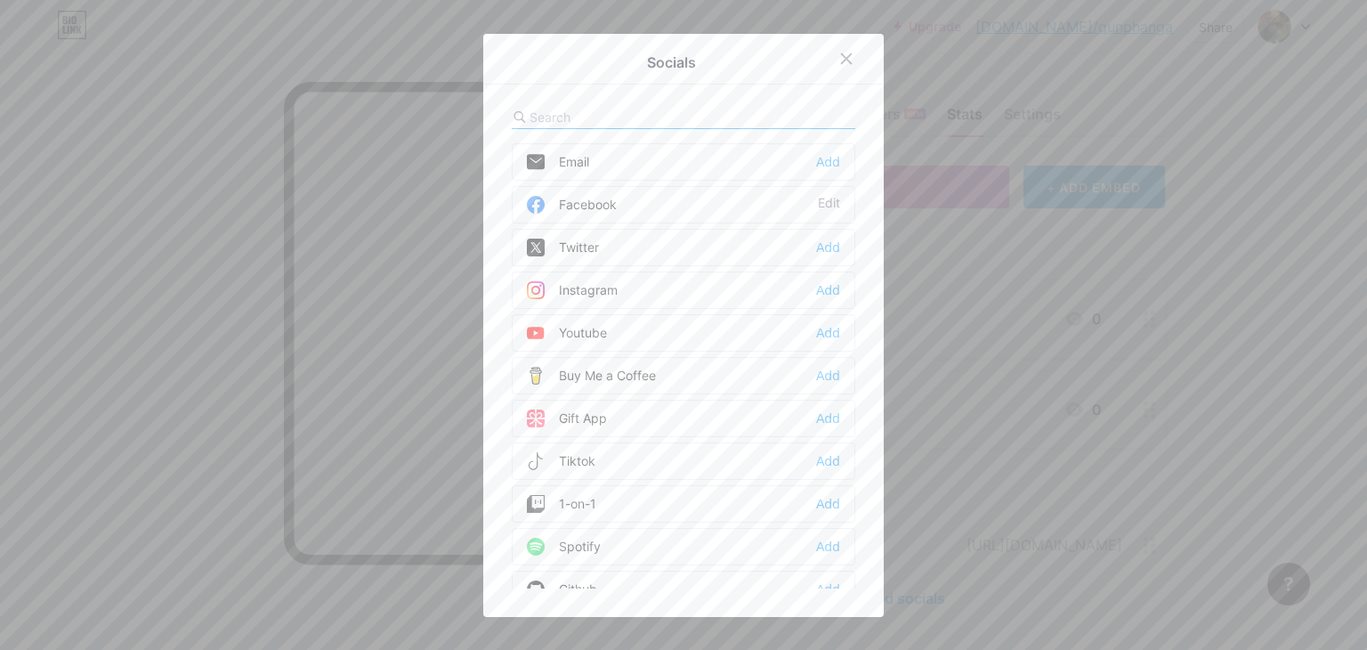
click at [605, 286] on div "Instagram" at bounding box center [572, 290] width 91 height 18
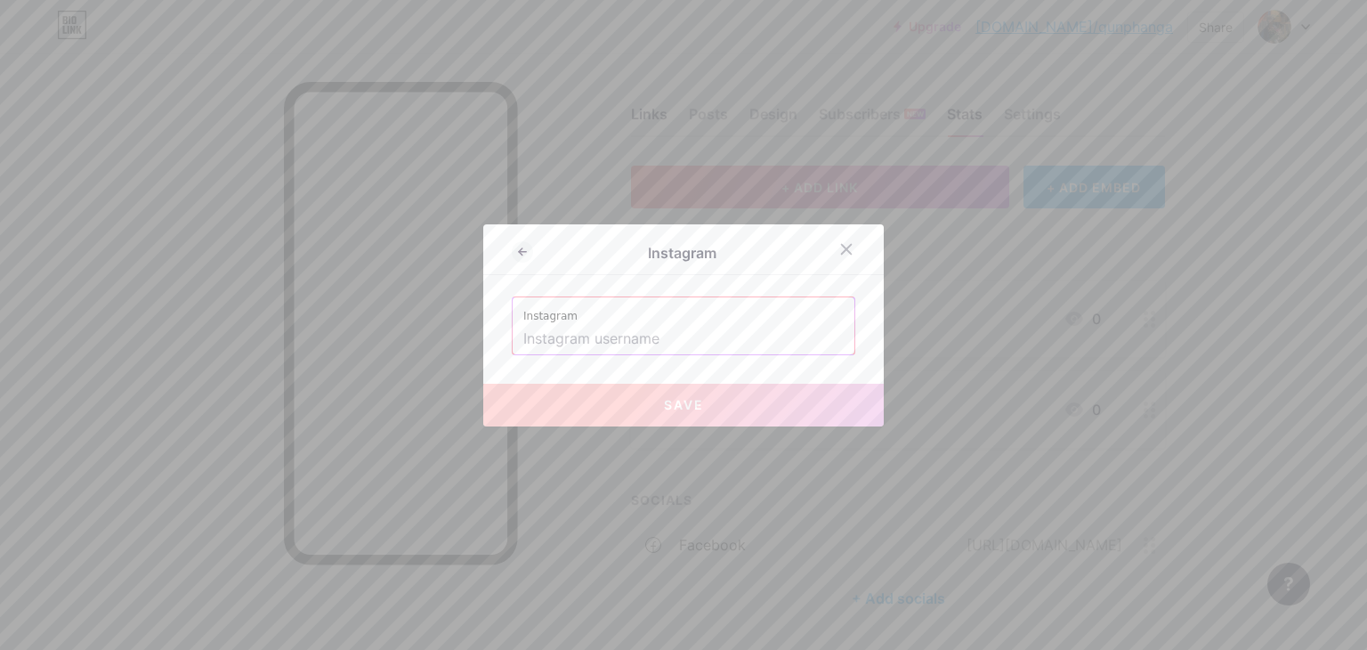
click at [610, 342] on input "text" at bounding box center [683, 339] width 320 height 30
click at [532, 334] on input "text" at bounding box center [683, 339] width 320 height 30
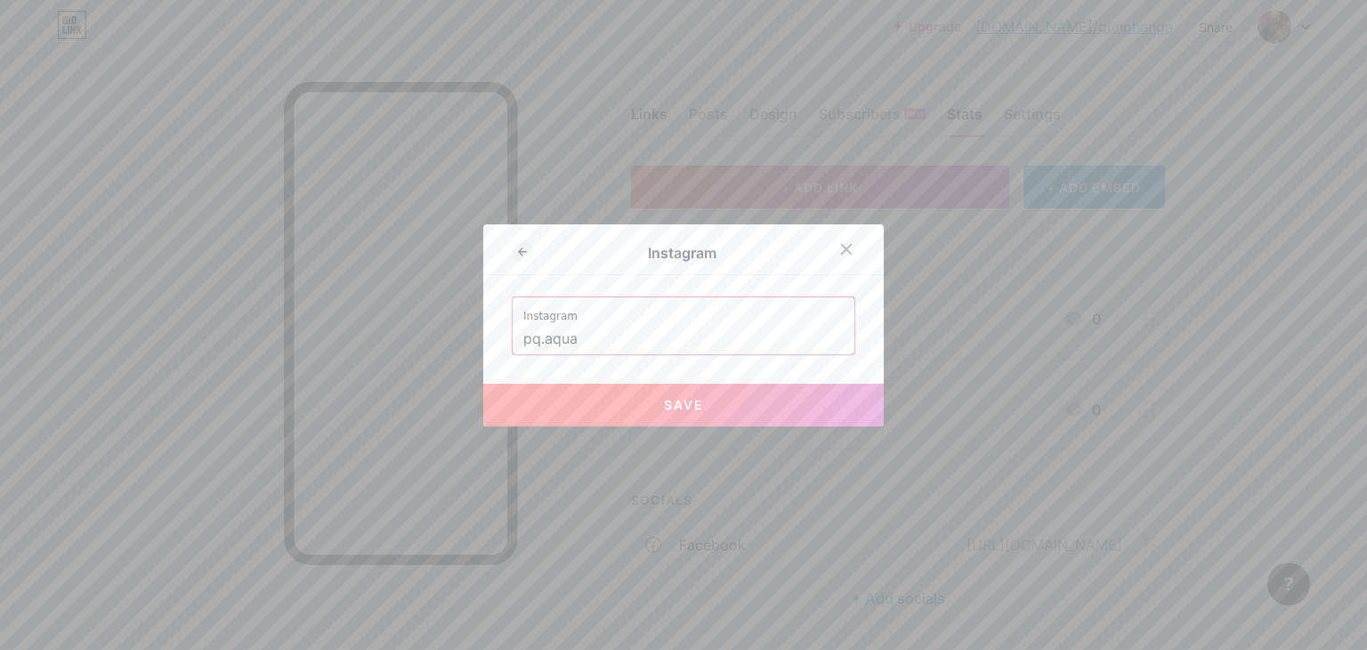
click at [705, 405] on button "Save" at bounding box center [683, 405] width 400 height 43
type input "https://instagram.com/pq.aqua"
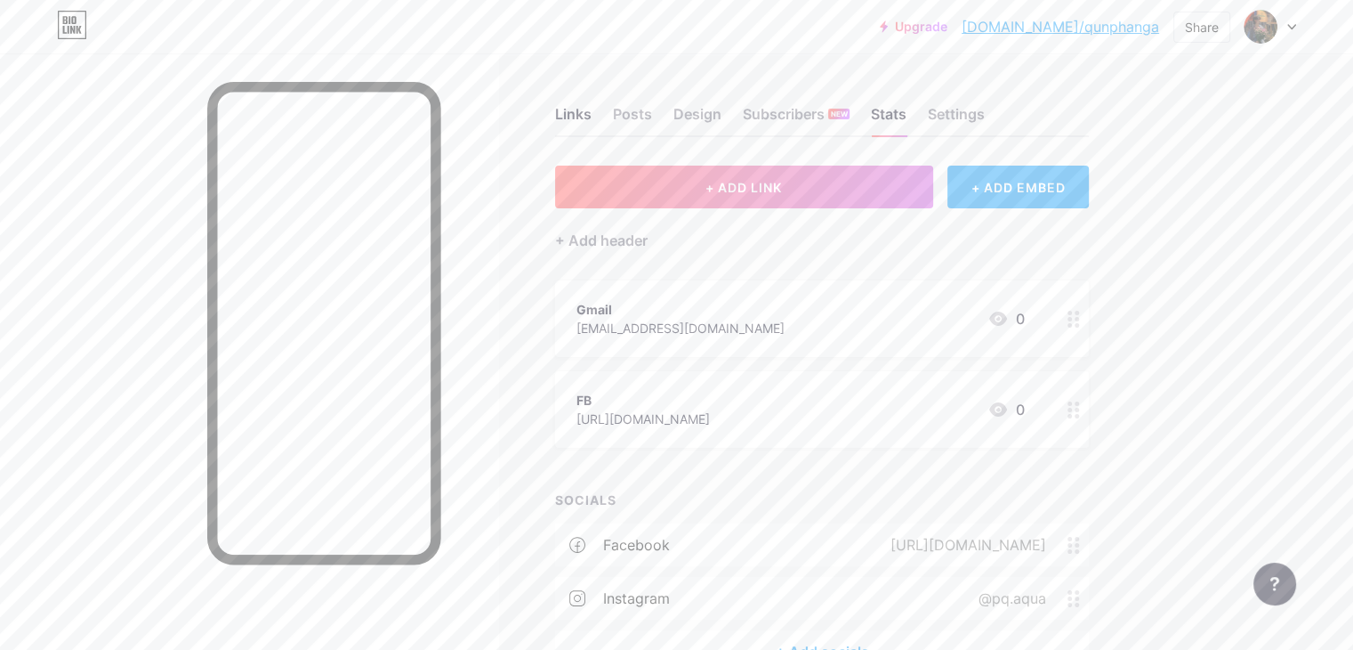
drag, startPoint x: 982, startPoint y: 410, endPoint x: 1082, endPoint y: 416, distance: 99.8
click at [1025, 416] on div "FB https://www.facebook.com/profile.php?id=100027578903352&ref=_ig_profile_ac 0" at bounding box center [801, 409] width 448 height 41
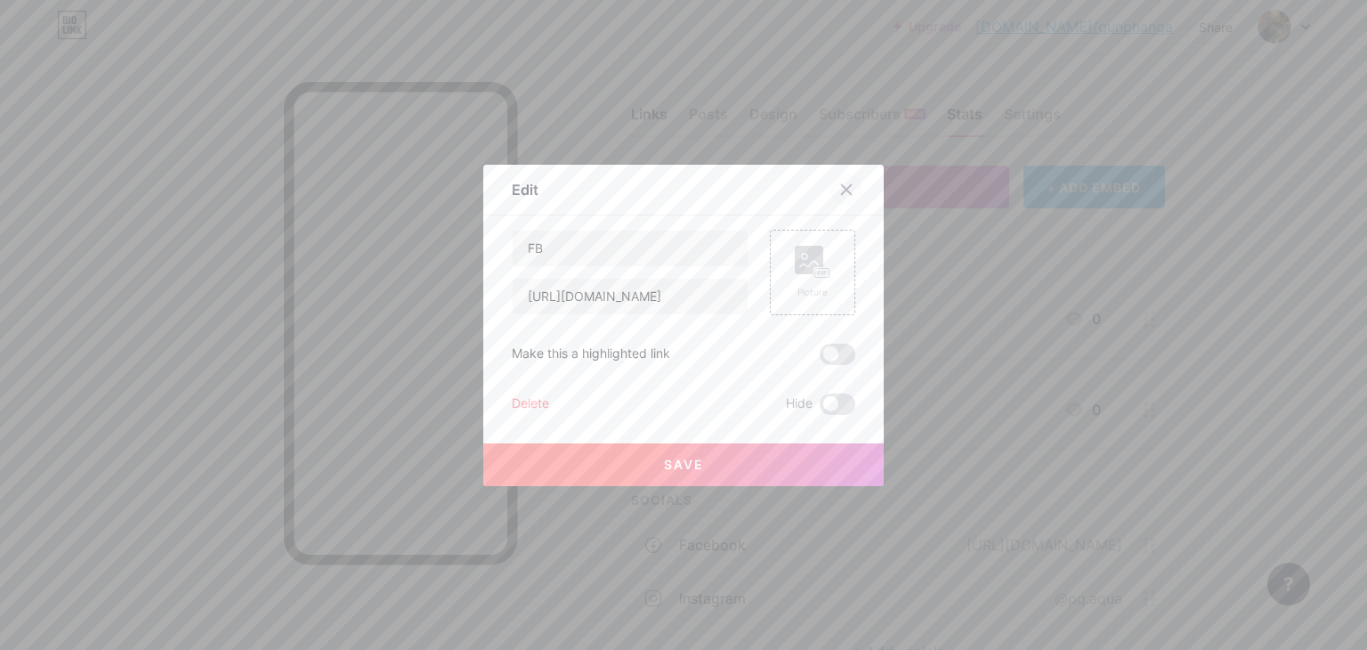
click at [853, 190] on div at bounding box center [846, 190] width 32 height 32
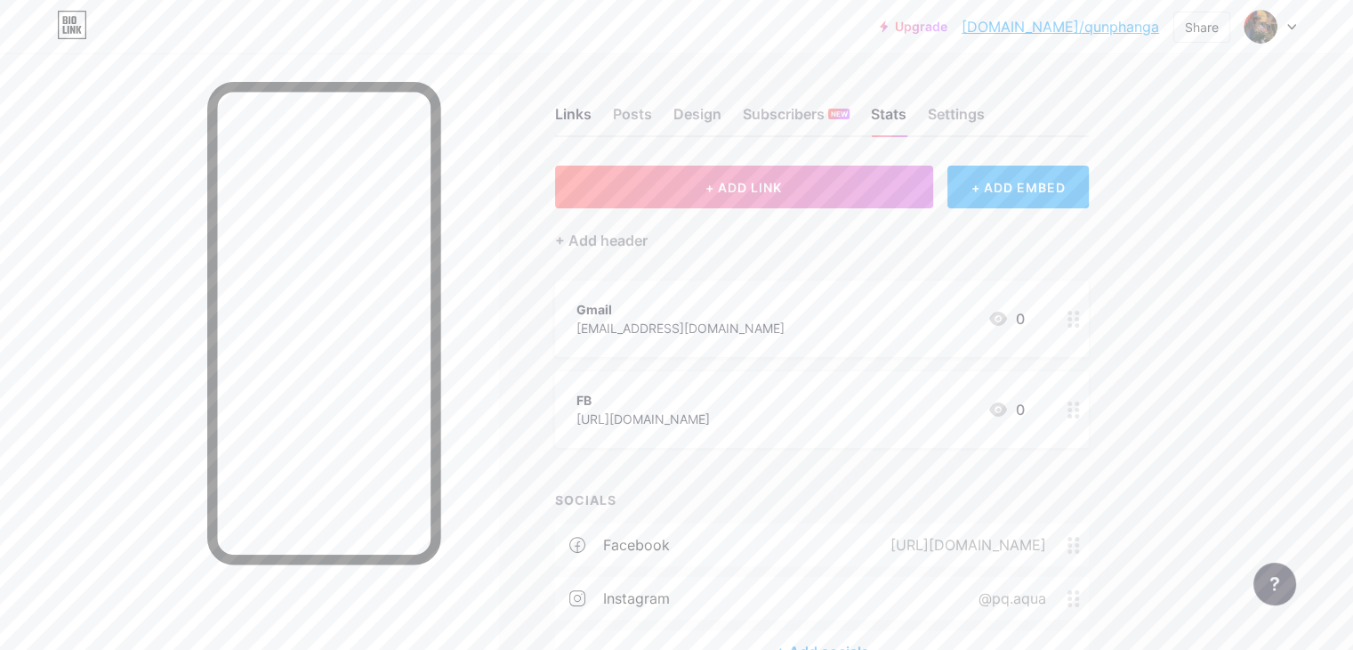
click at [710, 406] on div "FB" at bounding box center [643, 400] width 133 height 19
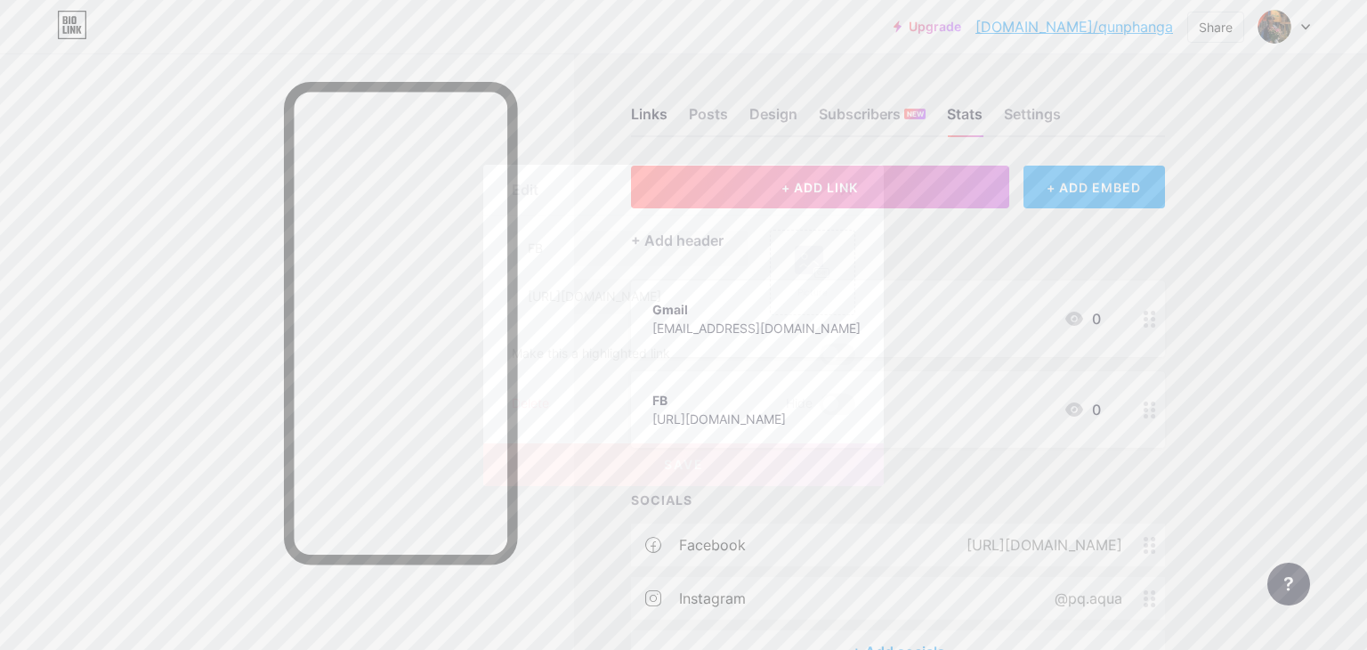
click at [520, 403] on div "Delete" at bounding box center [530, 403] width 37 height 21
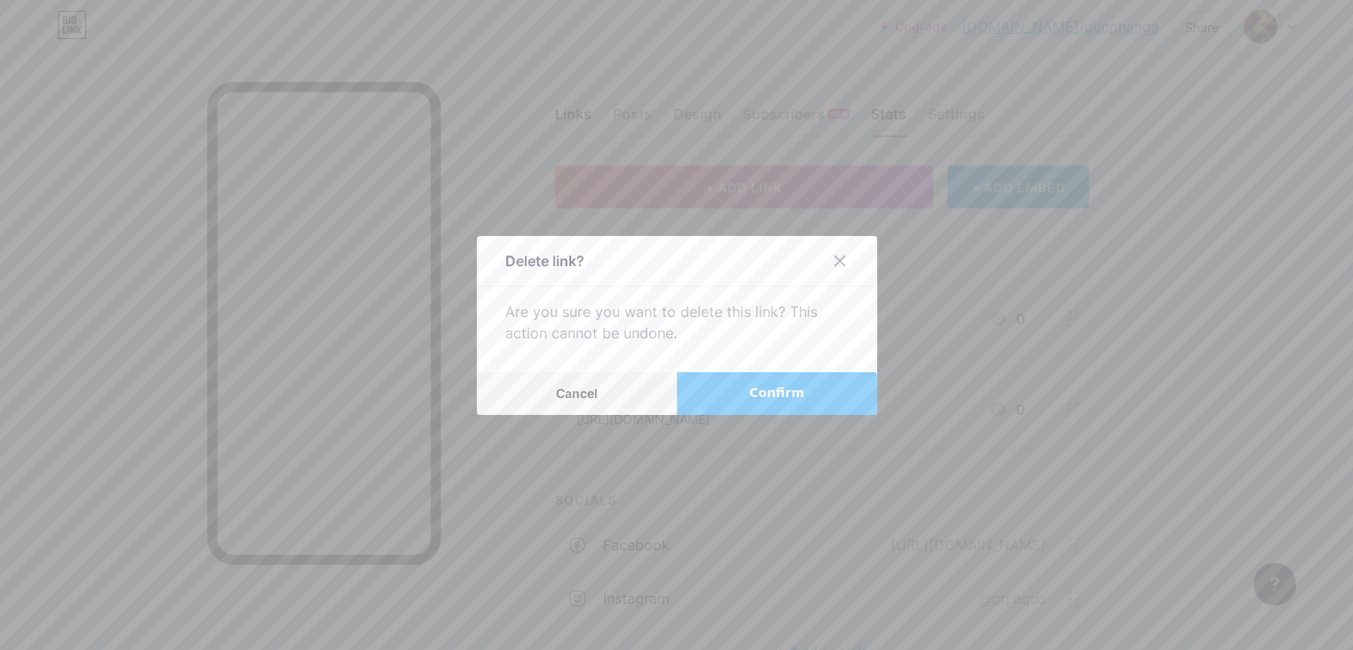
click at [744, 398] on button "Confirm" at bounding box center [777, 393] width 200 height 43
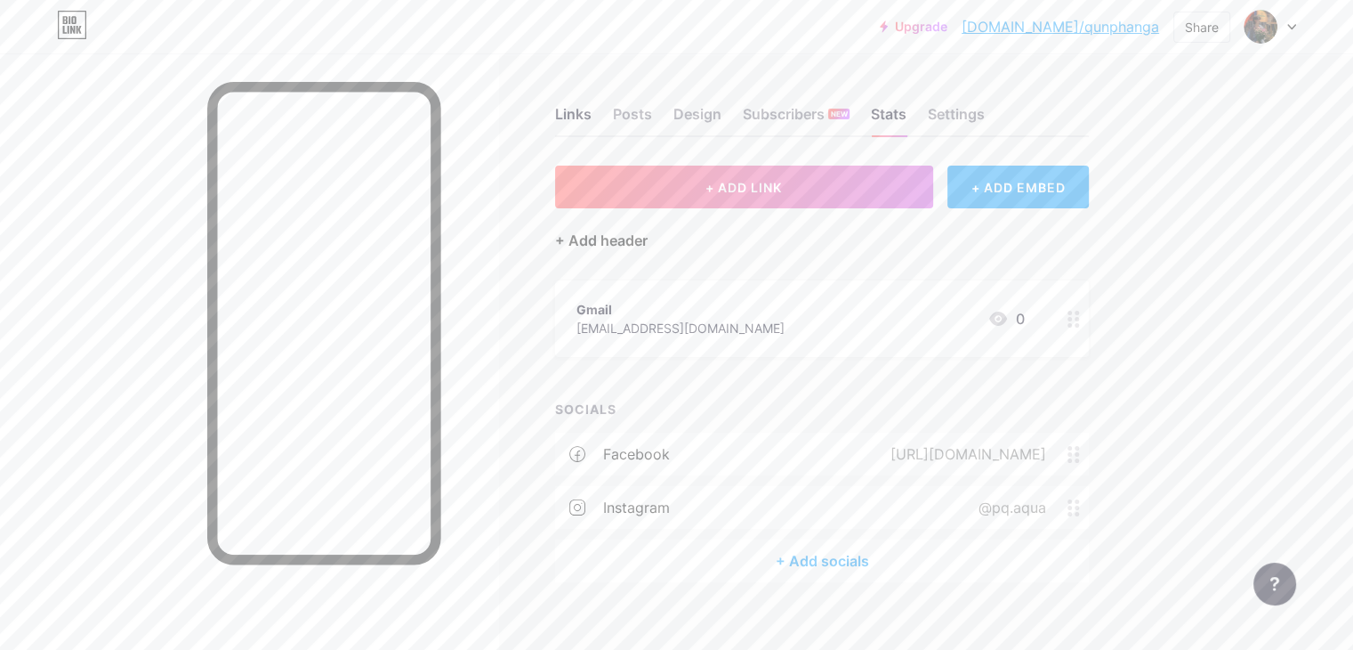
click at [648, 233] on div "+ Add header" at bounding box center [601, 240] width 93 height 21
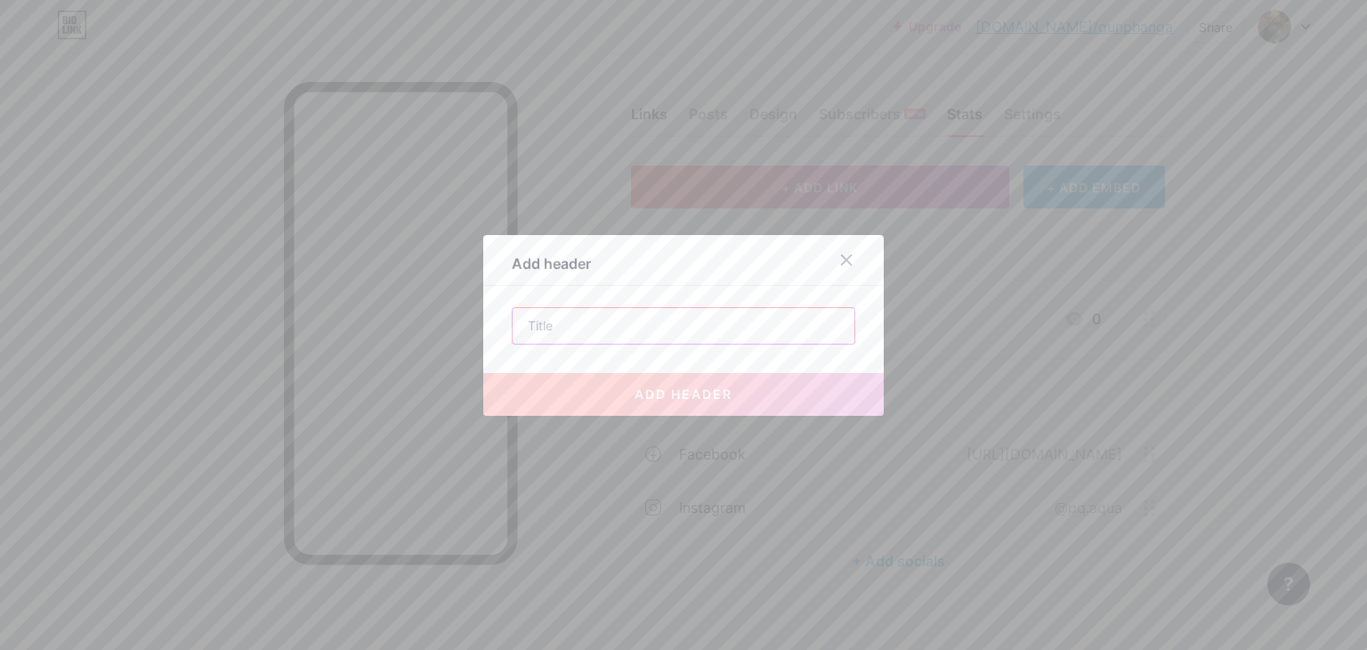
click at [724, 316] on input "text" at bounding box center [684, 326] width 342 height 36
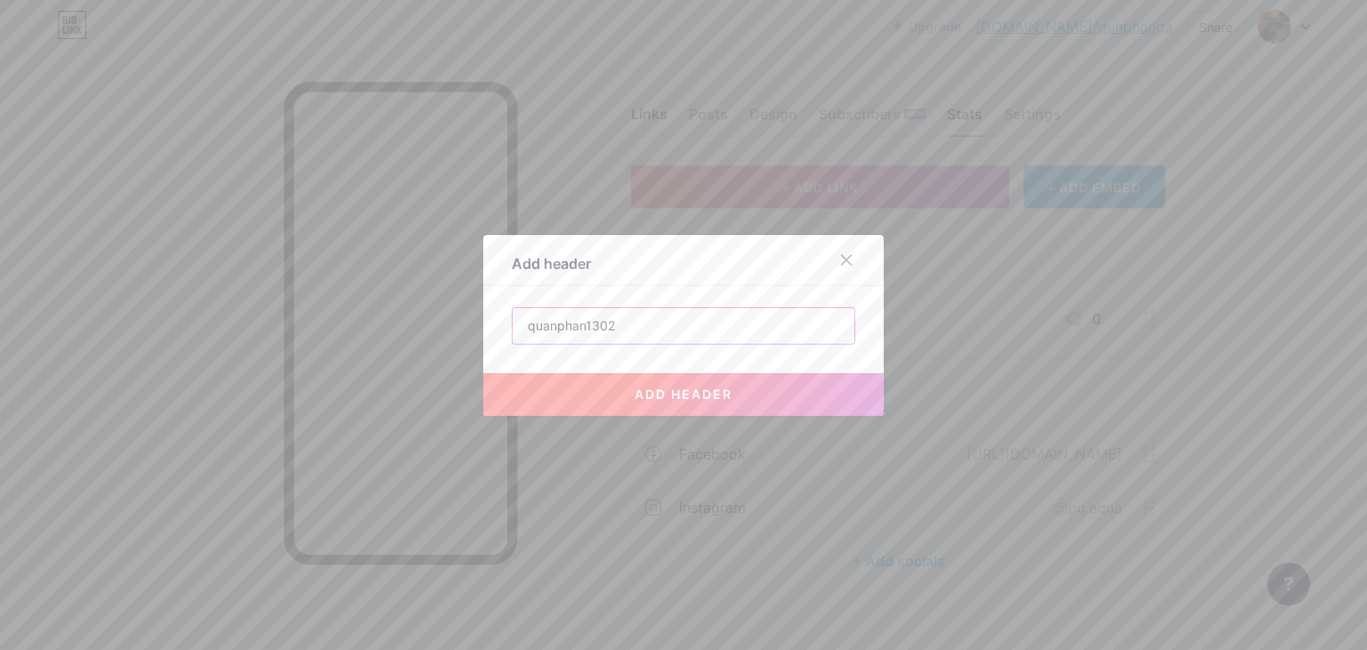
type input "quanphan1302"
click at [696, 403] on button "add header" at bounding box center [683, 394] width 400 height 43
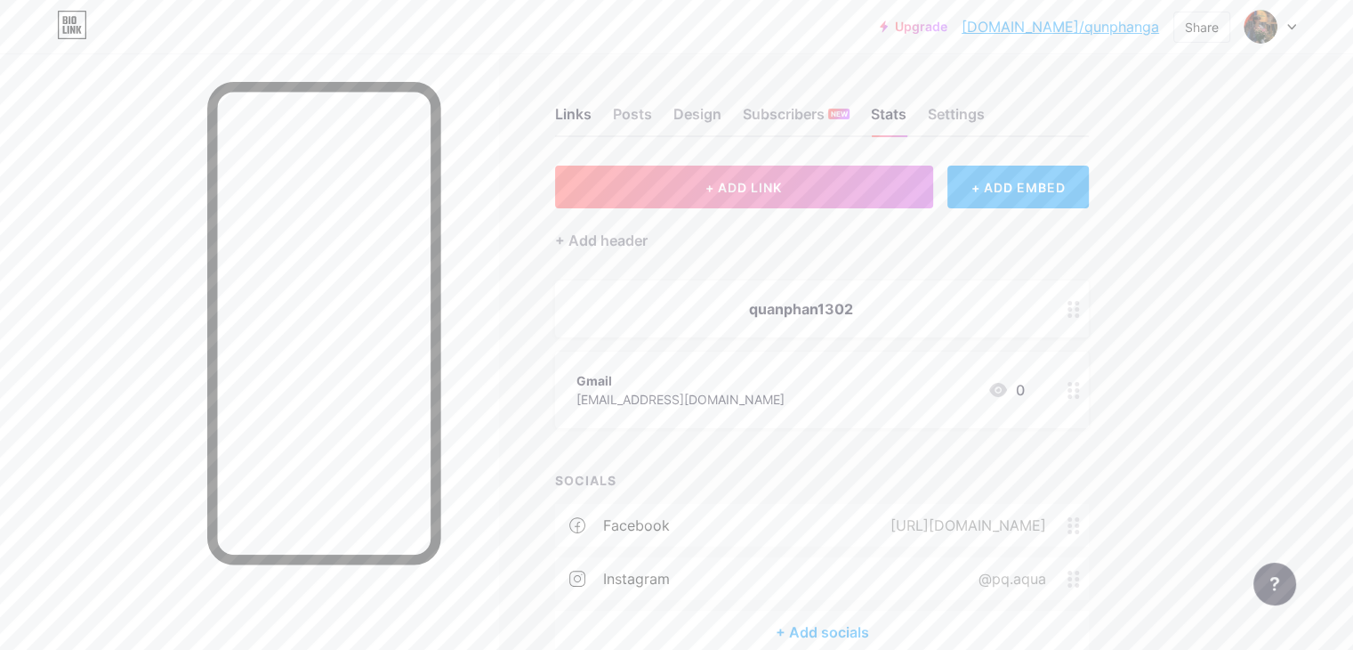
click at [821, 303] on div "quanphan1302" at bounding box center [801, 308] width 448 height 21
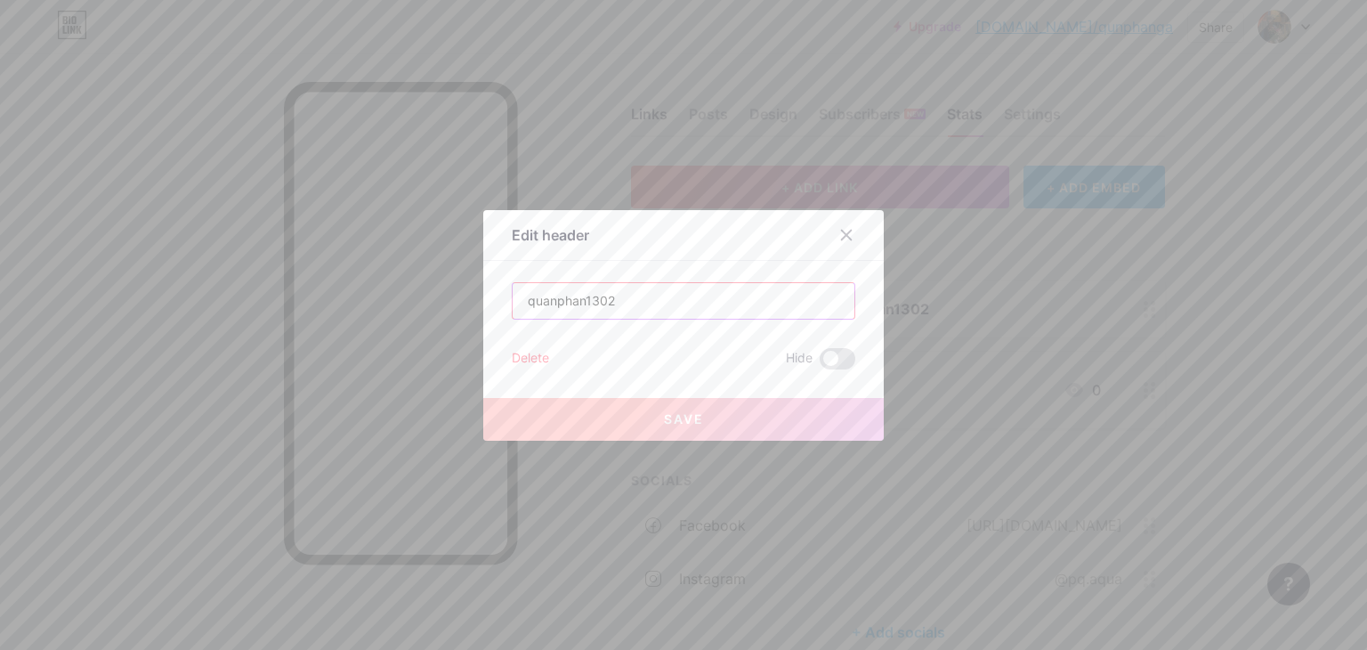
click at [669, 303] on input "quanphan1302" at bounding box center [684, 301] width 342 height 36
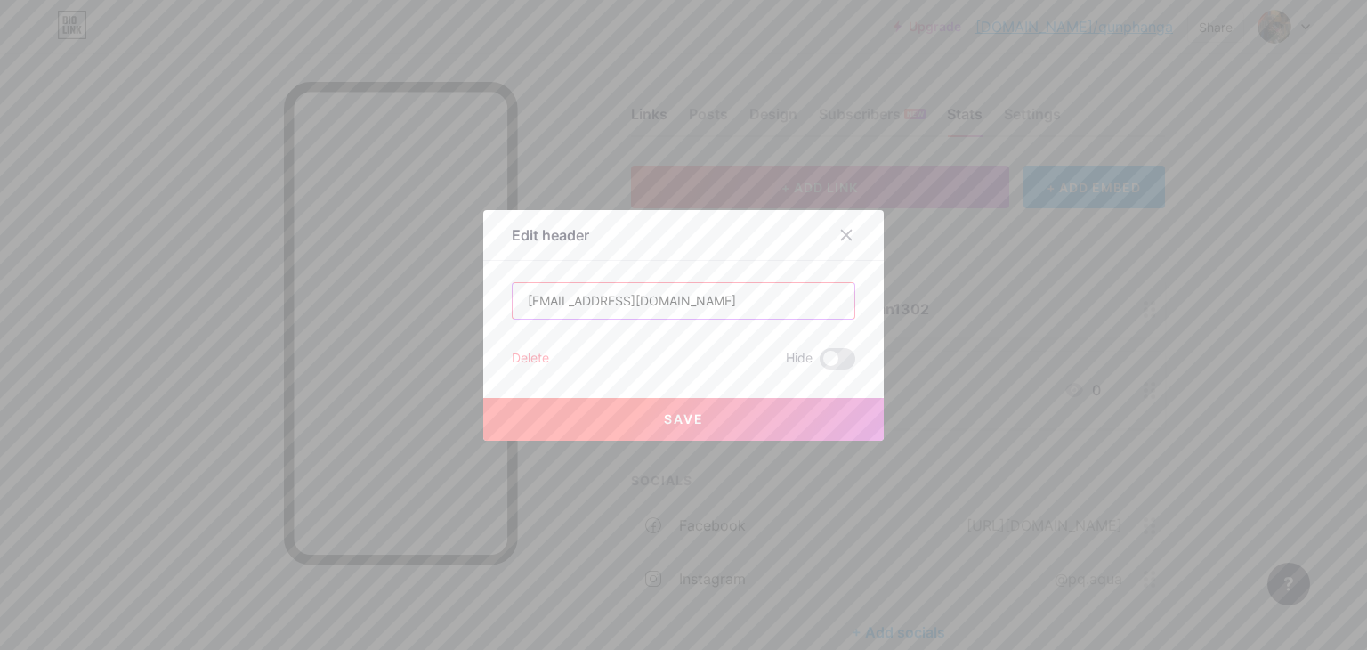
type input "[EMAIL_ADDRESS][DOMAIN_NAME]"
click at [721, 416] on button "Save" at bounding box center [683, 419] width 400 height 43
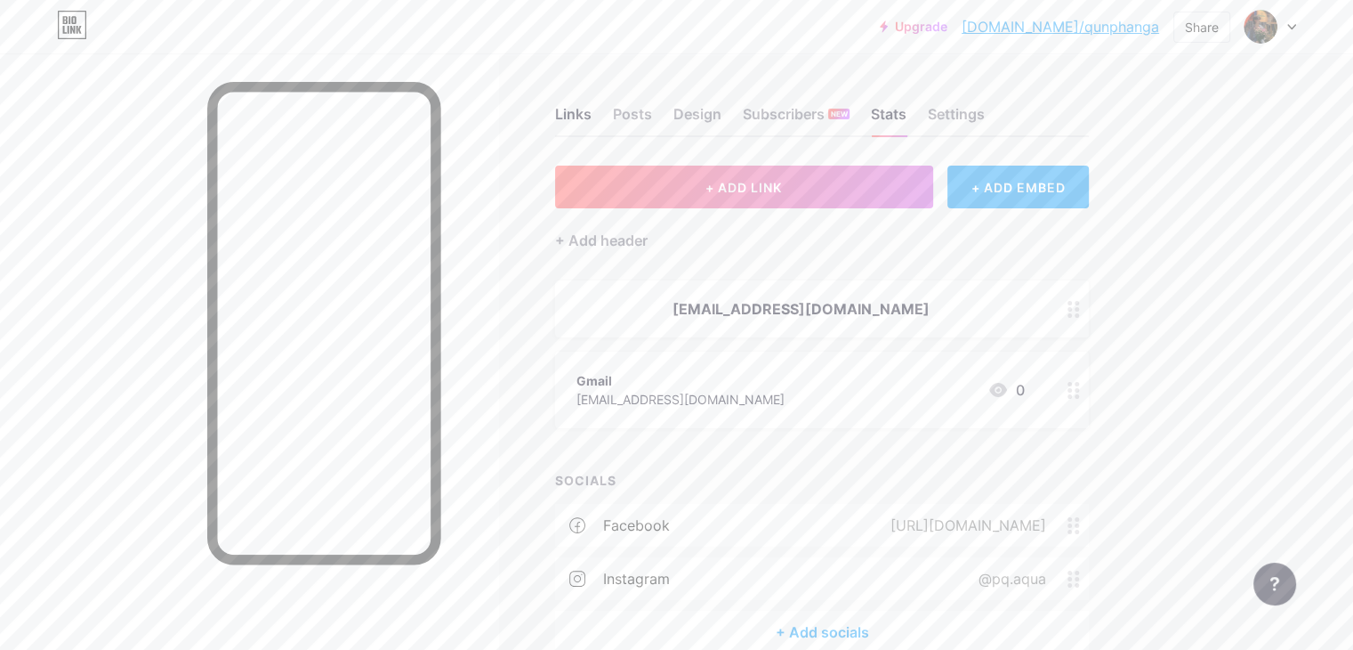
click at [893, 397] on div "Gmail quanphan1302.2k6@gmail.com 0" at bounding box center [801, 389] width 448 height 41
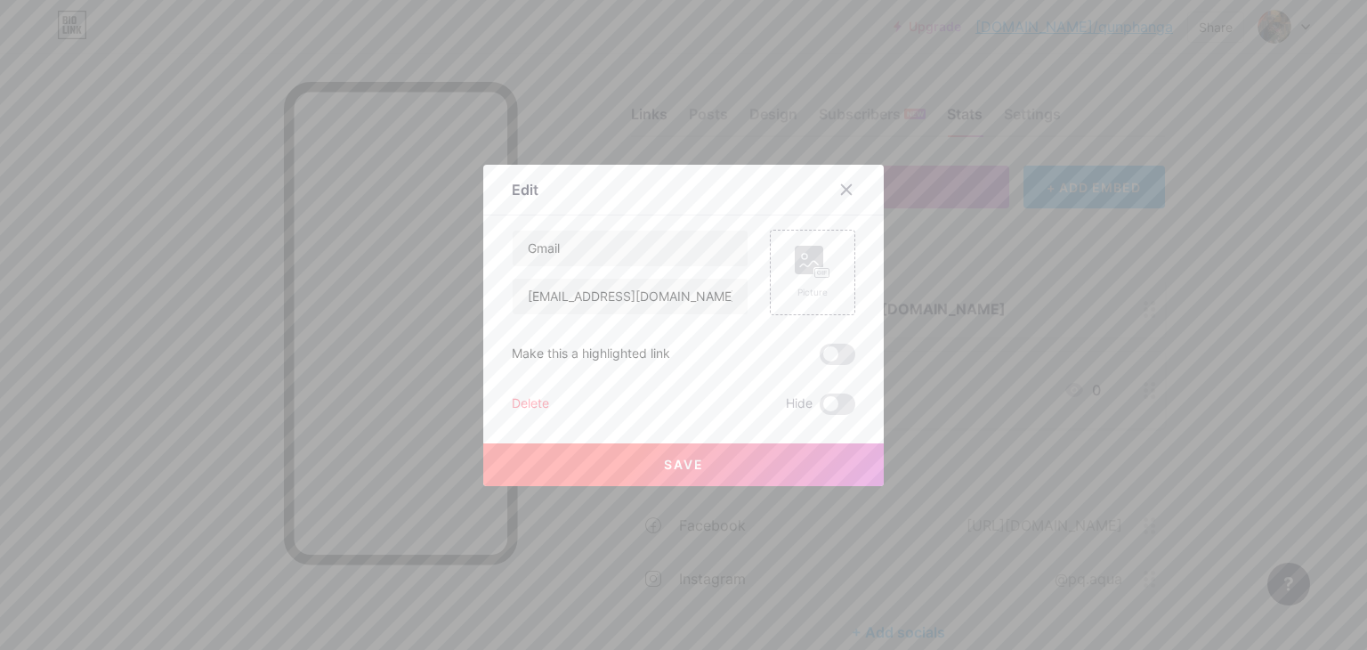
click at [521, 399] on div "Delete" at bounding box center [530, 403] width 37 height 21
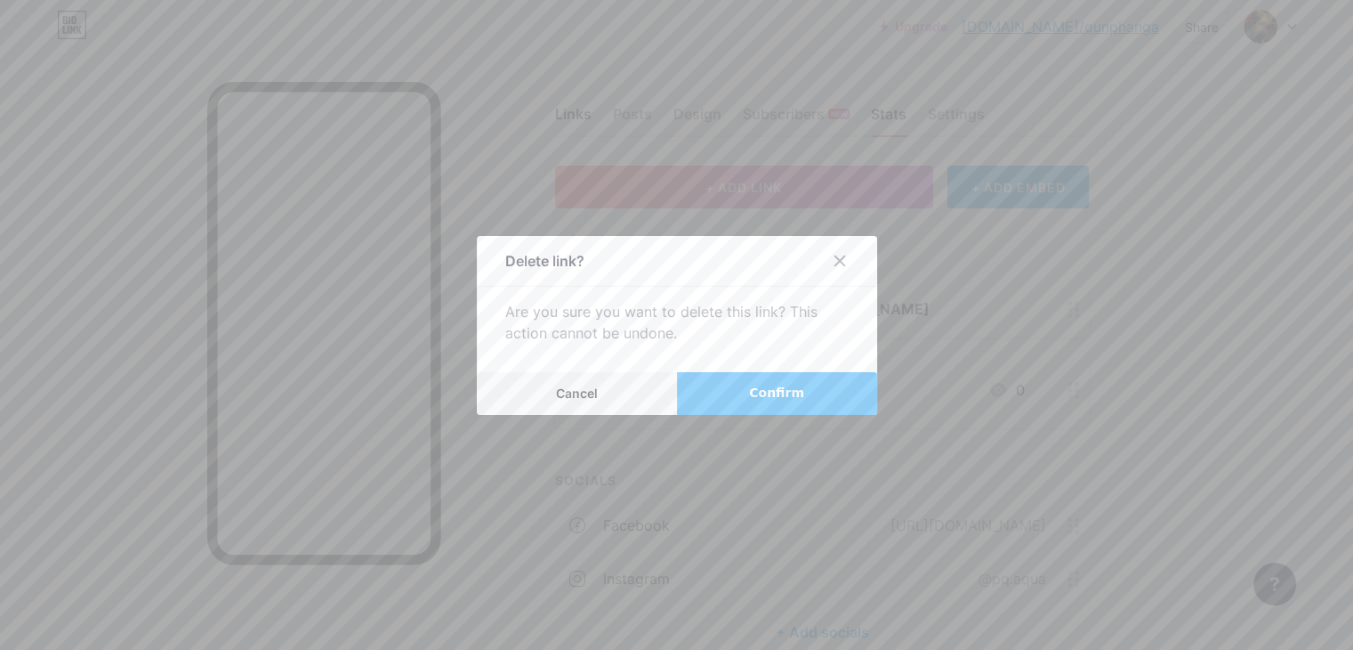
click at [751, 393] on button "Confirm" at bounding box center [777, 393] width 200 height 43
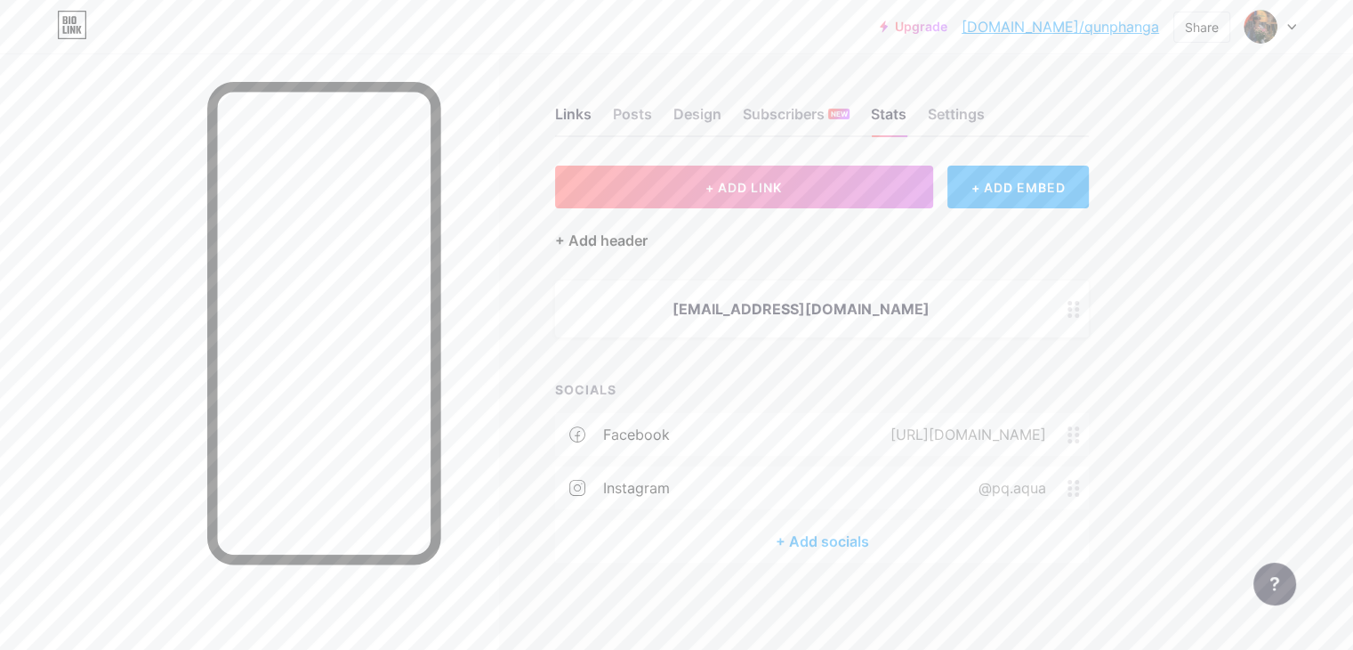
click at [648, 249] on div "+ Add header" at bounding box center [601, 240] width 93 height 21
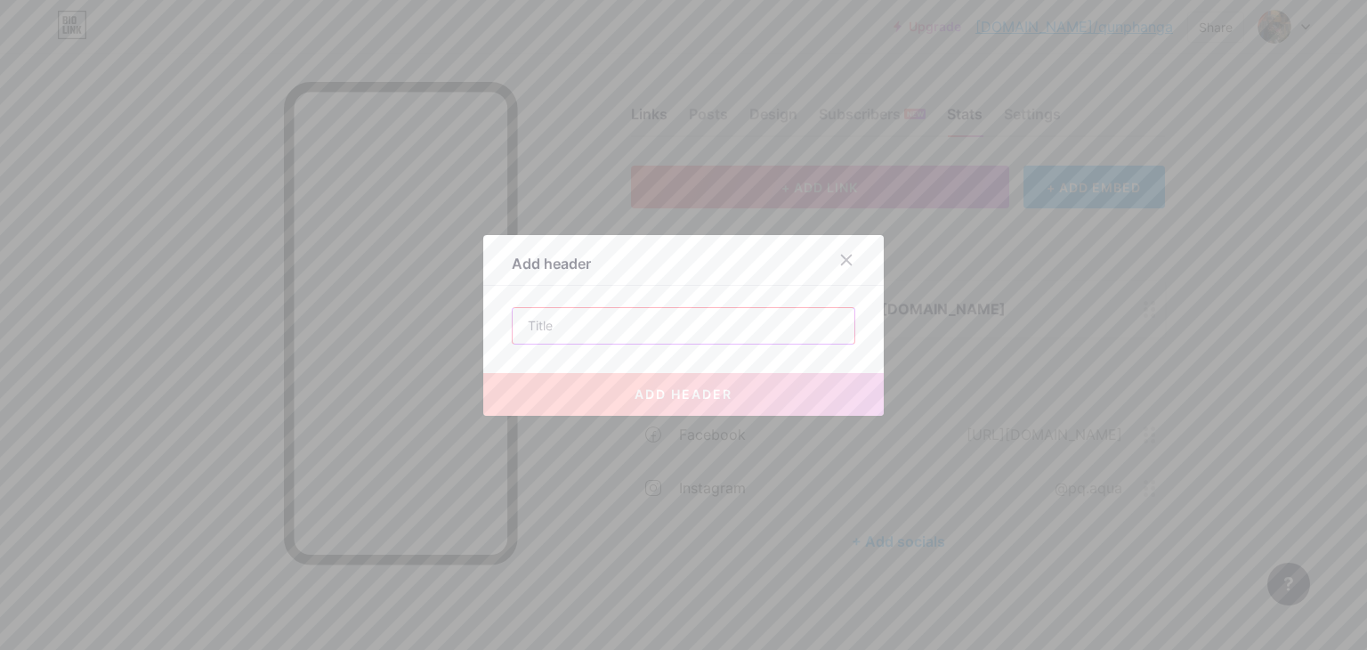
click at [589, 313] on input "text" at bounding box center [684, 326] width 342 height 36
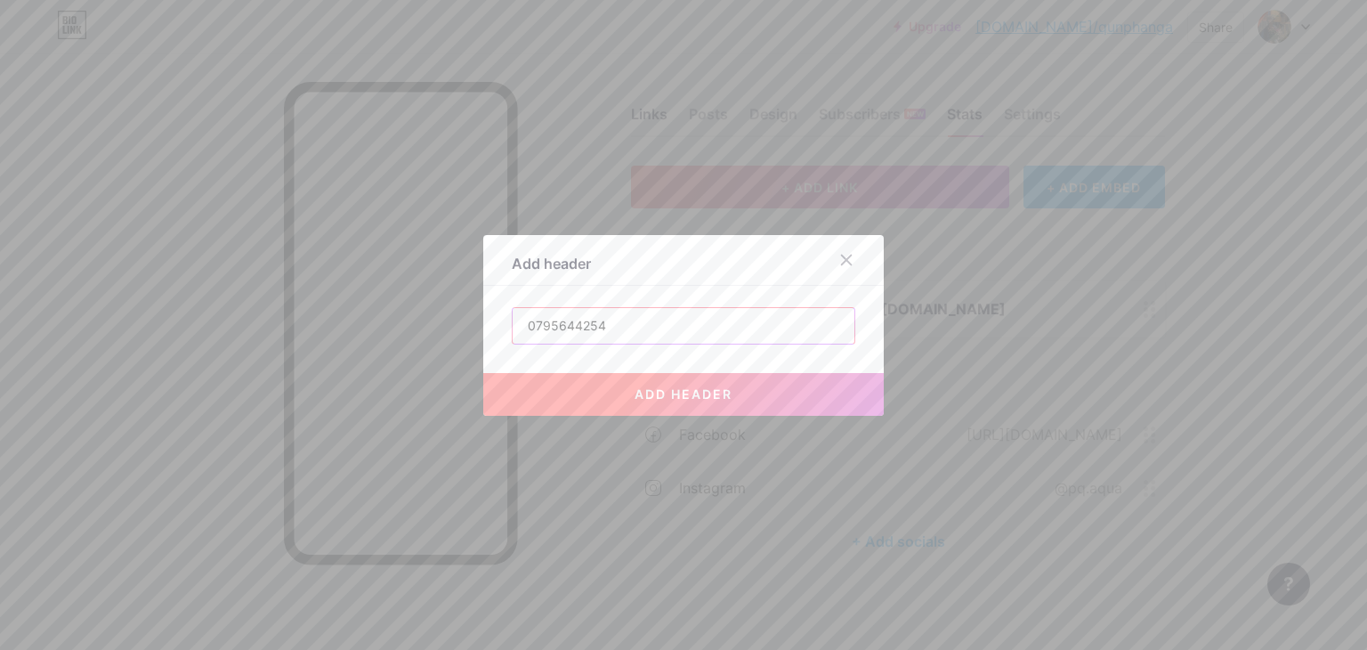
type input "0795644254"
click at [685, 394] on span "add header" at bounding box center [683, 393] width 98 height 15
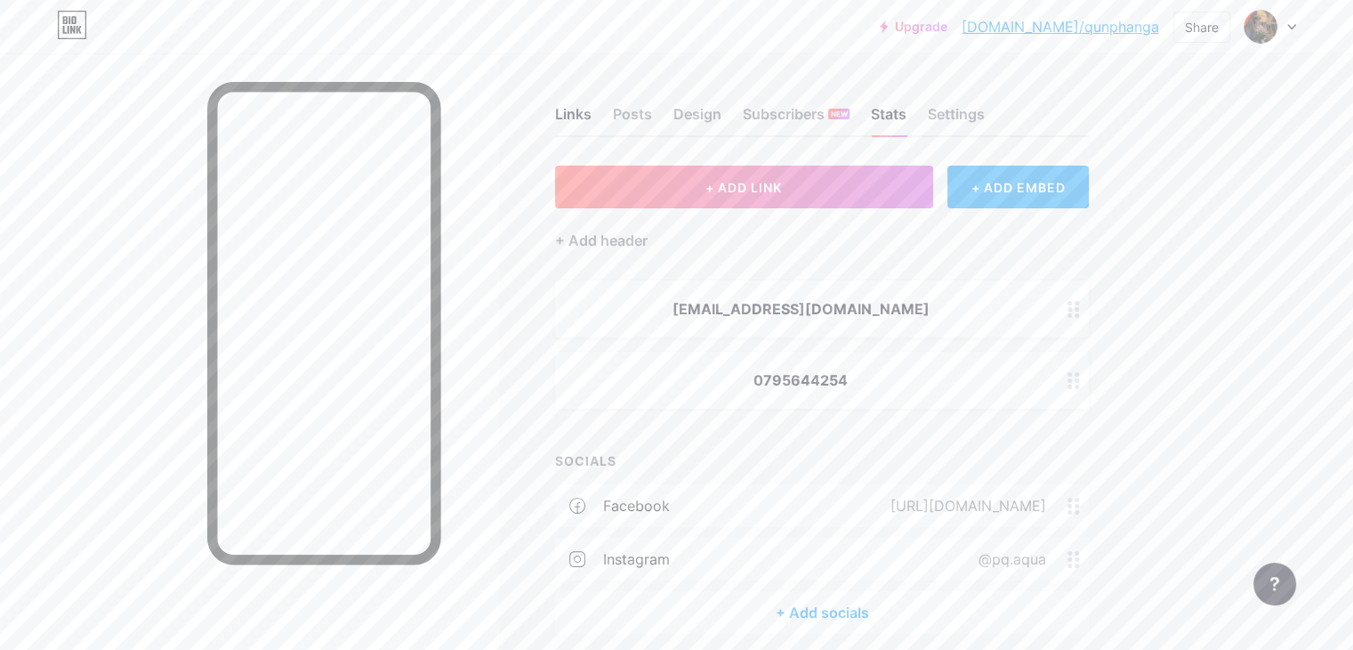
click at [765, 298] on div "[EMAIL_ADDRESS][DOMAIN_NAME]" at bounding box center [801, 308] width 448 height 21
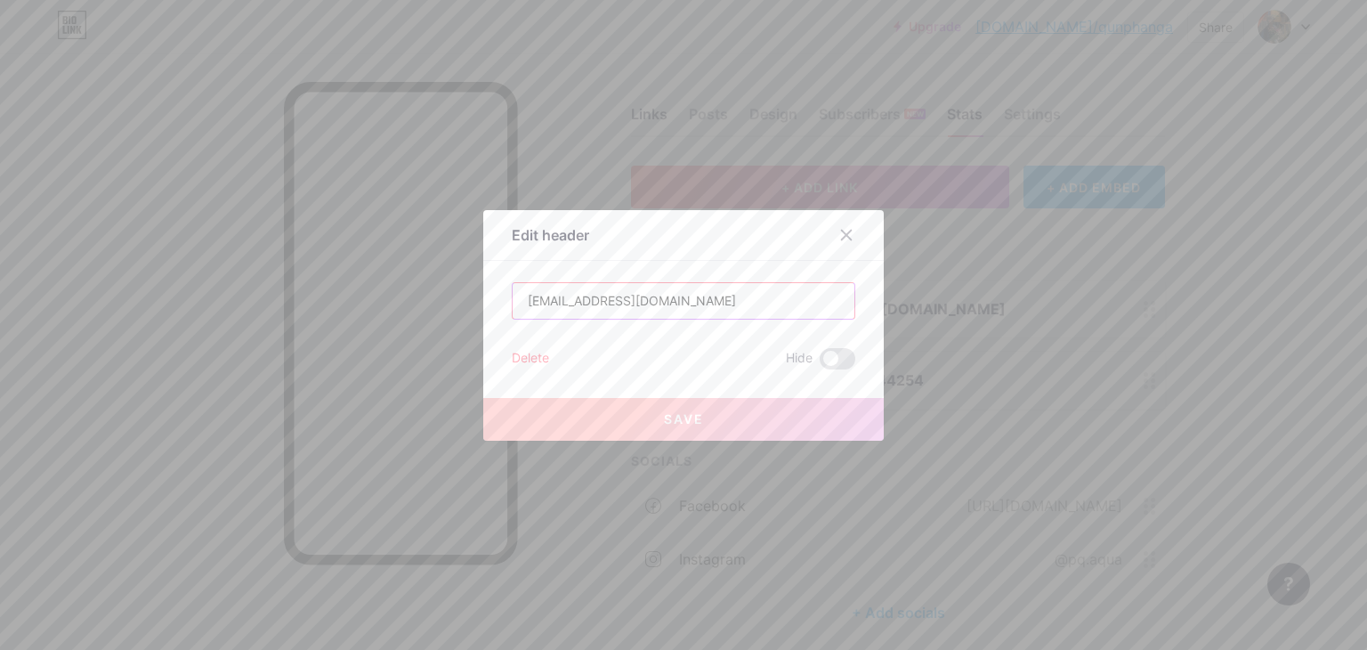
click at [515, 306] on input "[EMAIL_ADDRESS][DOMAIN_NAME]" at bounding box center [684, 301] width 342 height 36
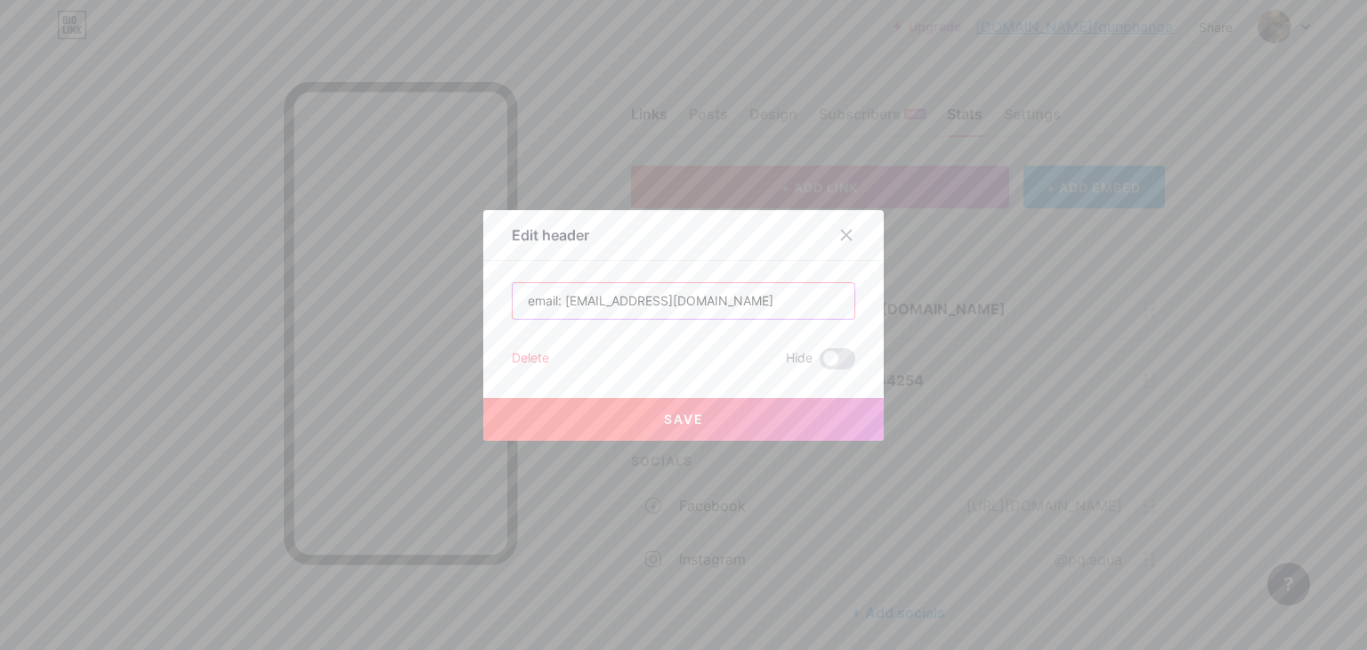
type input "email: quanphan1302.2k6@gmail.com"
click at [1267, 276] on div at bounding box center [683, 325] width 1367 height 650
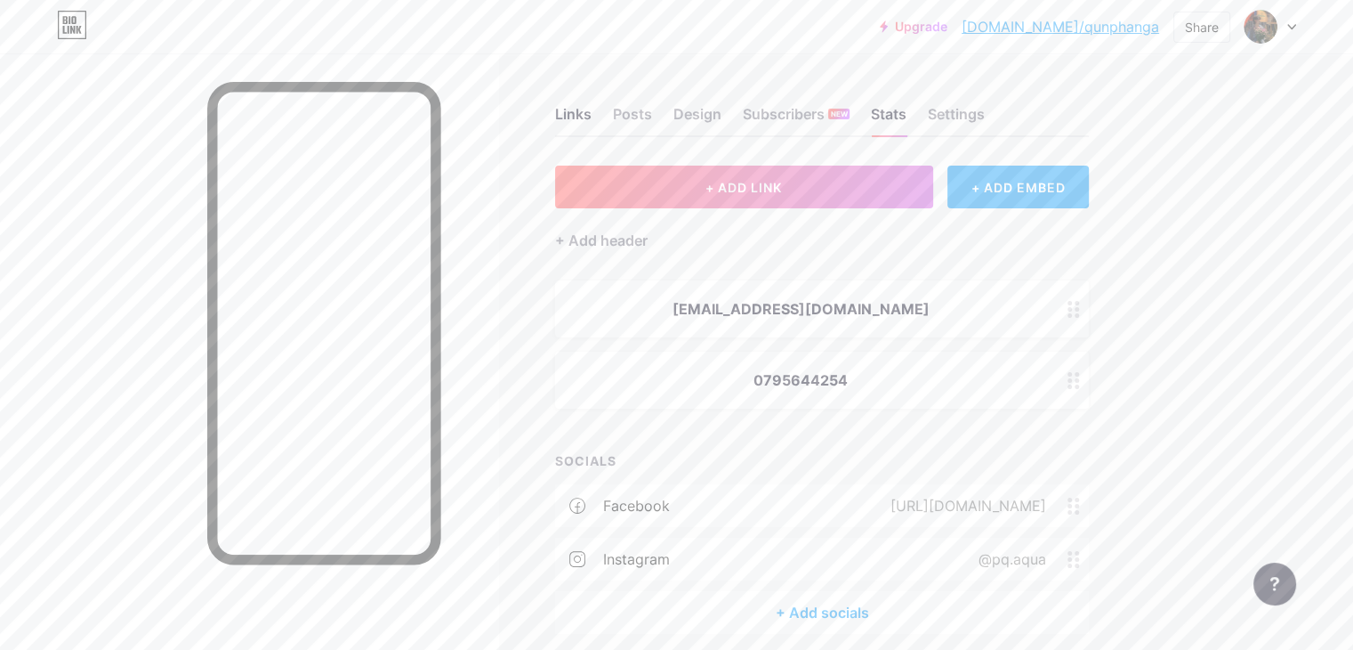
click at [860, 314] on div "[EMAIL_ADDRESS][DOMAIN_NAME]" at bounding box center [801, 308] width 448 height 21
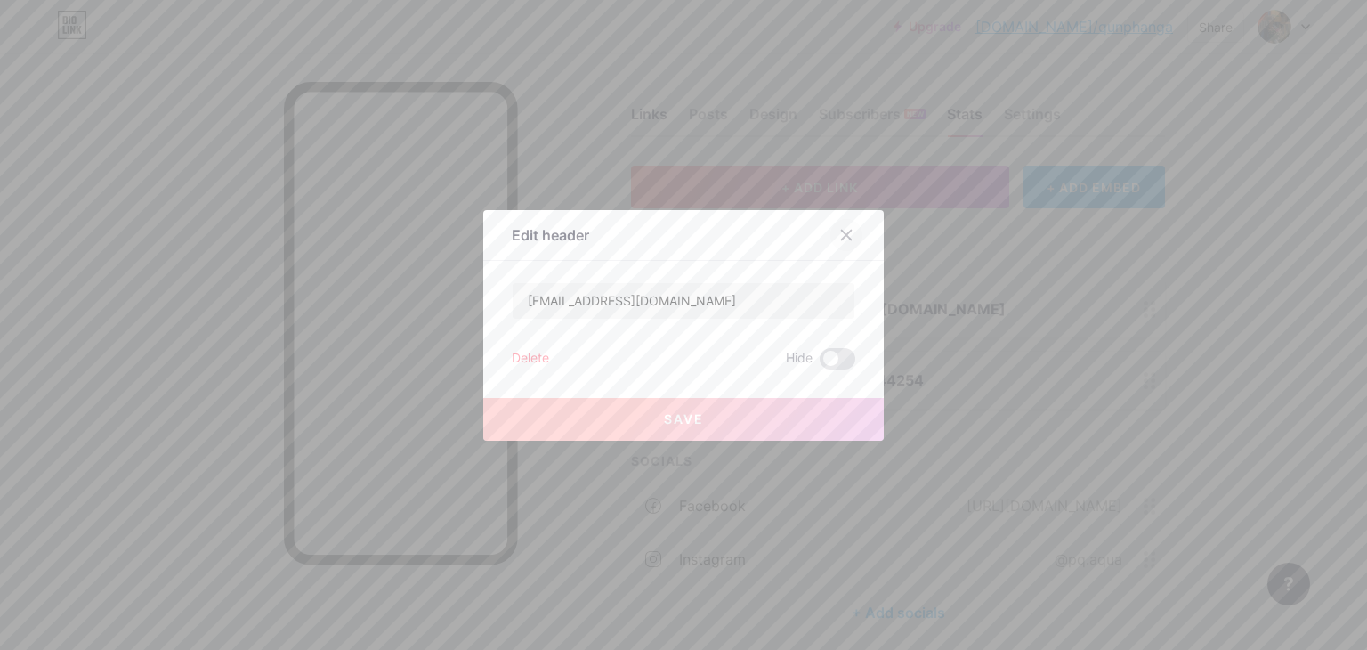
click at [840, 223] on div at bounding box center [846, 235] width 32 height 32
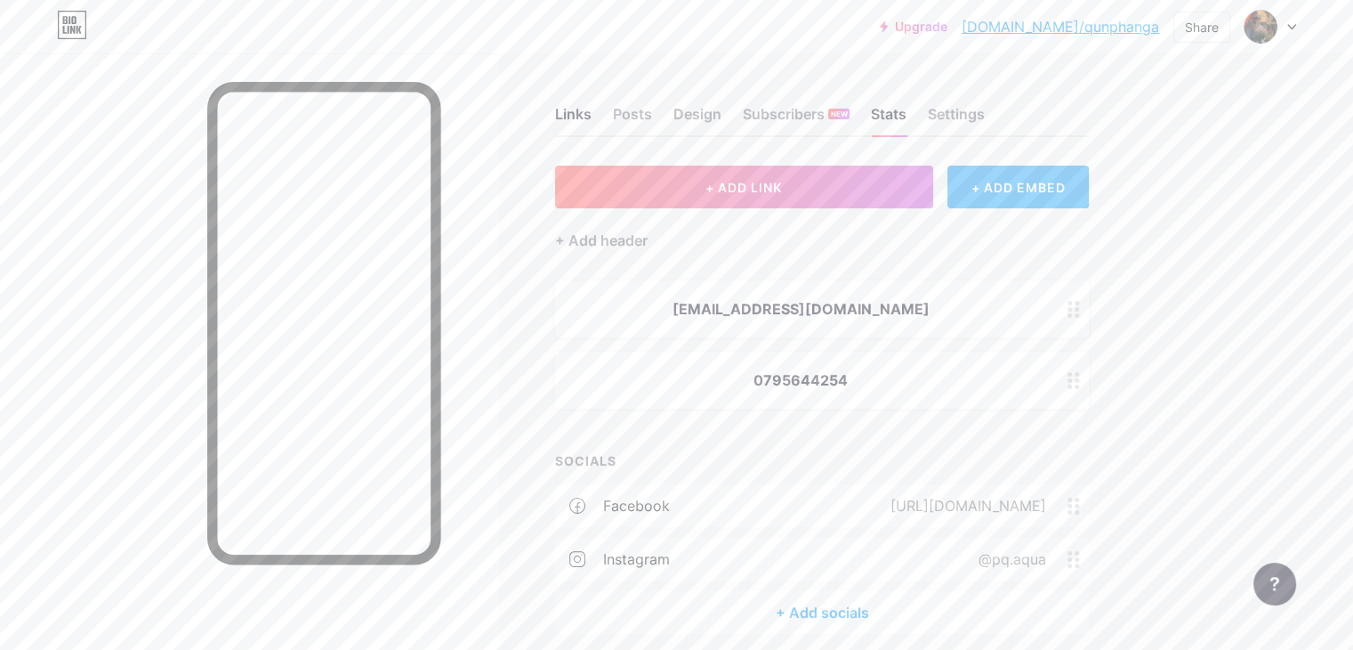
click at [1089, 193] on div "+ ADD EMBED" at bounding box center [1018, 187] width 141 height 43
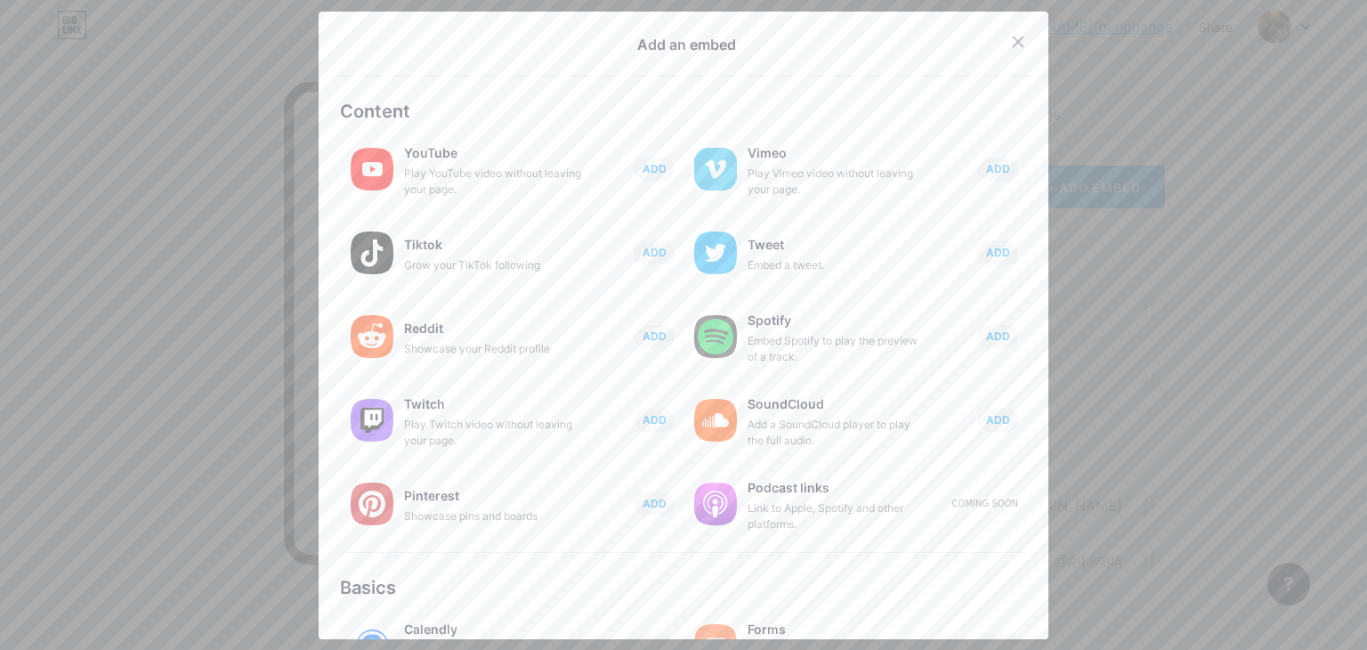
click at [1306, 140] on div at bounding box center [683, 325] width 1367 height 650
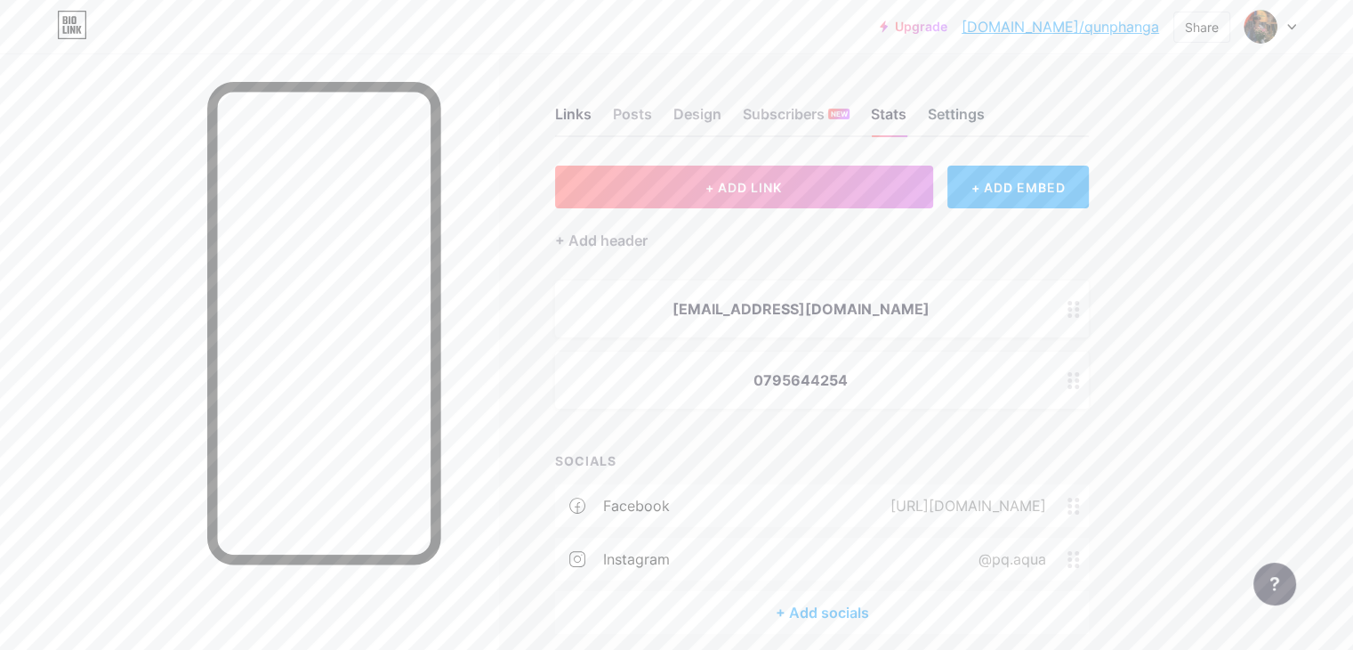
click at [985, 115] on div "Settings" at bounding box center [956, 119] width 57 height 32
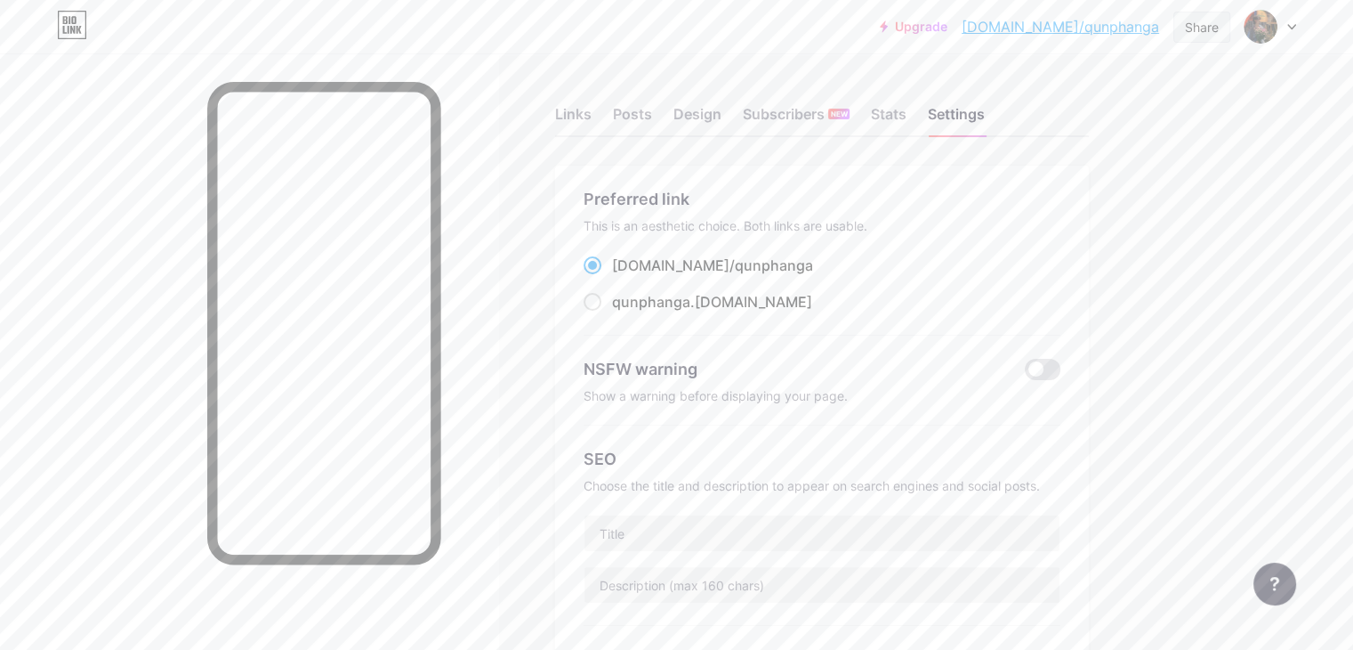
click at [1185, 29] on div "Share" at bounding box center [1202, 27] width 34 height 19
click at [1150, 125] on div "Get my QR code" at bounding box center [1097, 134] width 265 height 43
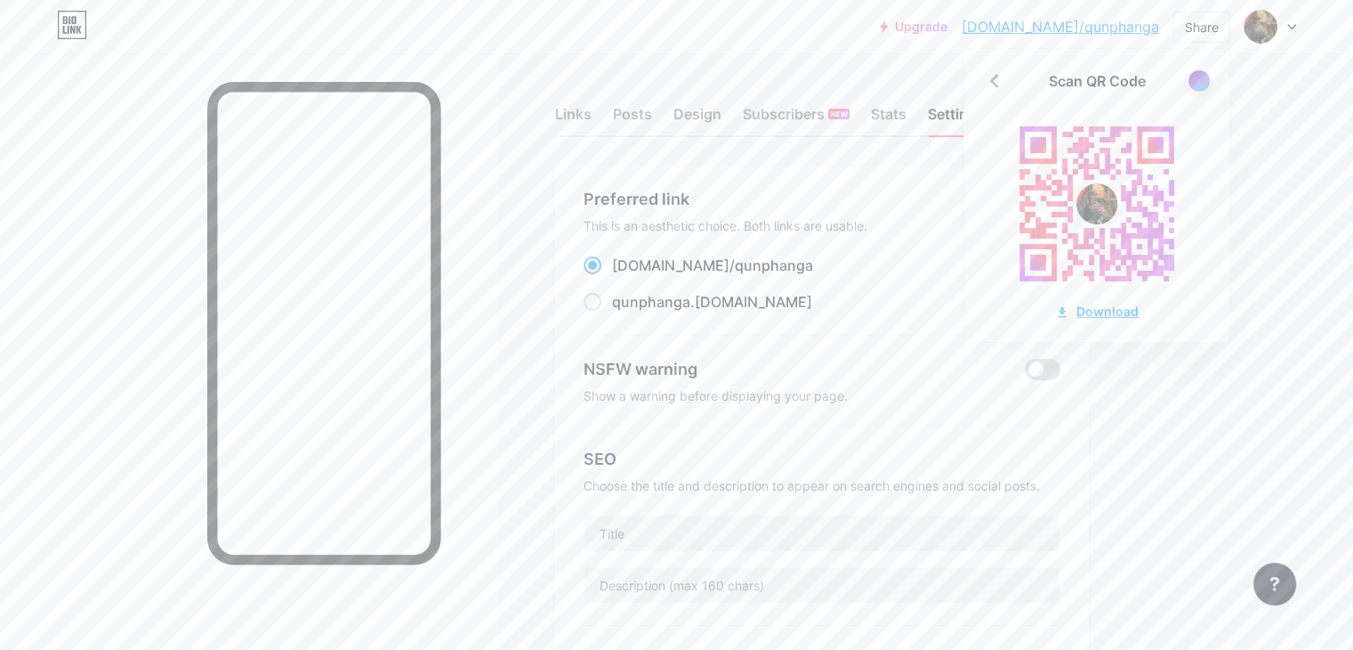
click at [1113, 311] on div "Download" at bounding box center [1097, 311] width 84 height 19
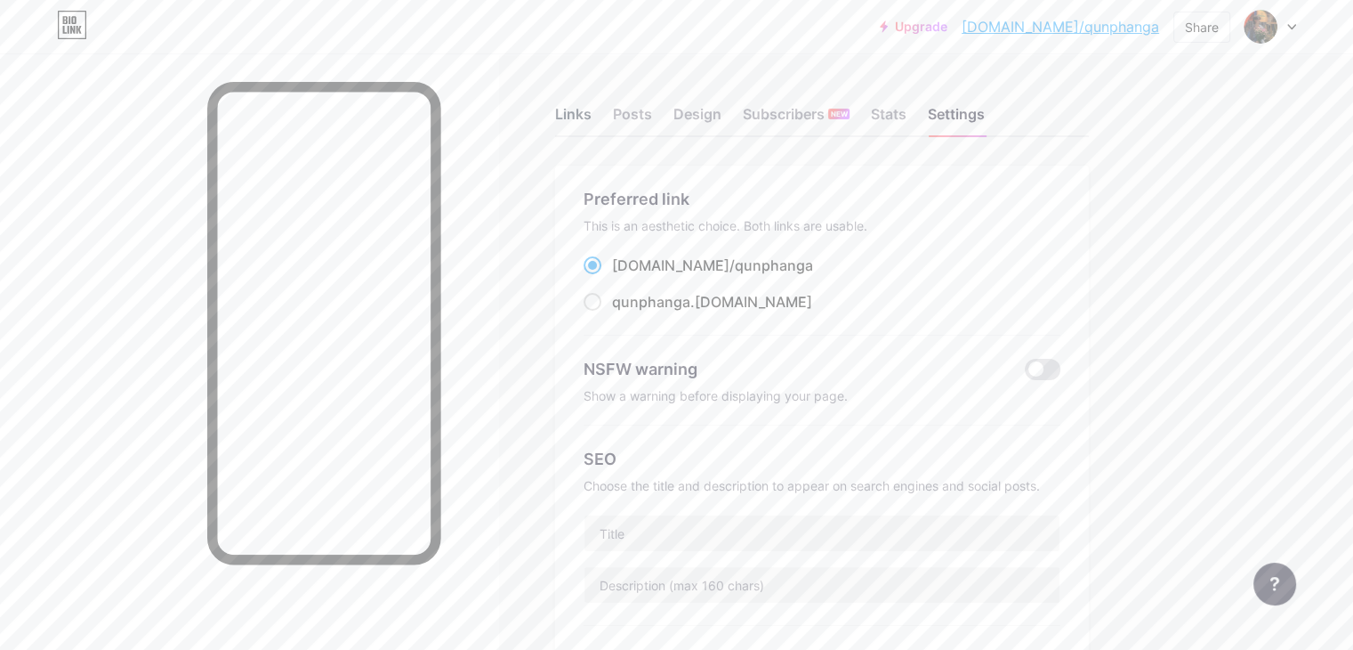
click at [592, 117] on div "Links" at bounding box center [573, 119] width 36 height 32
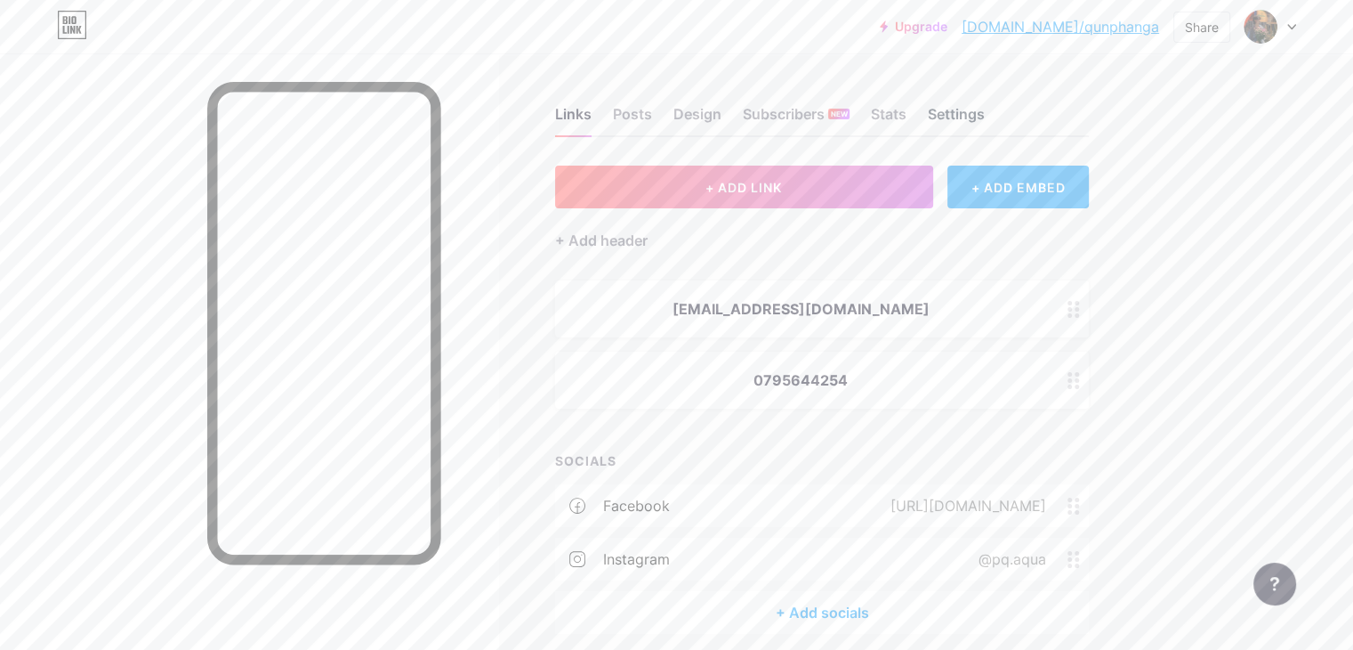
click at [985, 122] on div "Settings" at bounding box center [956, 119] width 57 height 32
